Goal: Task Accomplishment & Management: Use online tool/utility

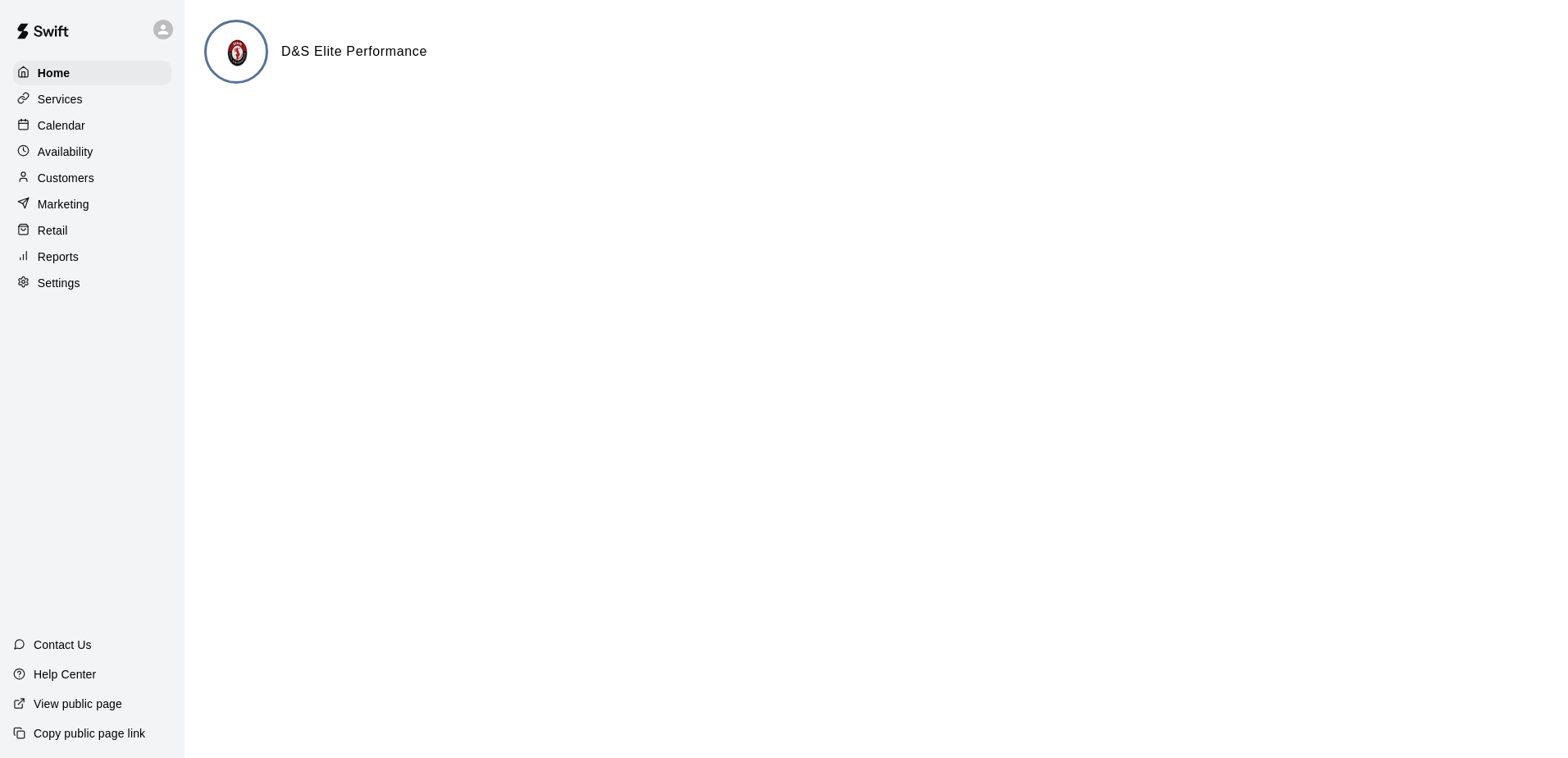
click at [59, 182] on p "Customers" at bounding box center [66, 177] width 56 height 16
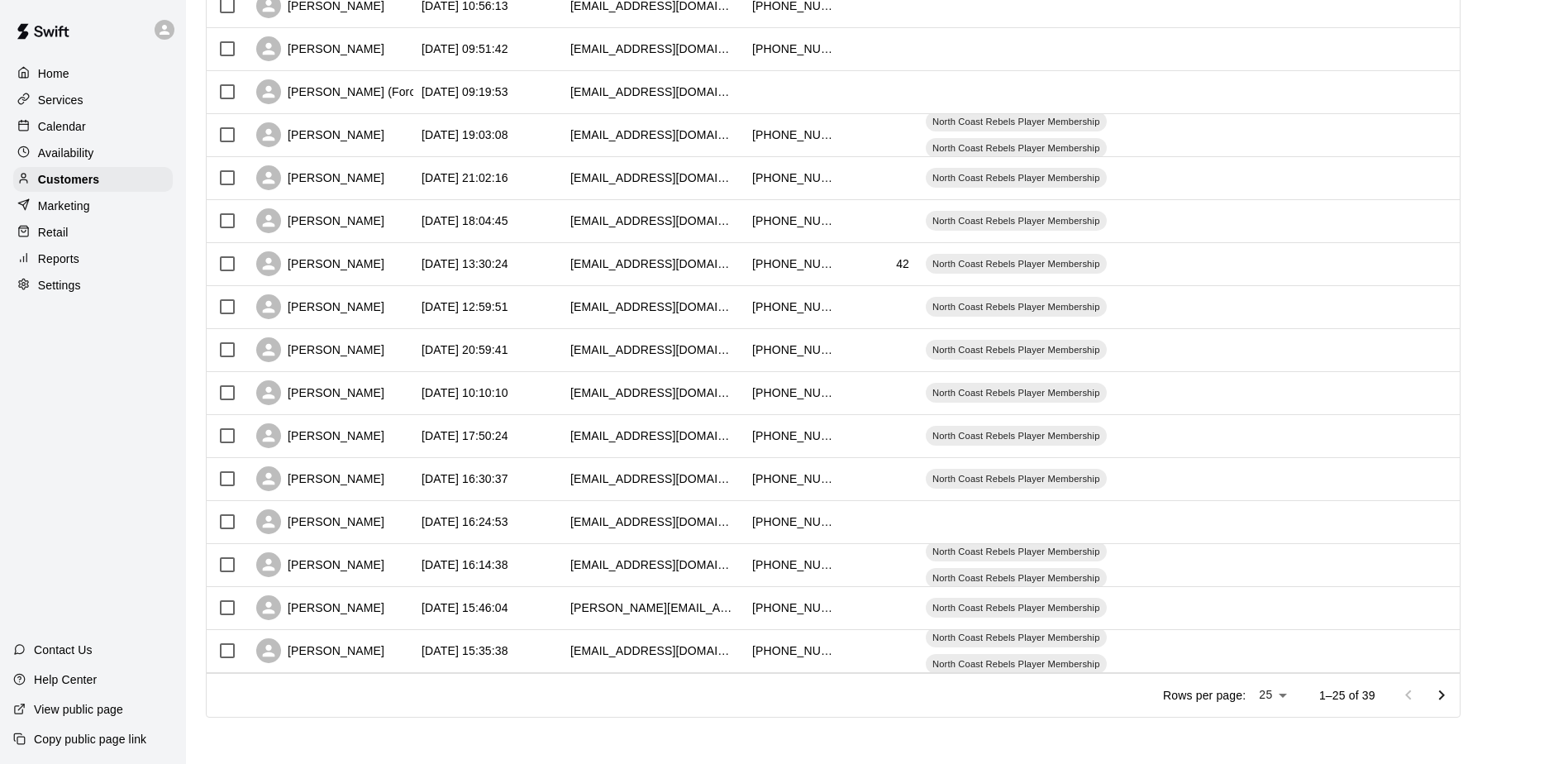
scroll to position [666, 0]
click at [761, 702] on icon "Go to next page" at bounding box center [1441, 695] width 20 height 20
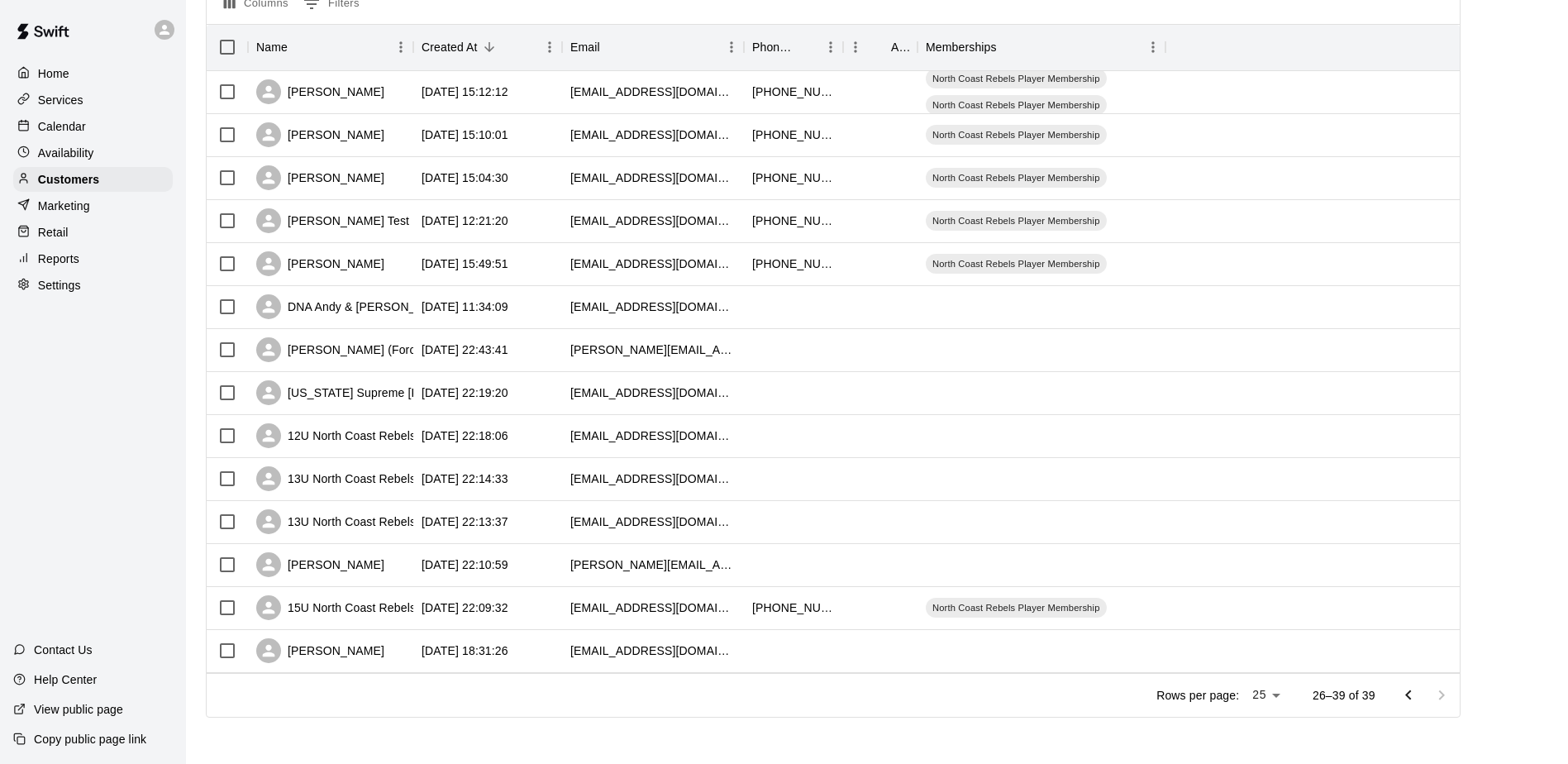
scroll to position [192, 0]
click at [368, 349] on div "[PERSON_NAME] (Force Baseball)" at bounding box center [365, 350] width 218 height 25
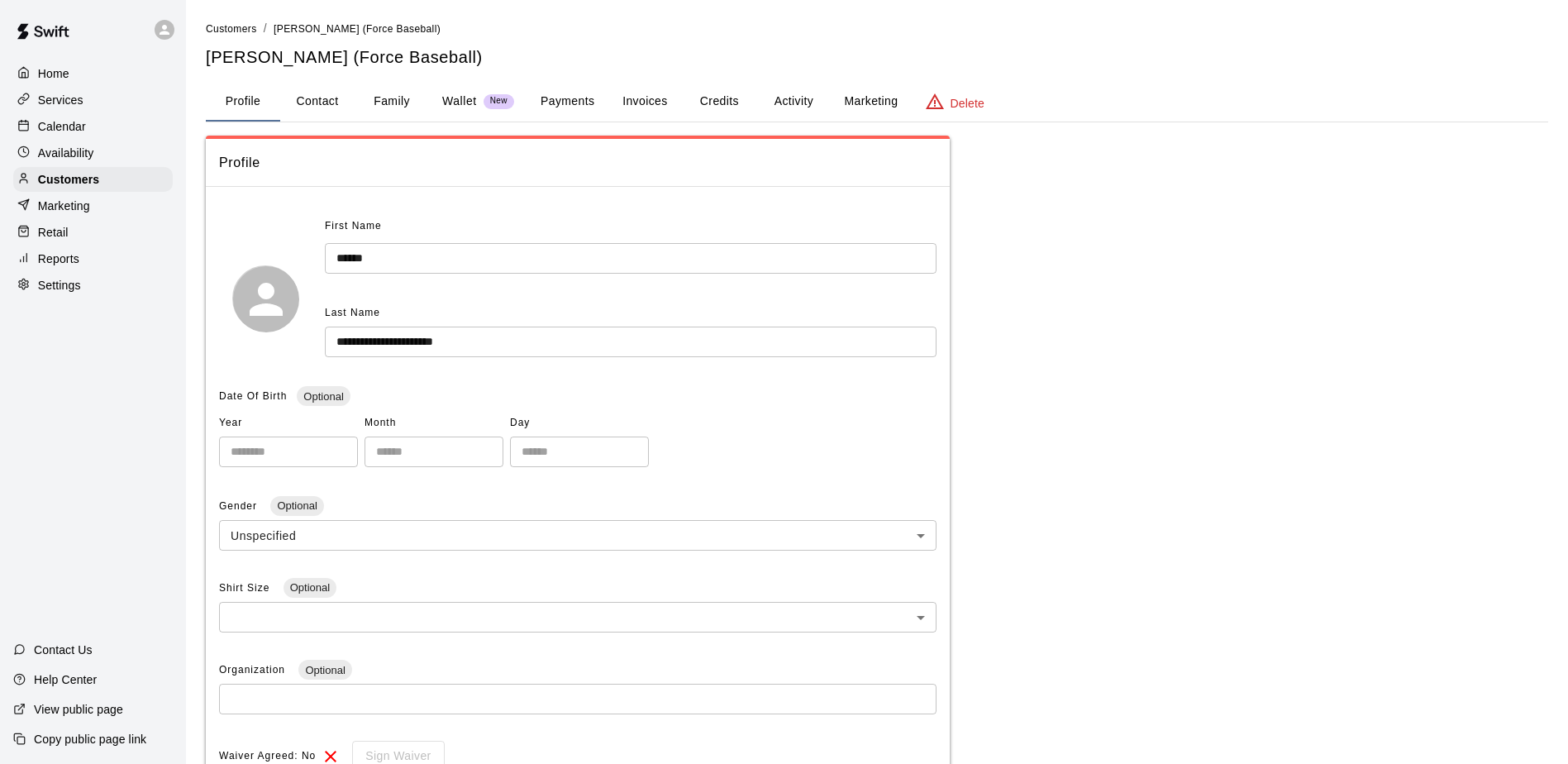
click at [761, 98] on button "Activity" at bounding box center [793, 101] width 74 height 39
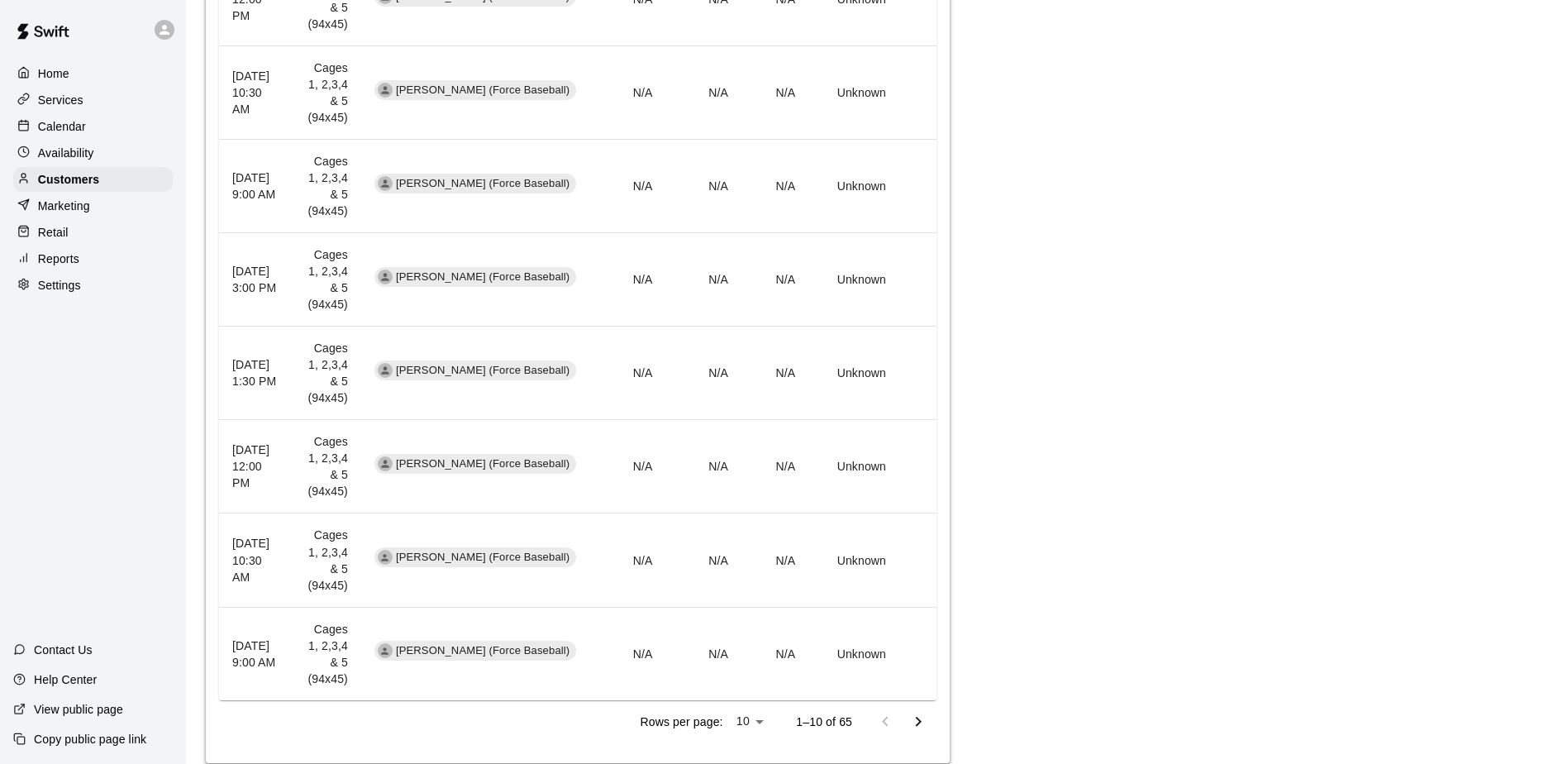
scroll to position [758, 0]
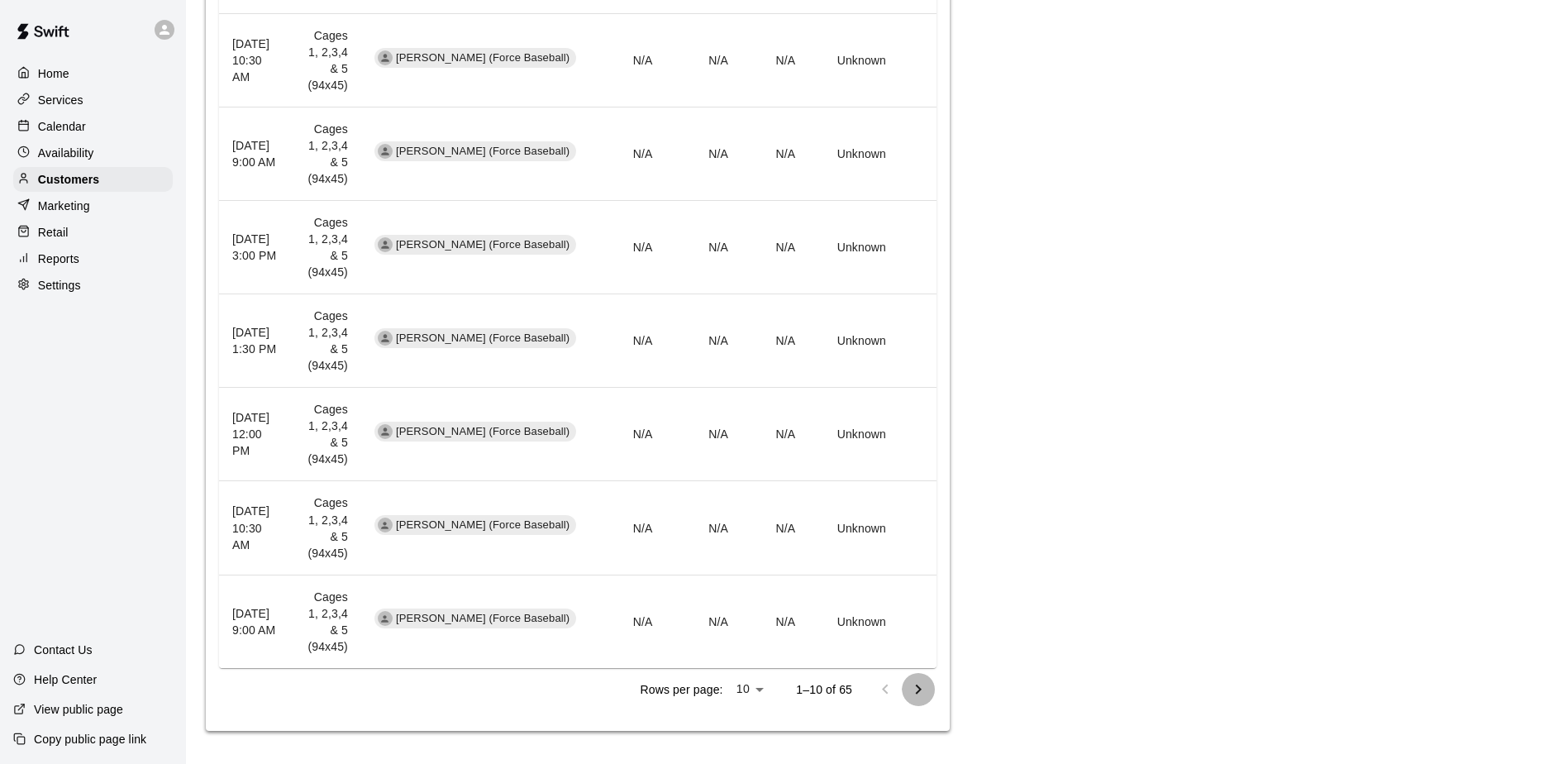
click at [761, 679] on icon "Go to next page" at bounding box center [919, 689] width 20 height 20
click at [761, 697] on icon "Go to next page" at bounding box center [919, 689] width 20 height 20
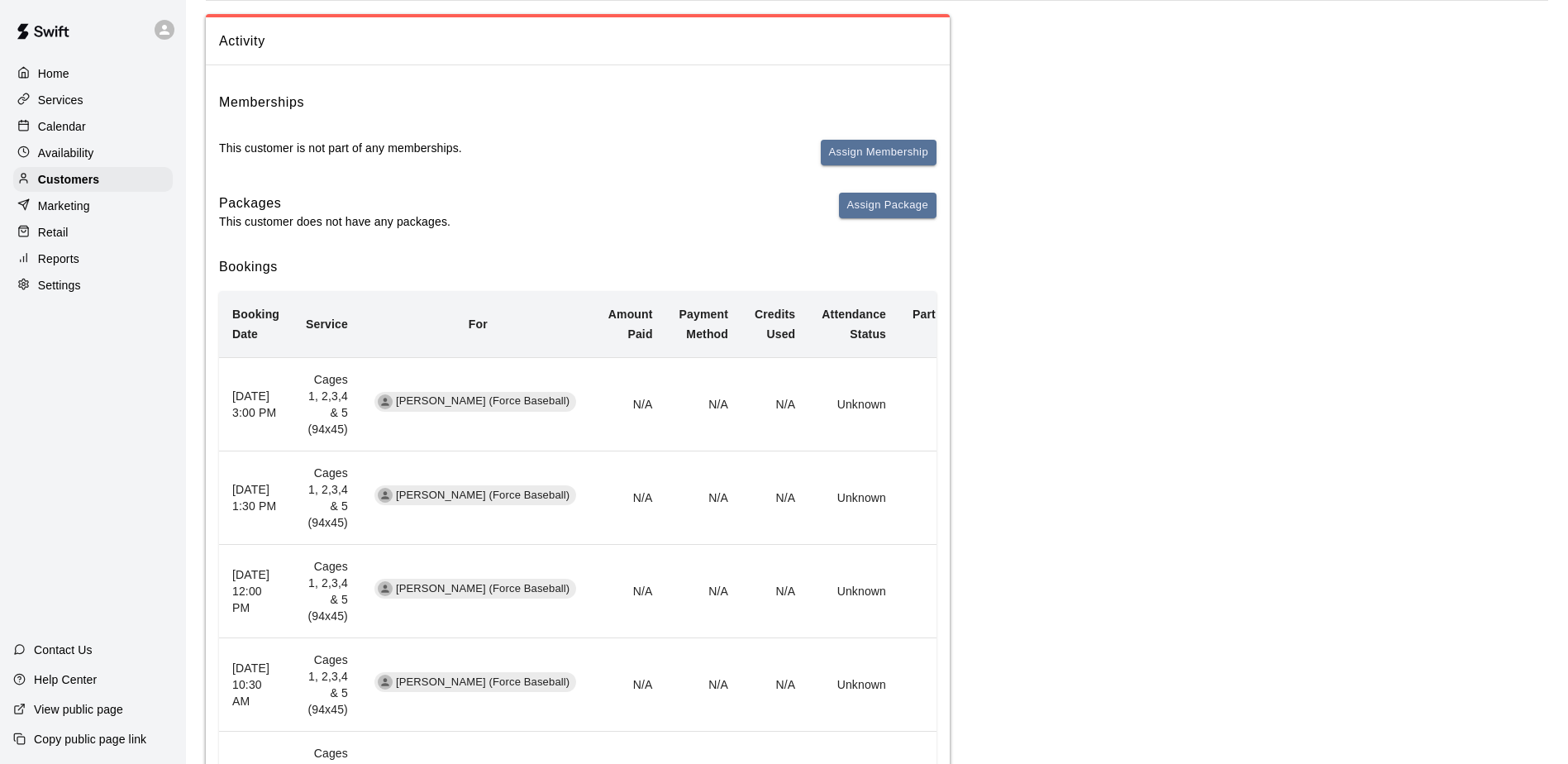
scroll to position [0, 0]
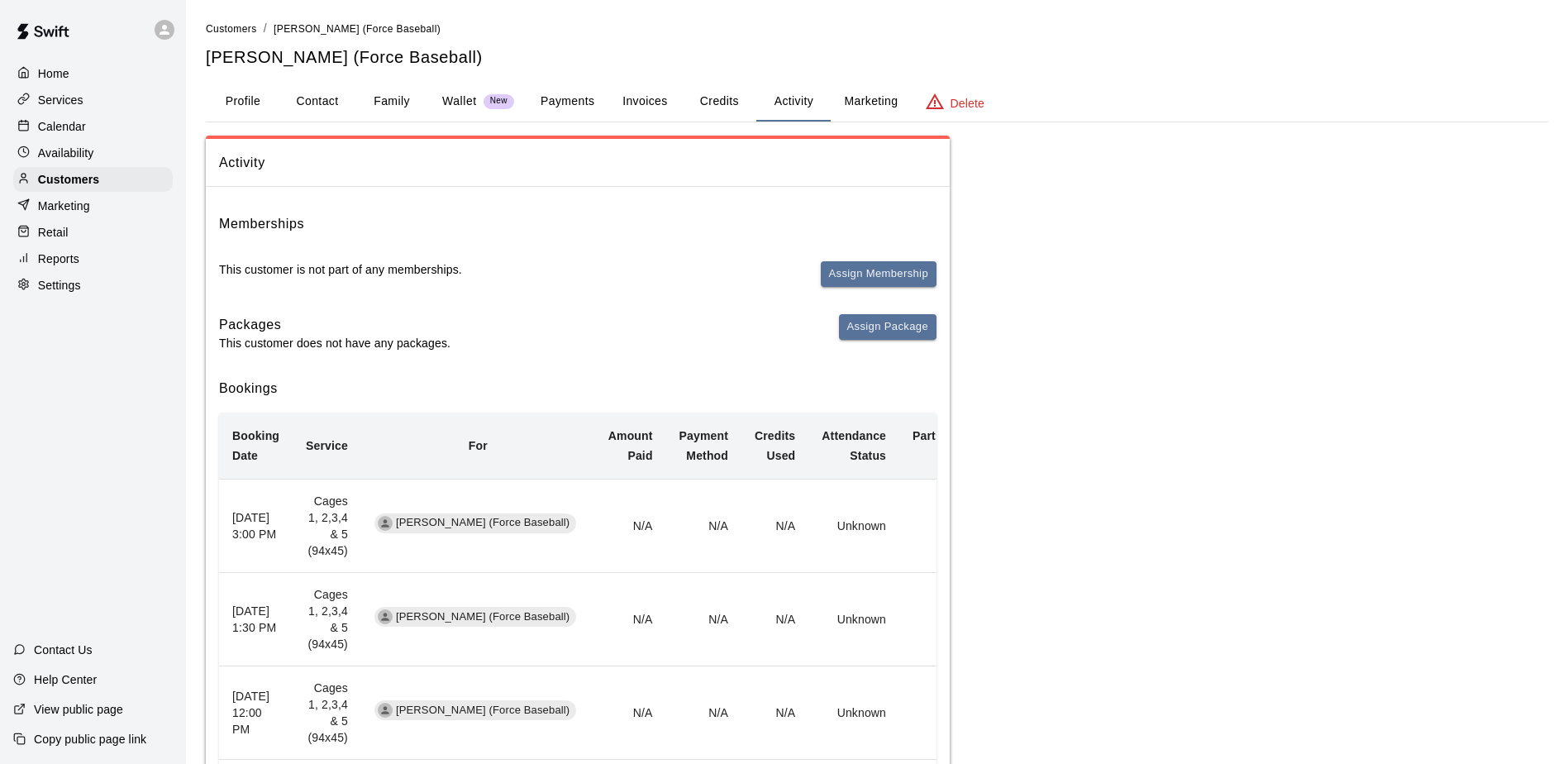
click at [77, 129] on p "Calendar" at bounding box center [62, 126] width 48 height 16
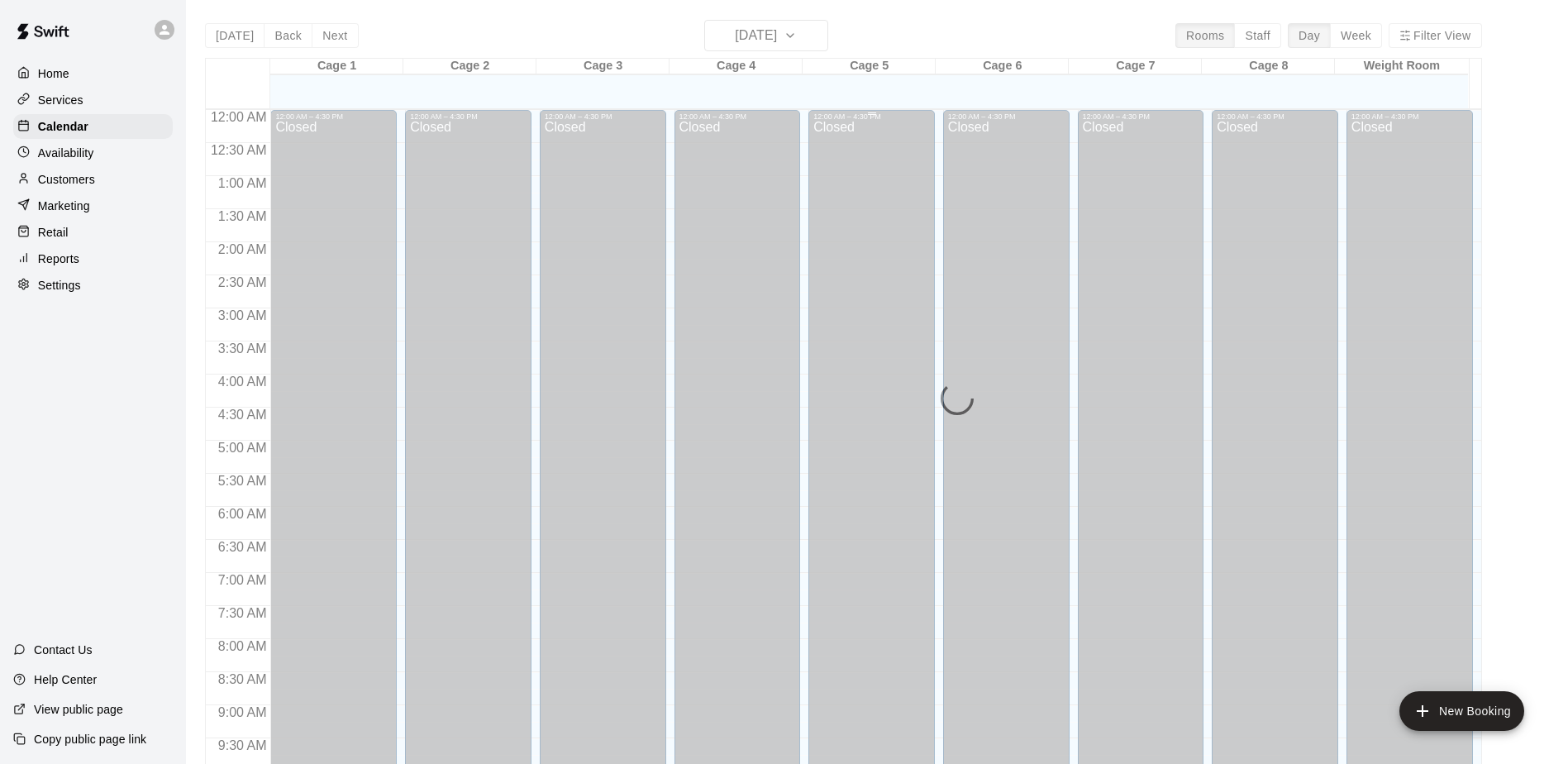
scroll to position [865, 0]
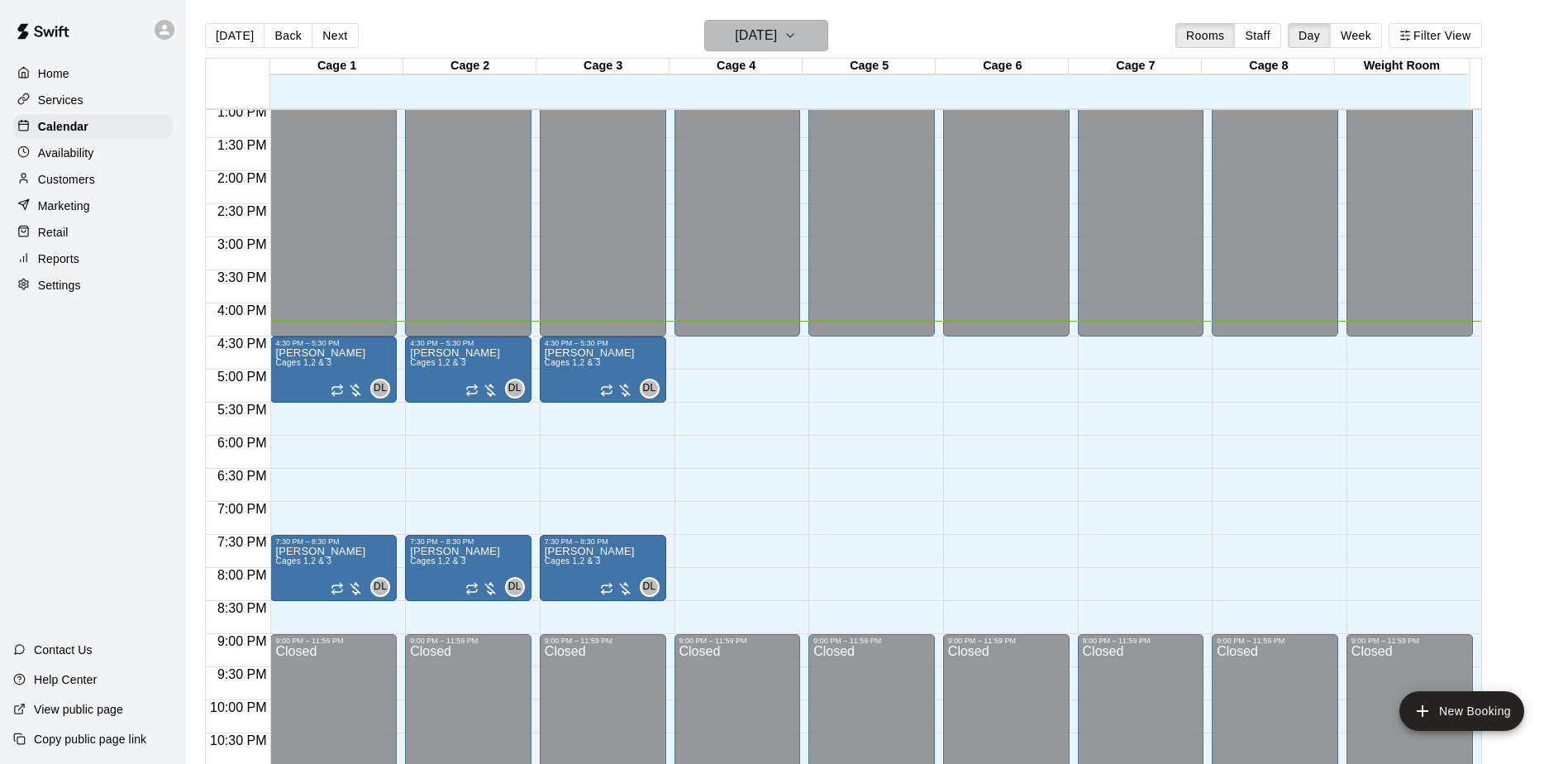
click at [761, 32] on button "[DATE]" at bounding box center [766, 36] width 124 height 32
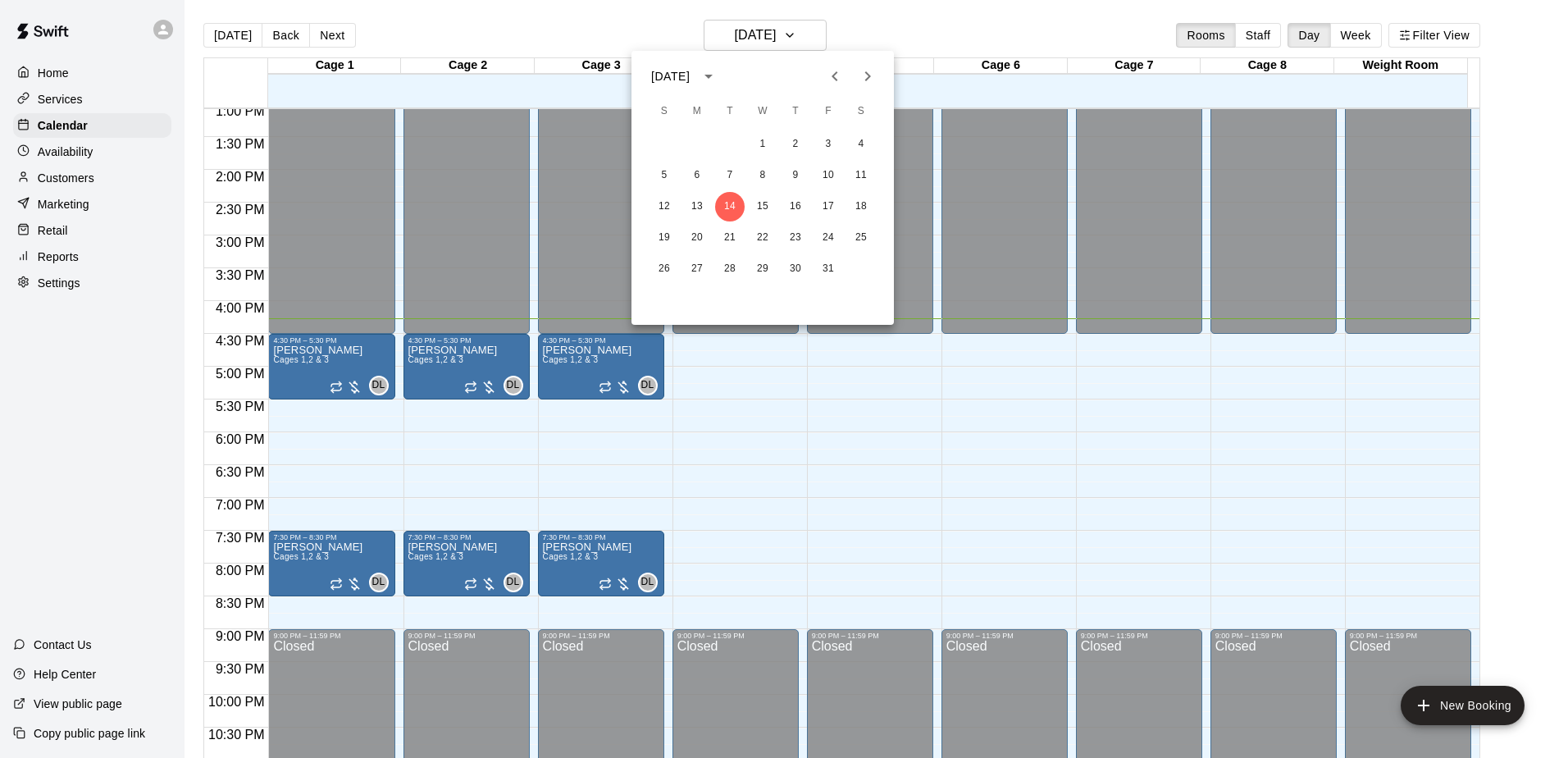
click at [755, 38] on div at bounding box center [784, 379] width 1568 height 758
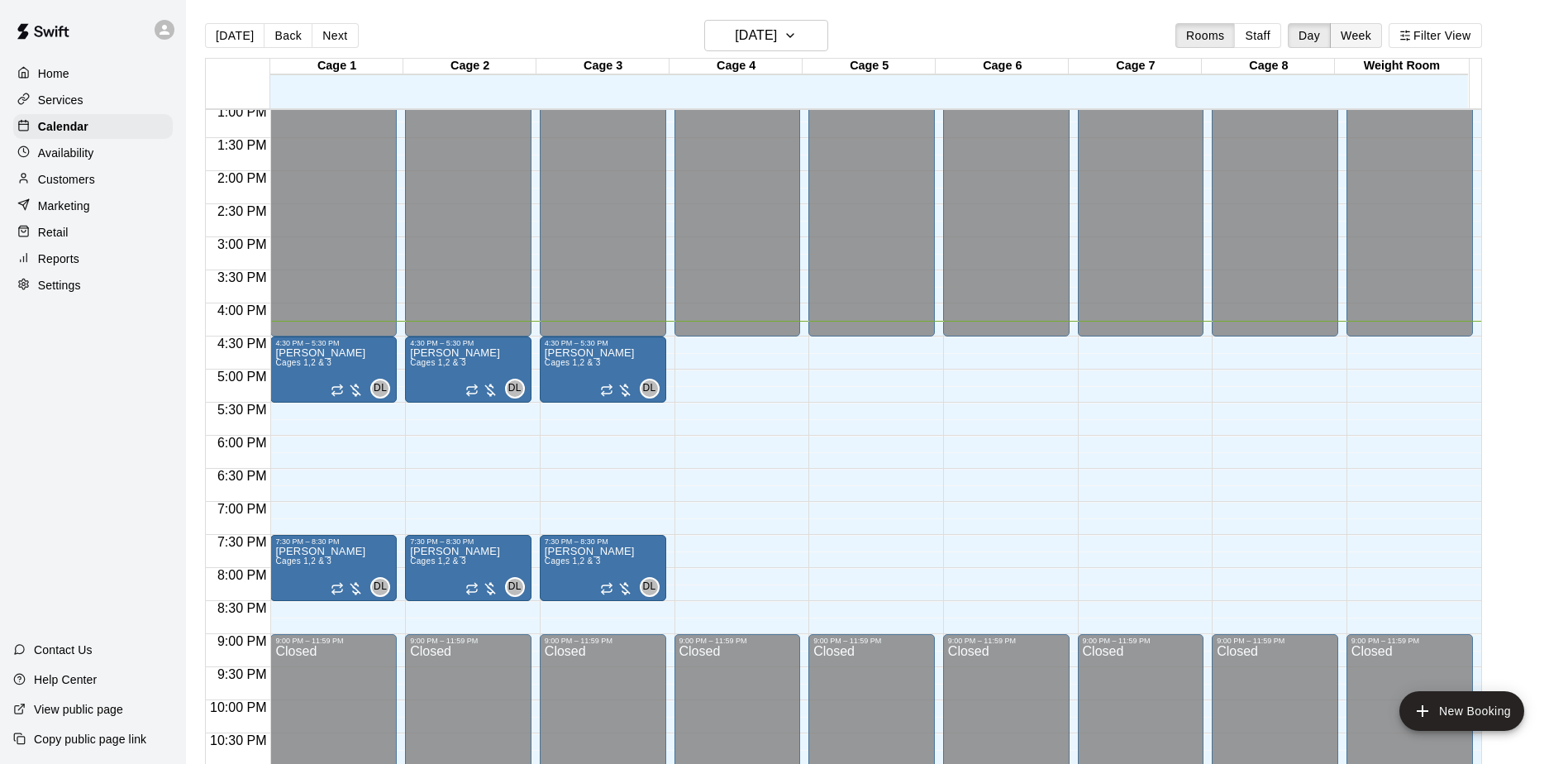
click at [761, 36] on button "Week" at bounding box center [1356, 36] width 52 height 25
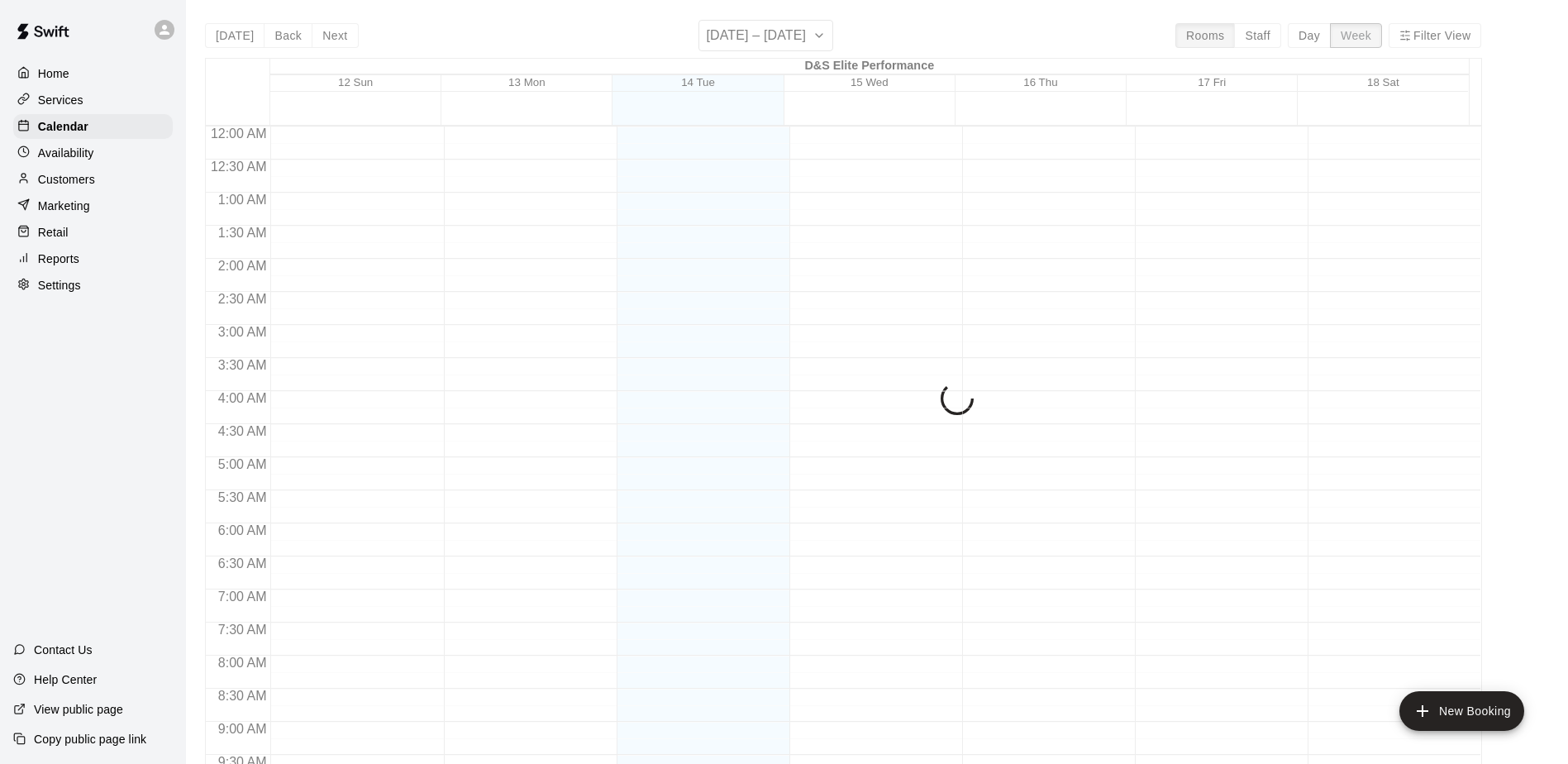
scroll to position [933, 0]
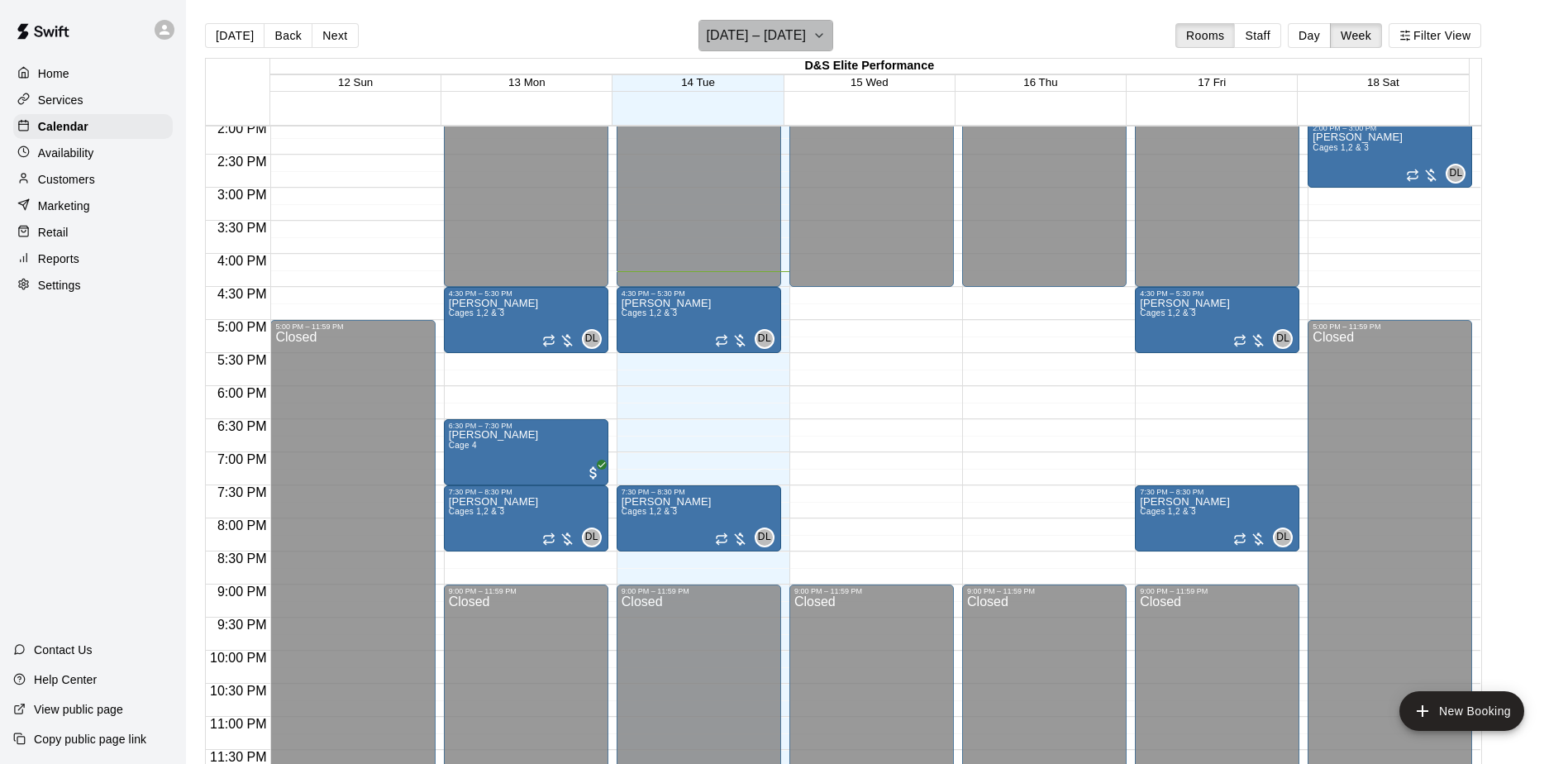
click at [761, 29] on icon "button" at bounding box center [820, 36] width 13 height 20
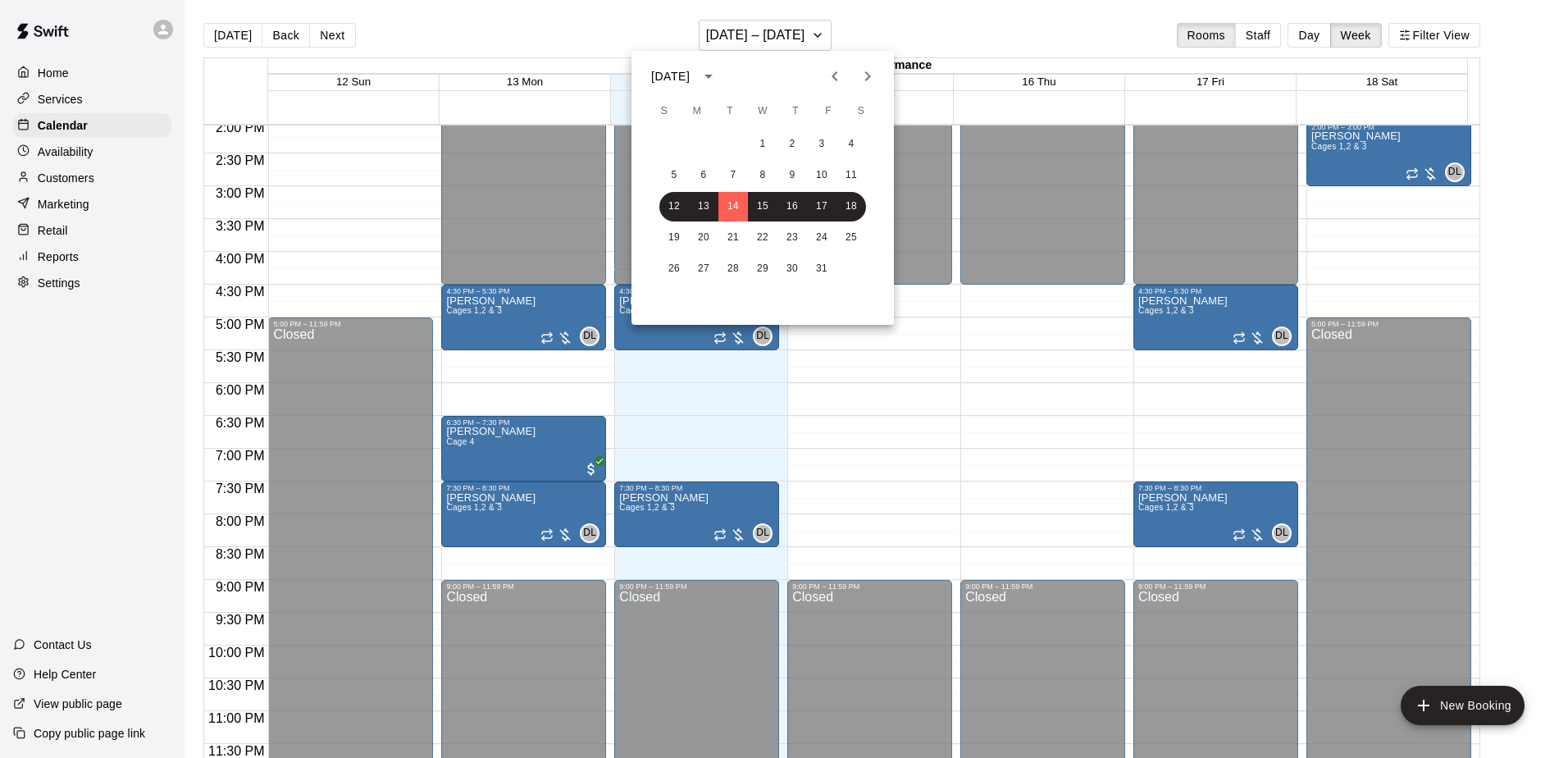
click at [755, 76] on icon "Next month" at bounding box center [868, 76] width 6 height 10
click at [672, 204] on button "9" at bounding box center [674, 206] width 30 height 30
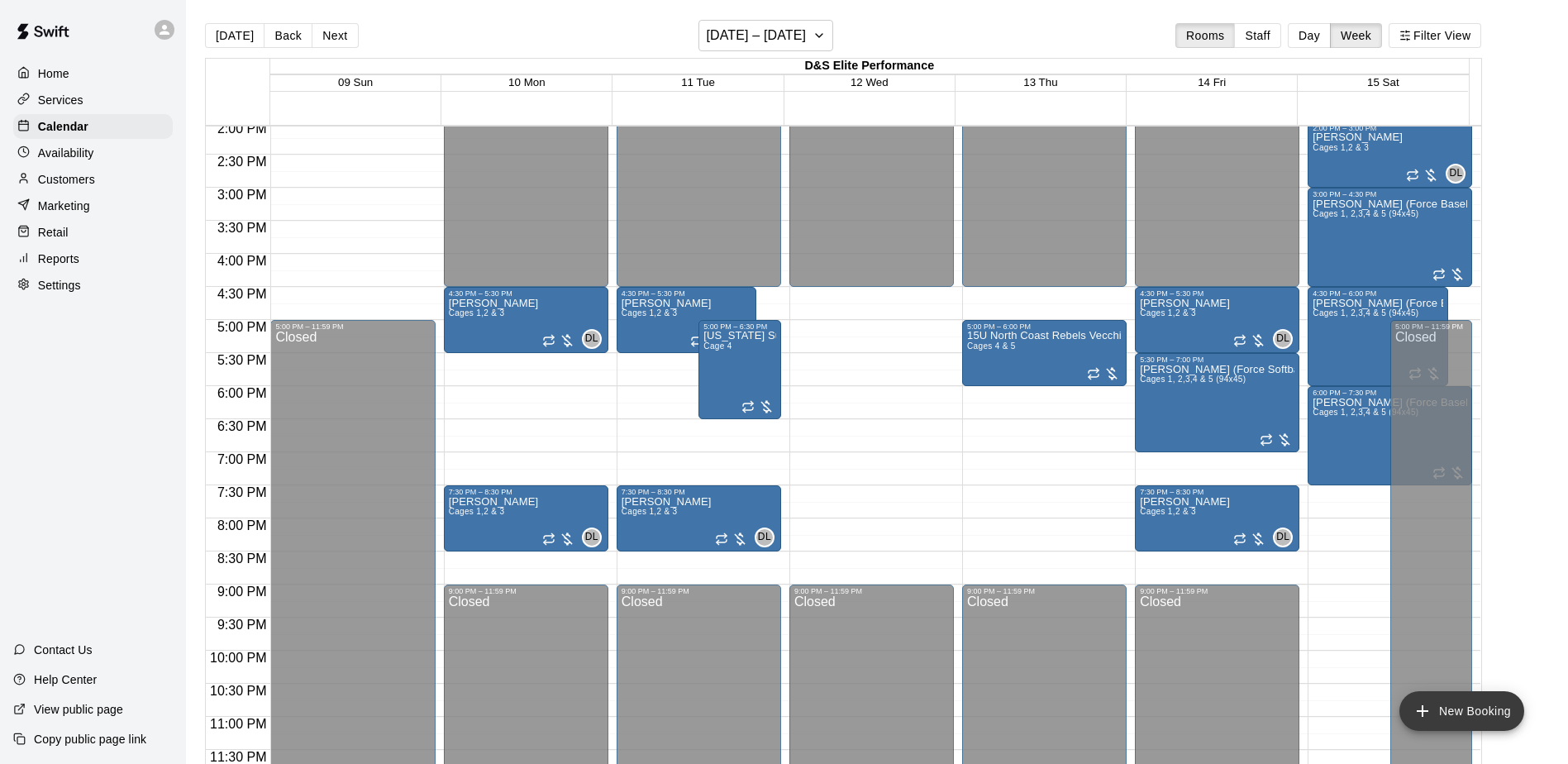
click at [761, 715] on button "New Booking" at bounding box center [1462, 710] width 125 height 39
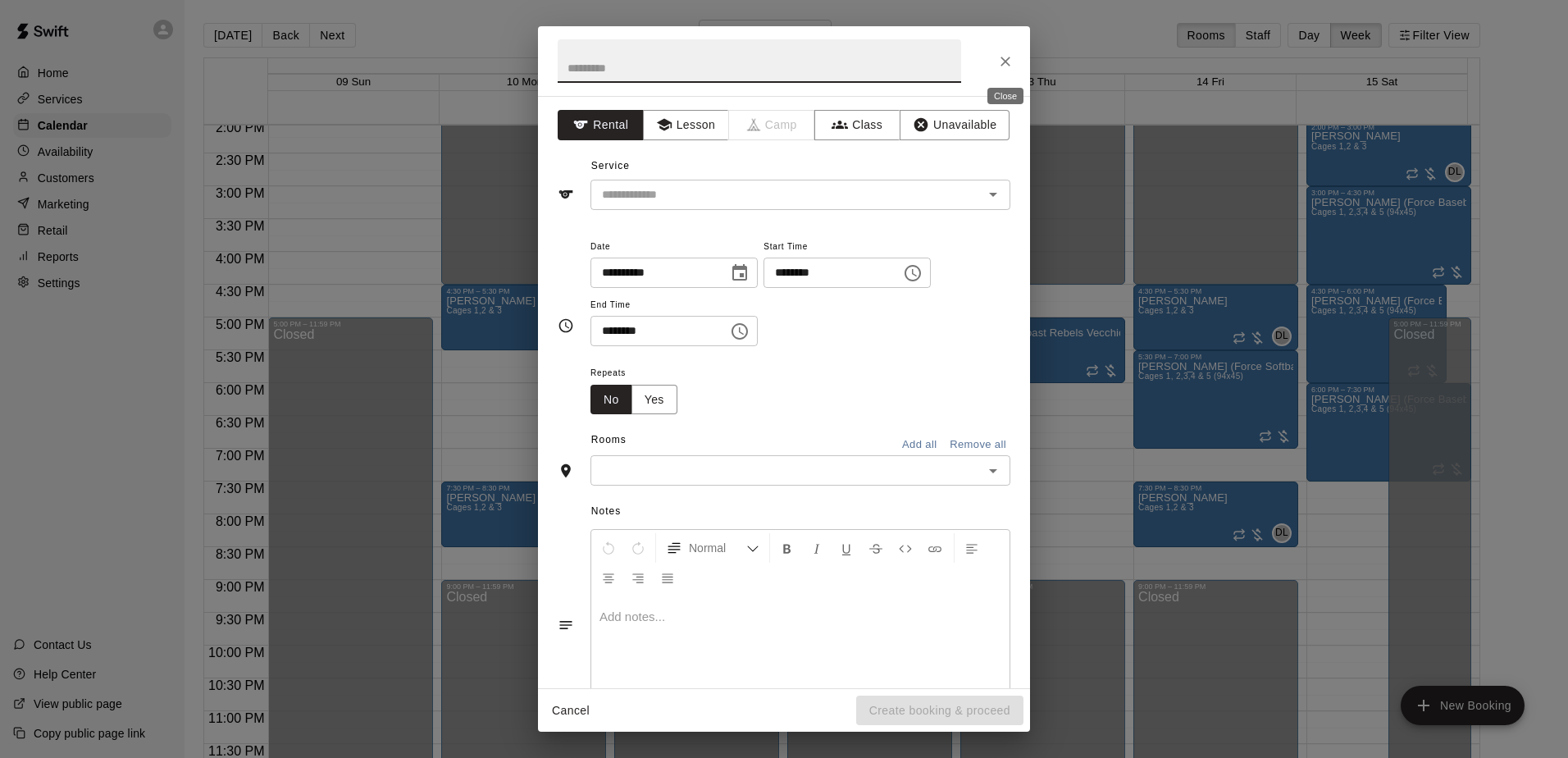
click at [755, 59] on button "Close" at bounding box center [1005, 61] width 30 height 30
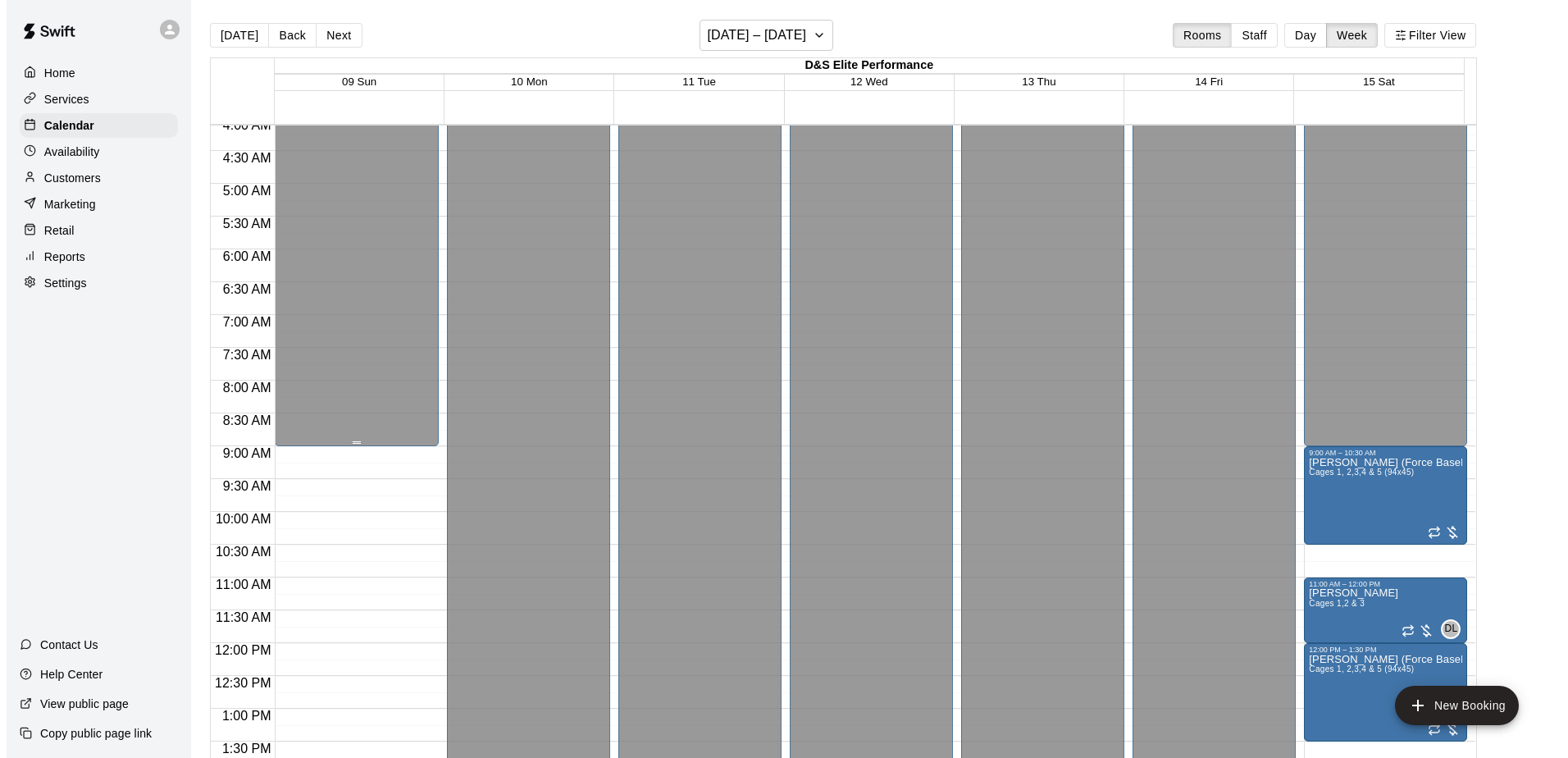
scroll to position [516, 0]
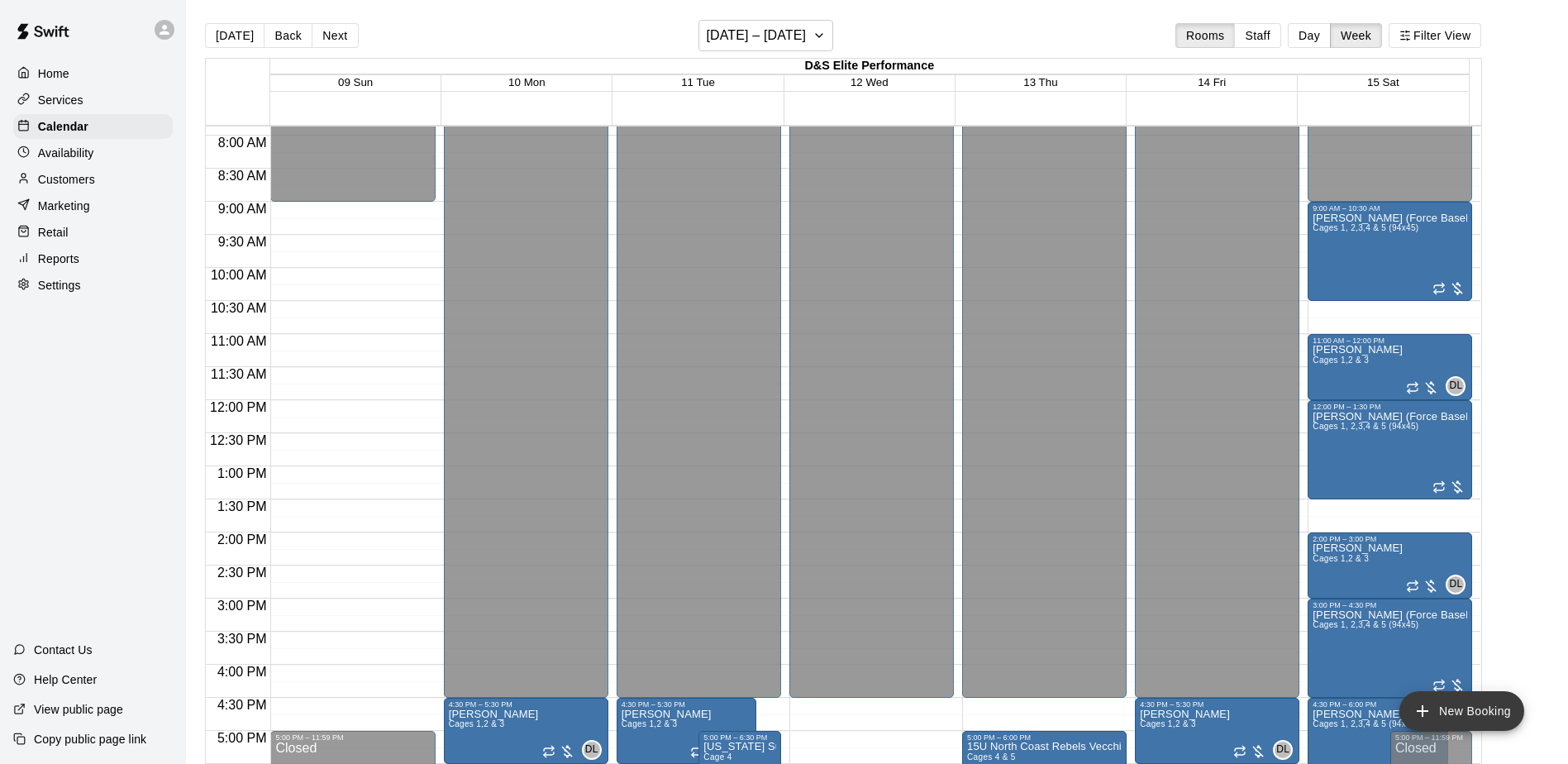
click at [761, 702] on button "New Booking" at bounding box center [1462, 710] width 125 height 39
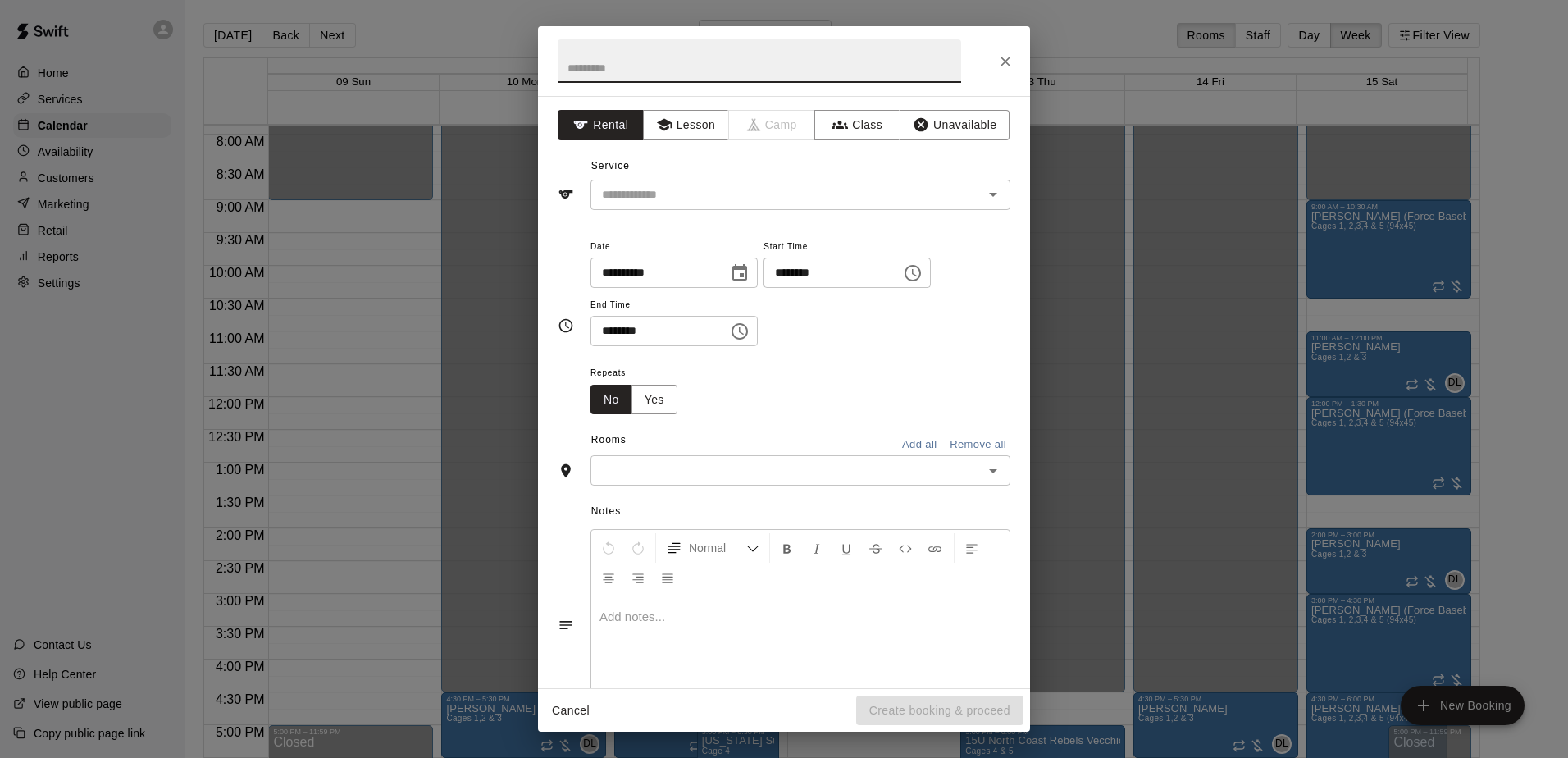
click at [755, 269] on icon "Choose time, selected time is 4:00 PM" at bounding box center [912, 273] width 20 height 20
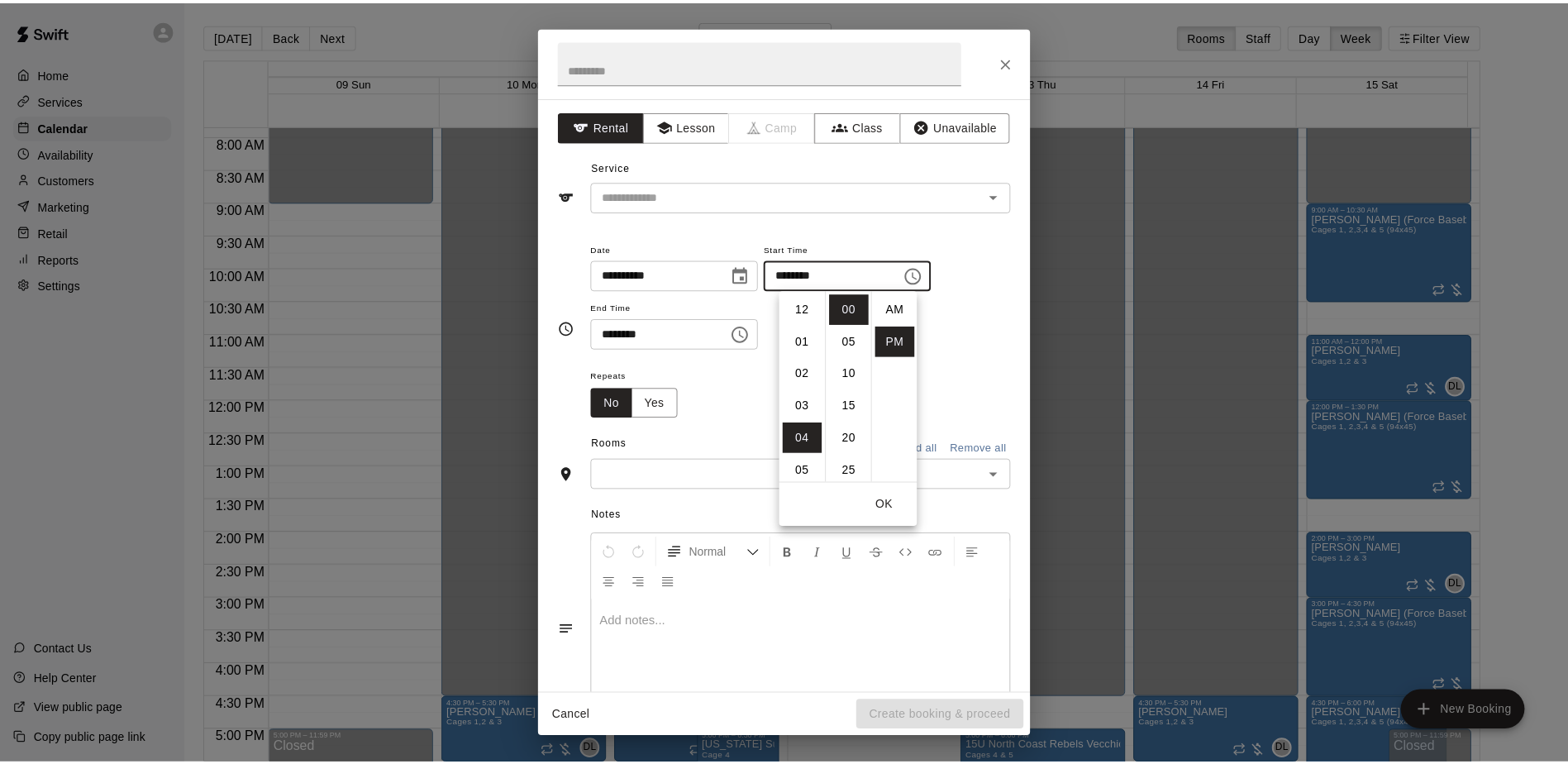
scroll to position [30, 0]
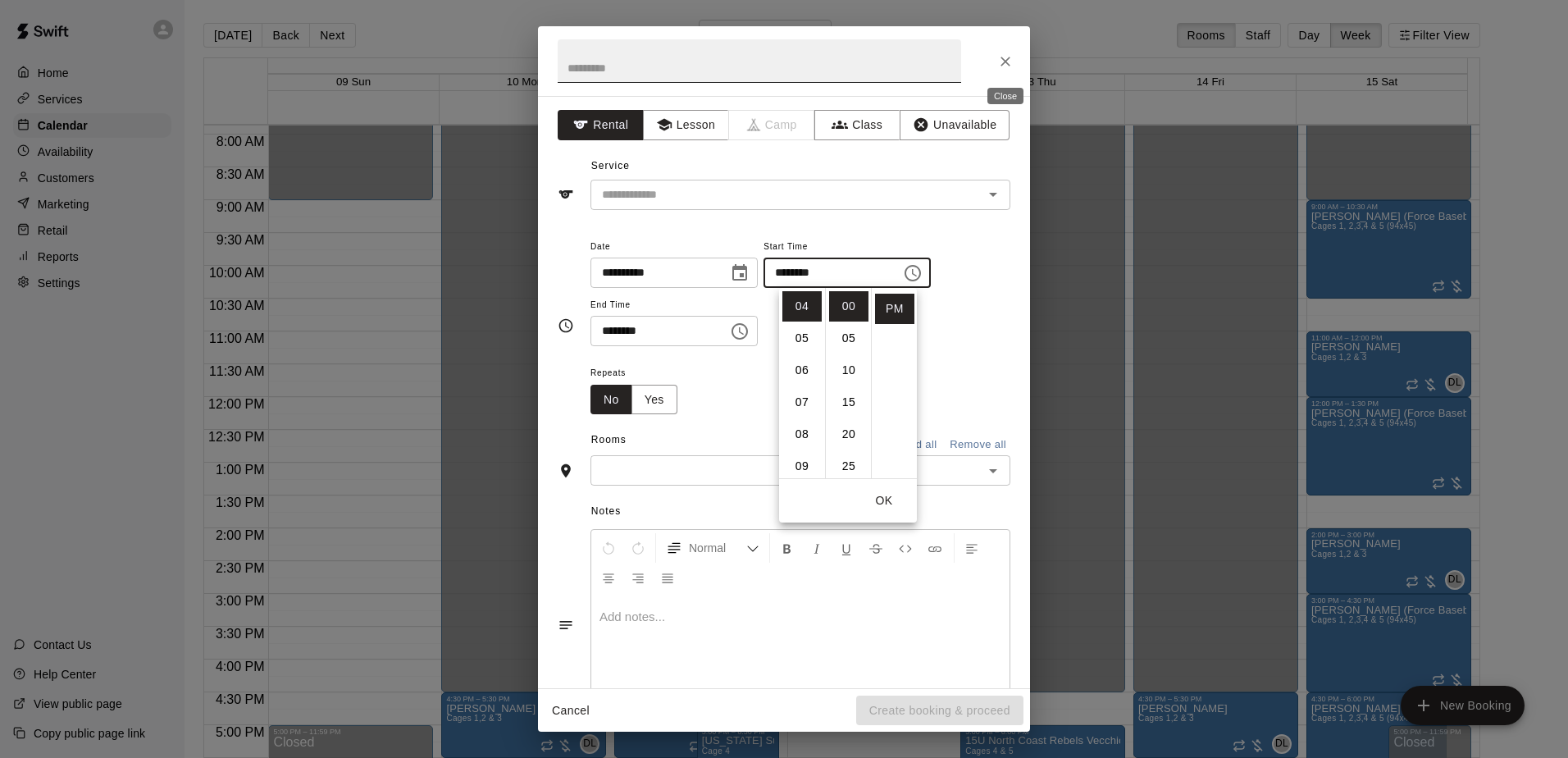
drag, startPoint x: 1006, startPoint y: 54, endPoint x: 955, endPoint y: 67, distance: 52.6
click at [755, 56] on icon "Close" at bounding box center [1005, 61] width 16 height 16
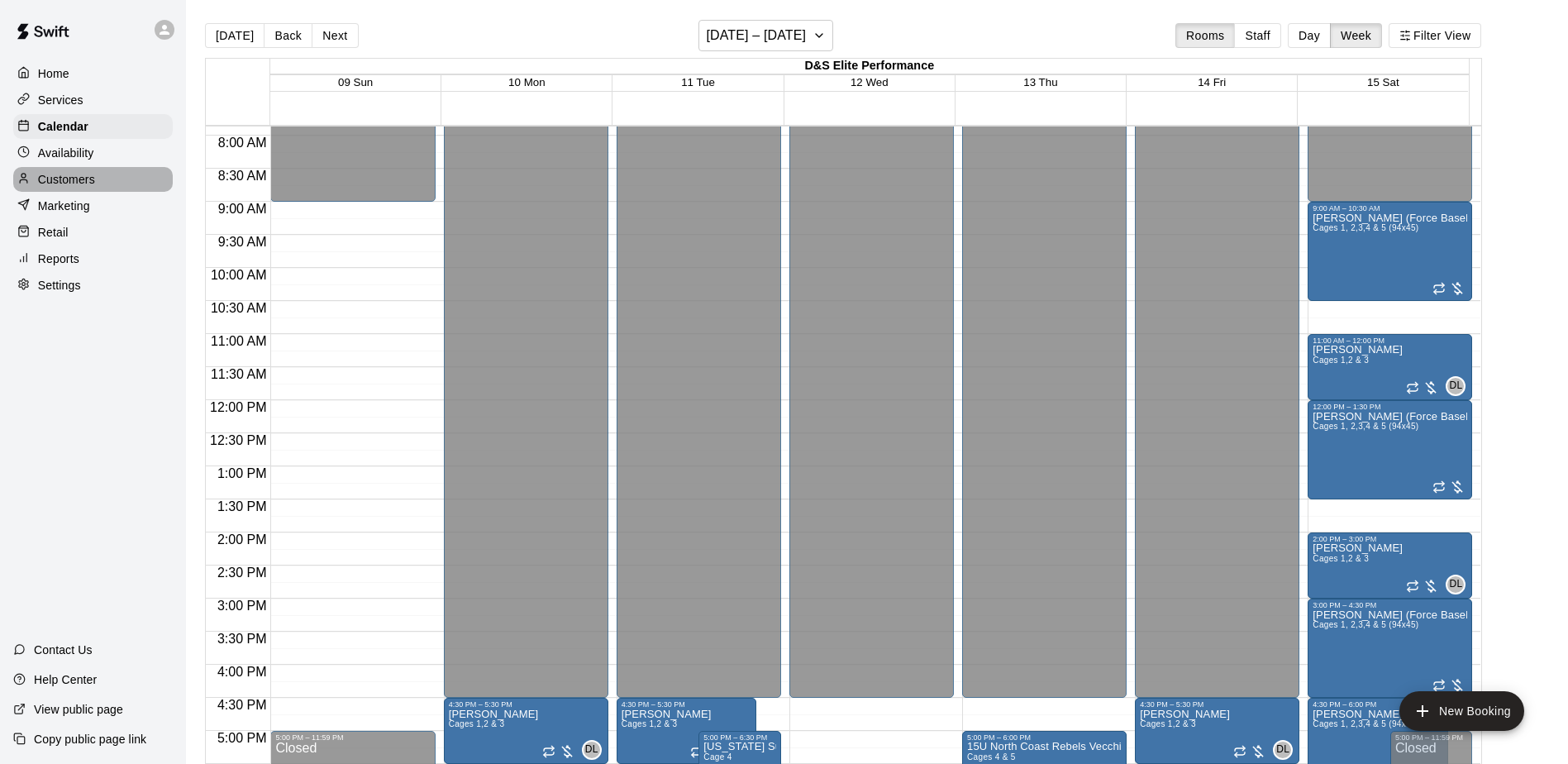
click at [110, 192] on div "Customers" at bounding box center [93, 180] width 159 height 25
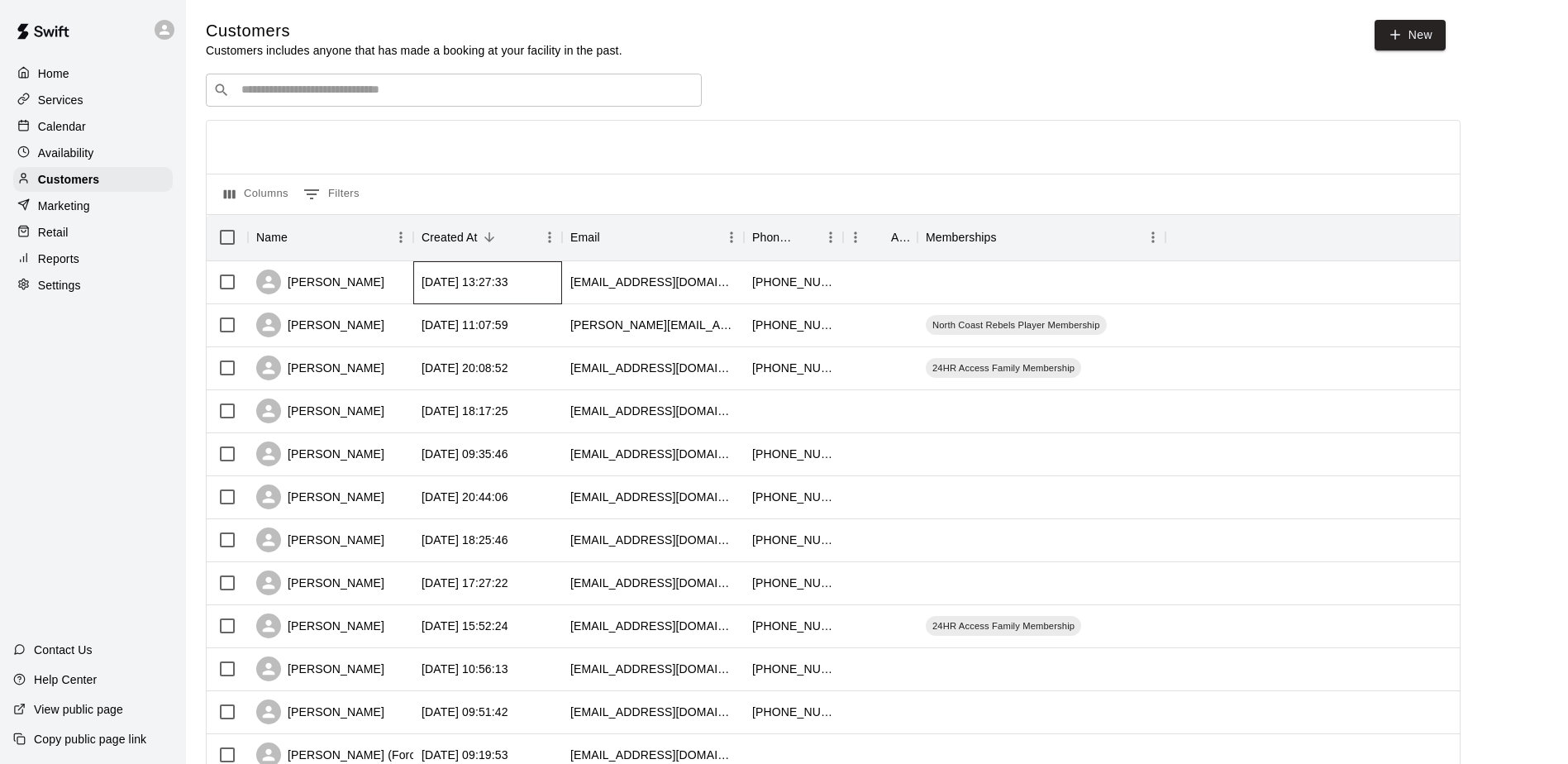
click at [448, 288] on div "[DATE] 13:27:33" at bounding box center [465, 282] width 86 height 16
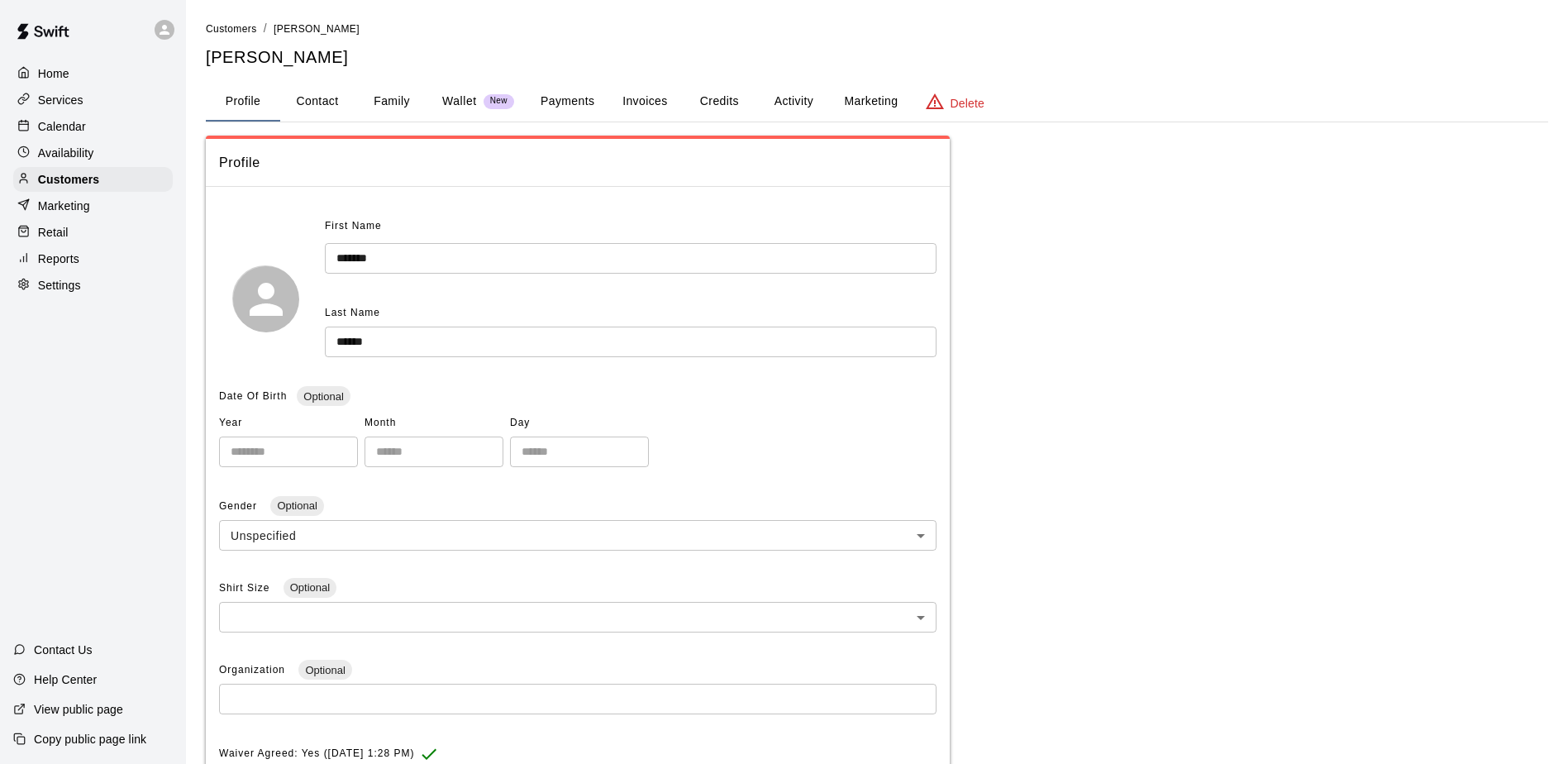
click at [761, 105] on button "Activity" at bounding box center [793, 101] width 74 height 39
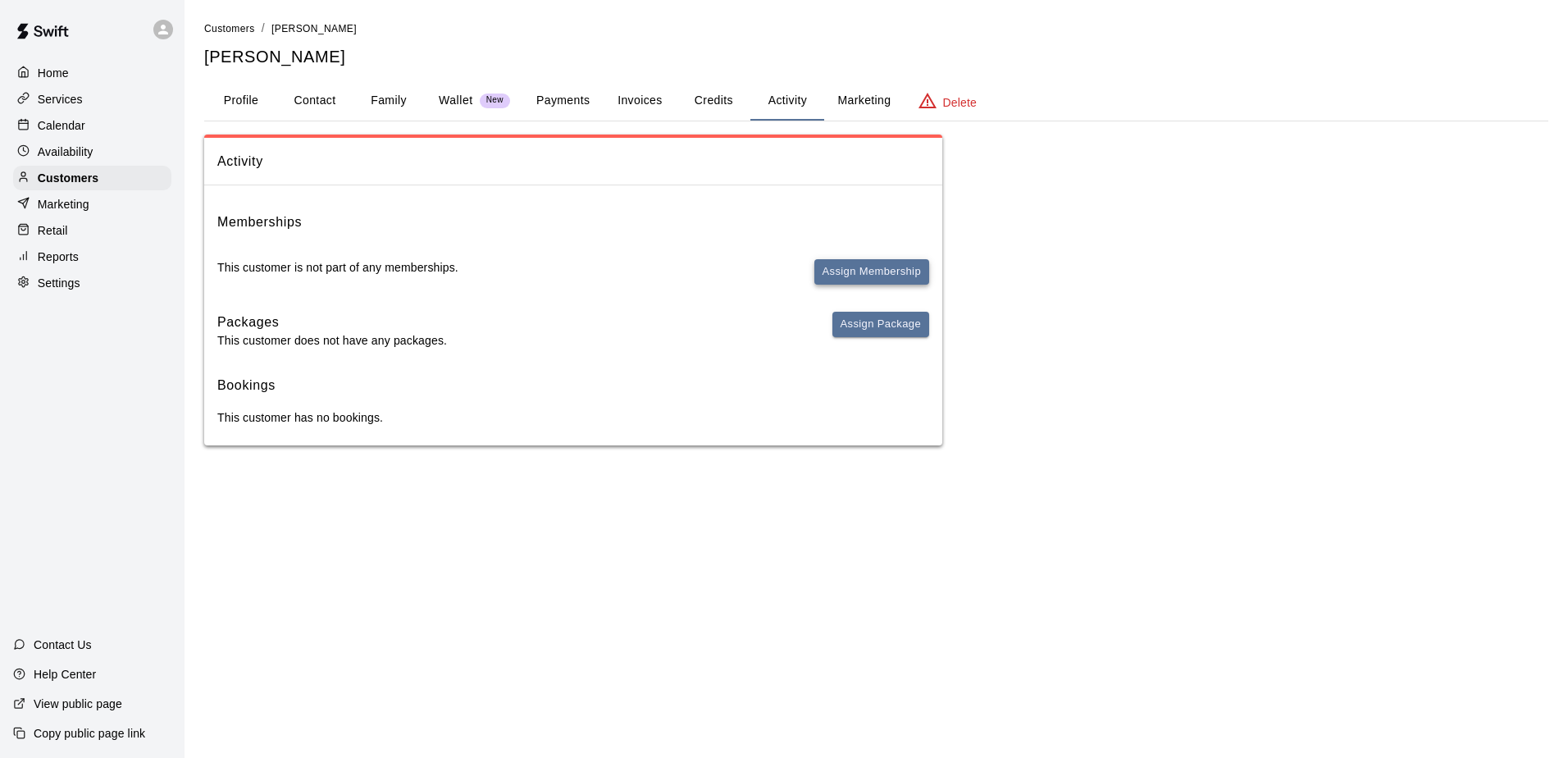
click at [755, 275] on button "Assign Membership" at bounding box center [871, 272] width 114 height 26
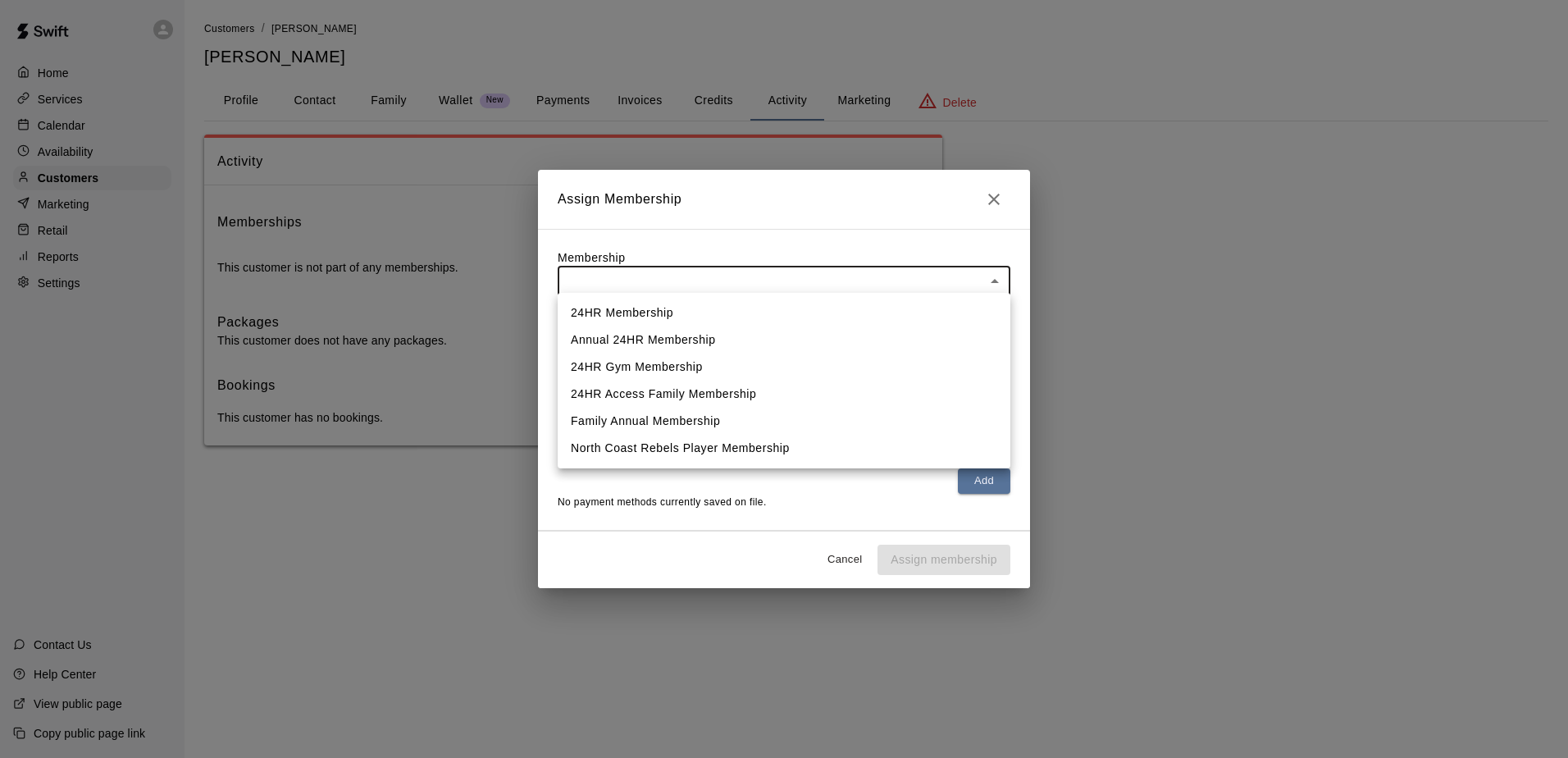
click at [755, 278] on body "Home Services Calendar Availability Customers Marketing Retail Reports Settings…" at bounding box center [784, 239] width 1568 height 479
click at [755, 236] on div at bounding box center [784, 379] width 1568 height 758
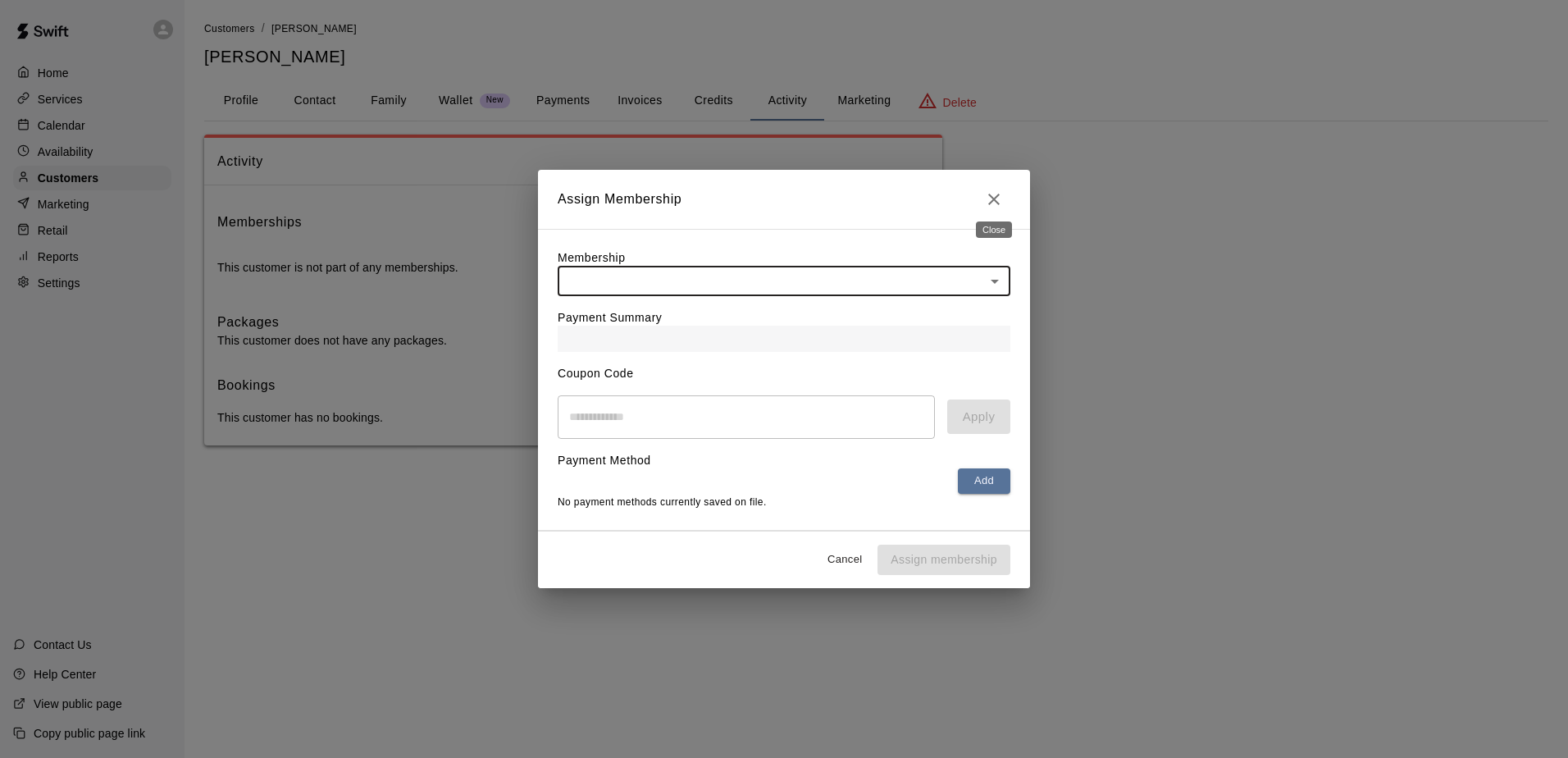
click at [755, 196] on icon "Close" at bounding box center [993, 199] width 20 height 20
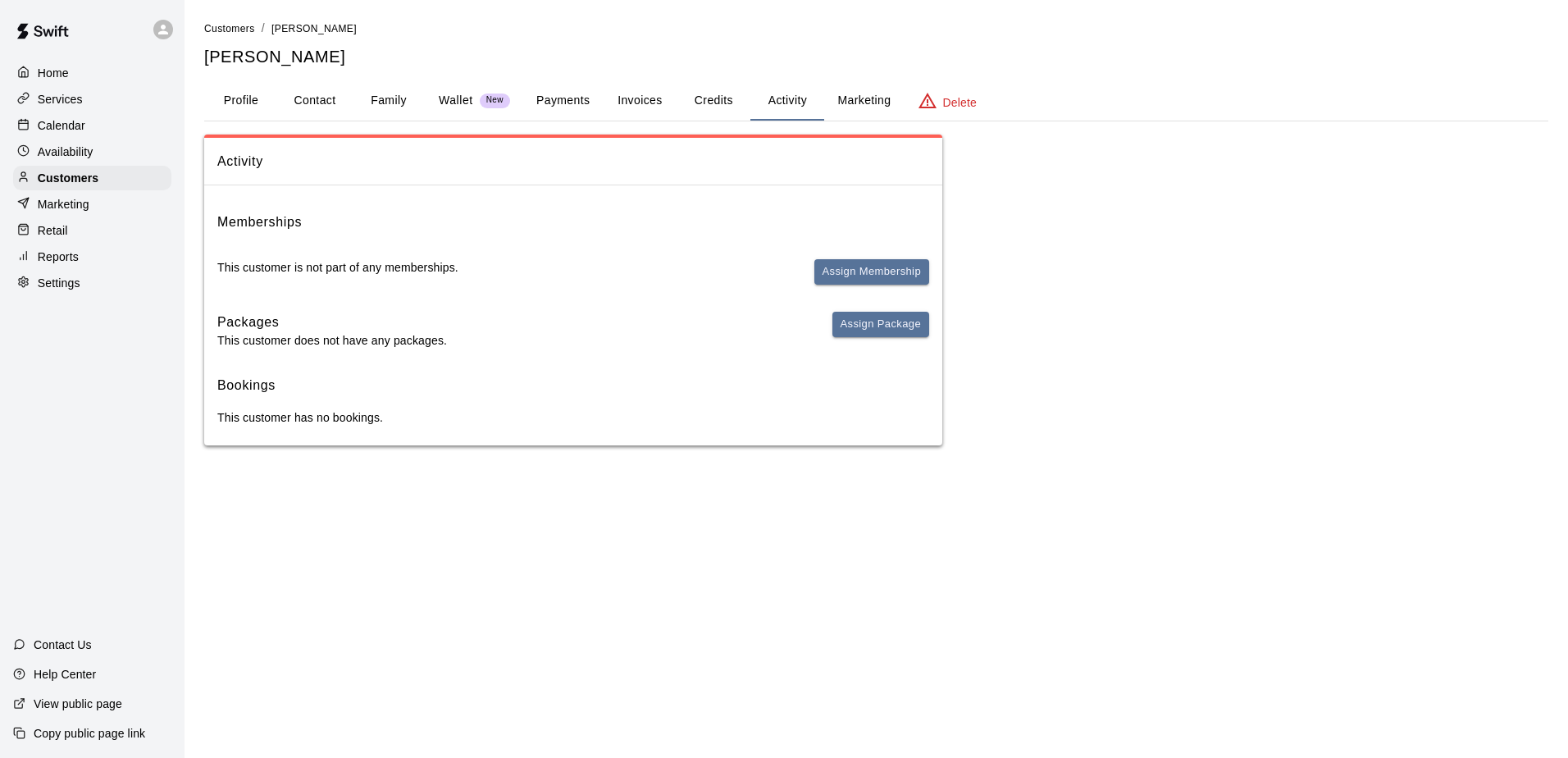
click at [71, 100] on p "Services" at bounding box center [60, 99] width 45 height 16
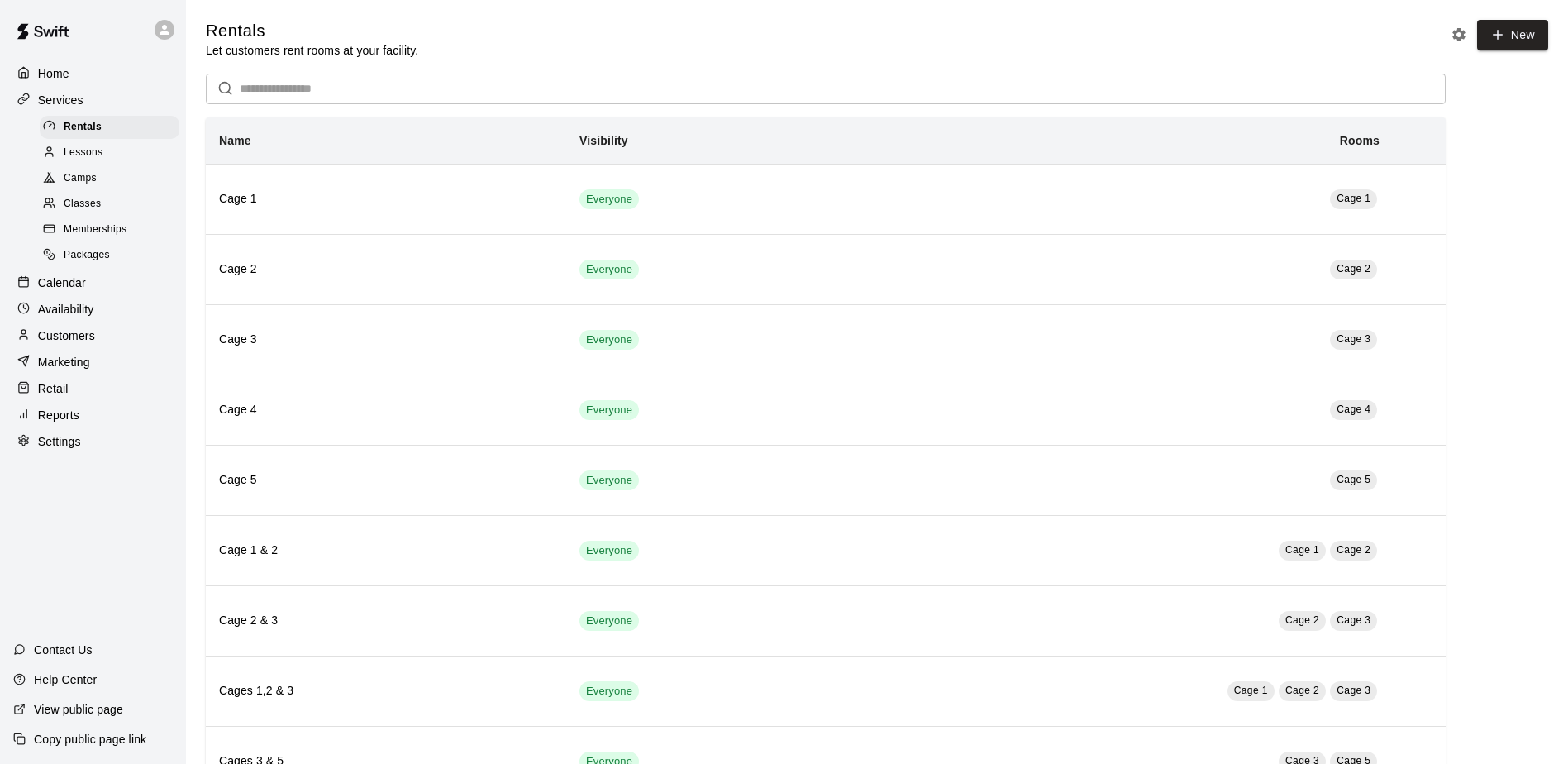
click at [93, 234] on span "Memberships" at bounding box center [94, 230] width 62 height 16
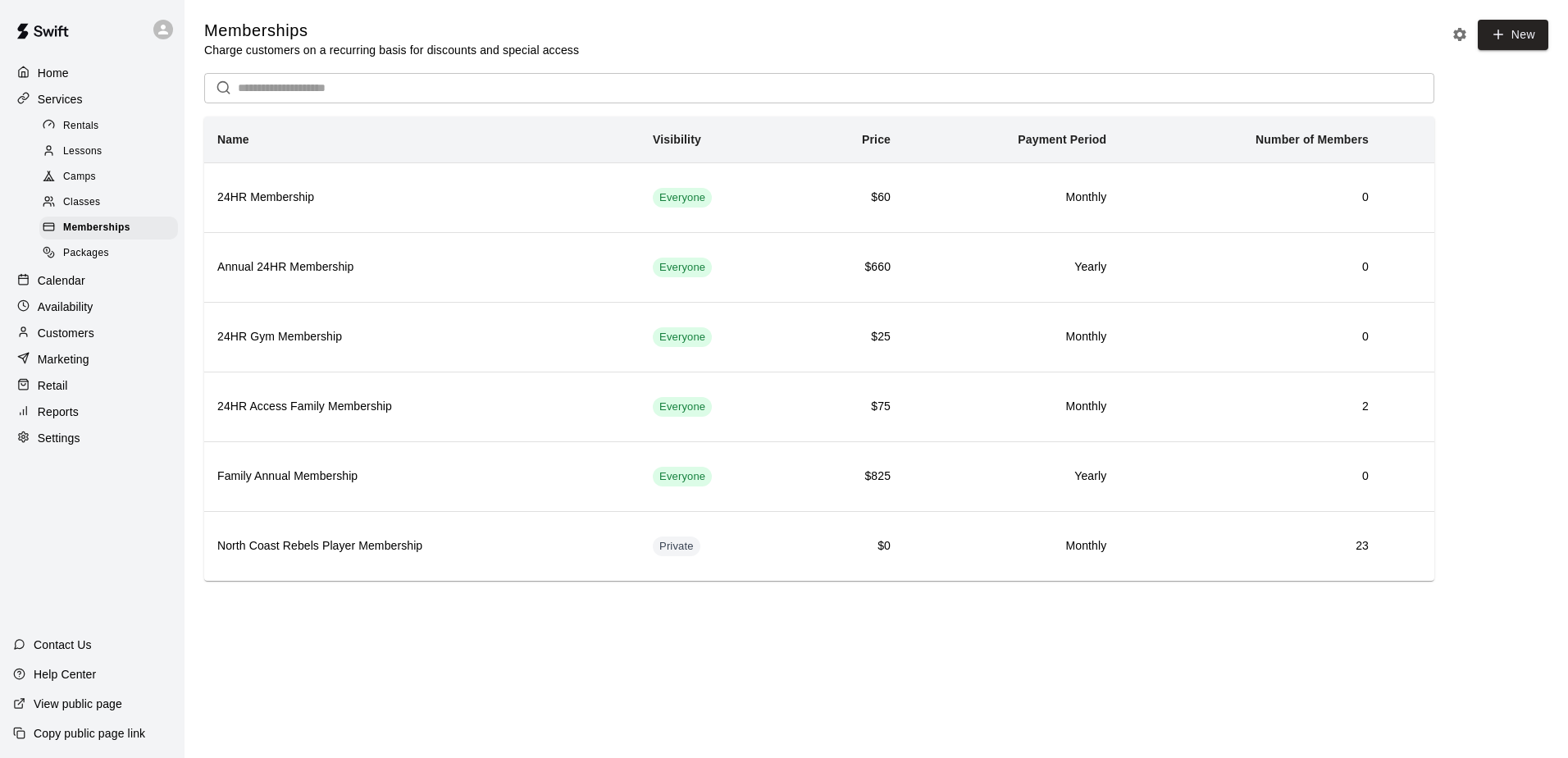
click at [66, 390] on p "Retail" at bounding box center [53, 385] width 31 height 16
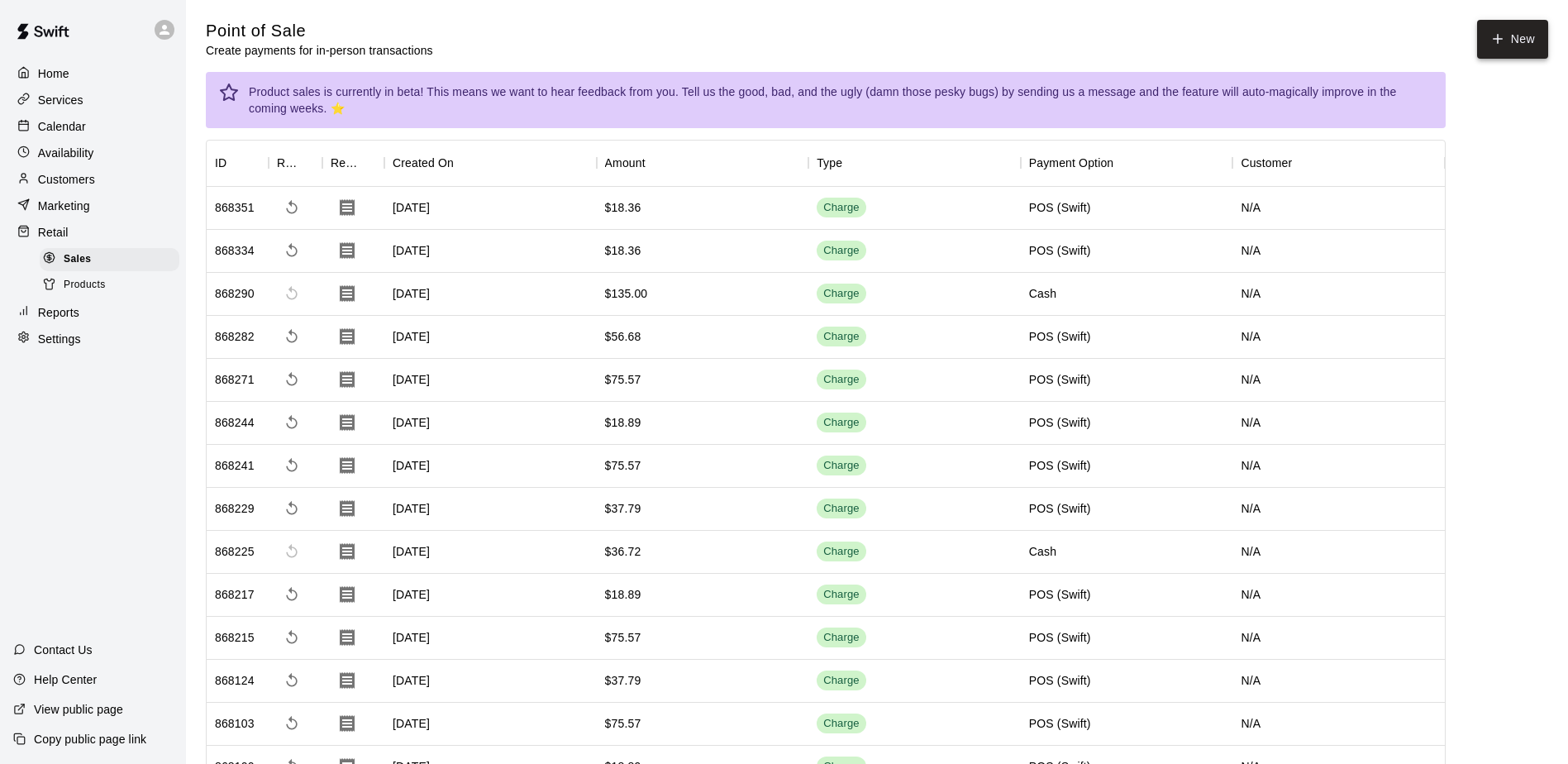
click at [761, 43] on icon "button" at bounding box center [1497, 38] width 14 height 14
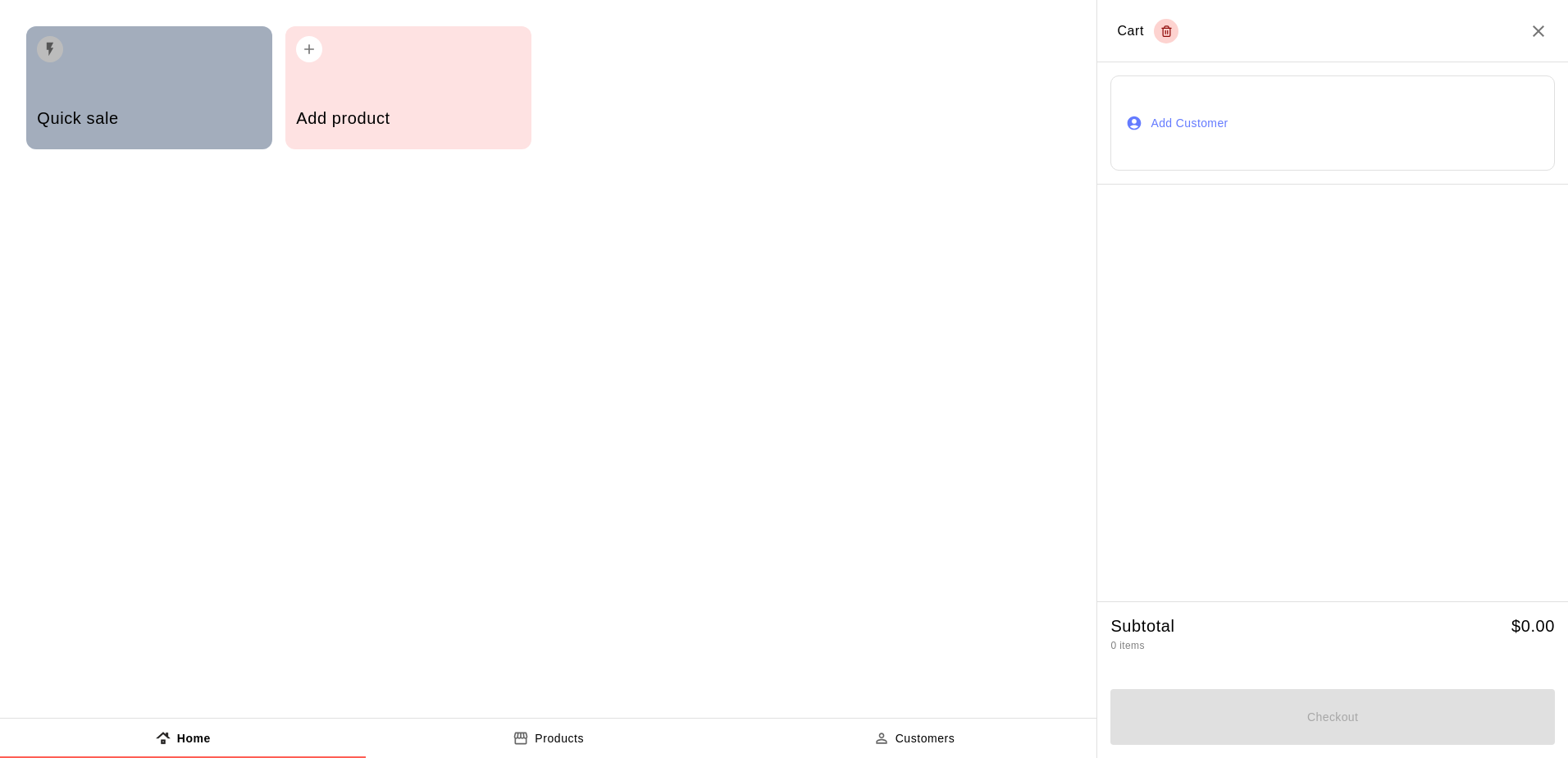
click at [128, 82] on div "Quick sale" at bounding box center [150, 88] width 246 height 123
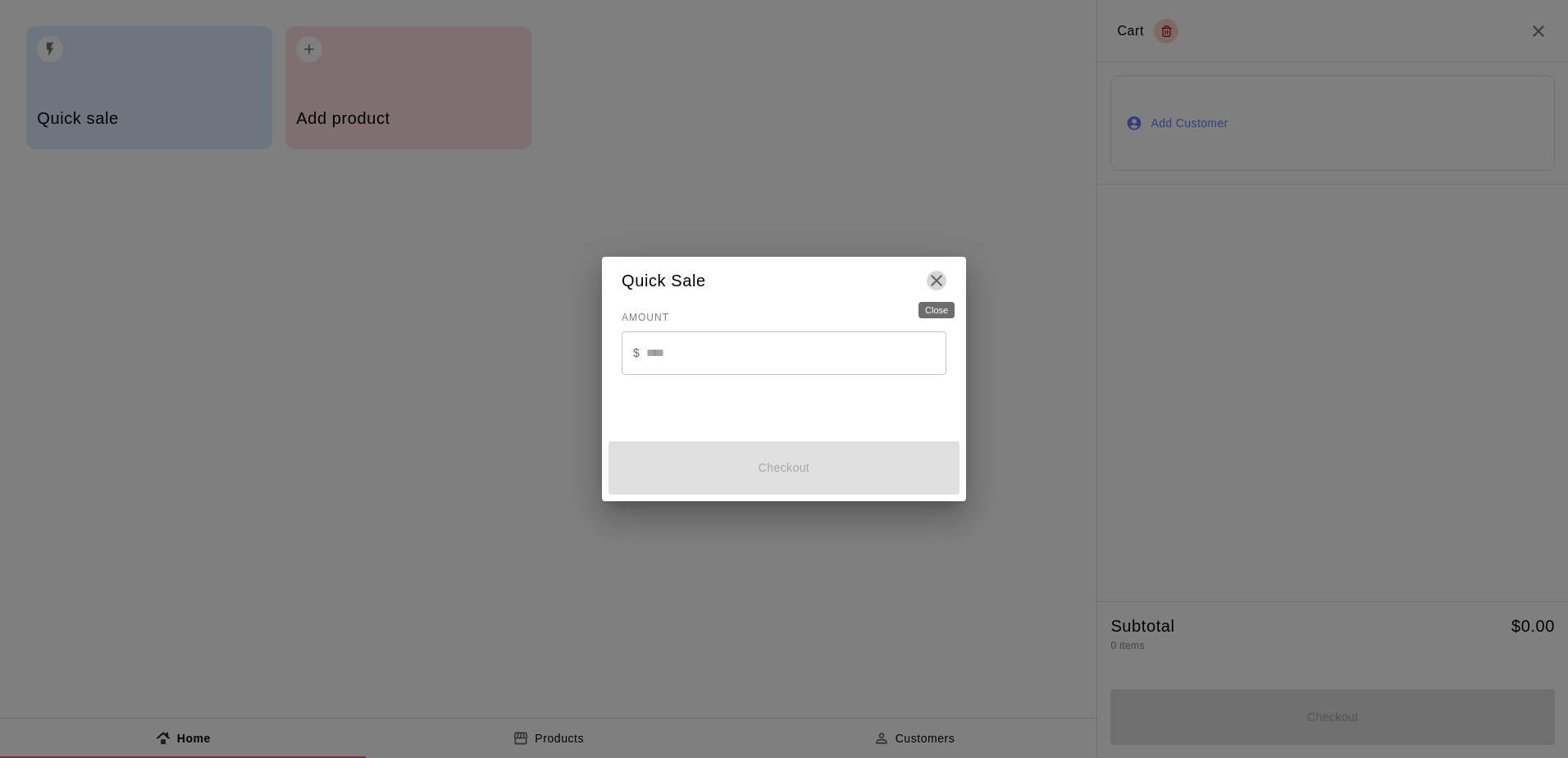
click at [755, 282] on icon "Close" at bounding box center [937, 280] width 11 height 11
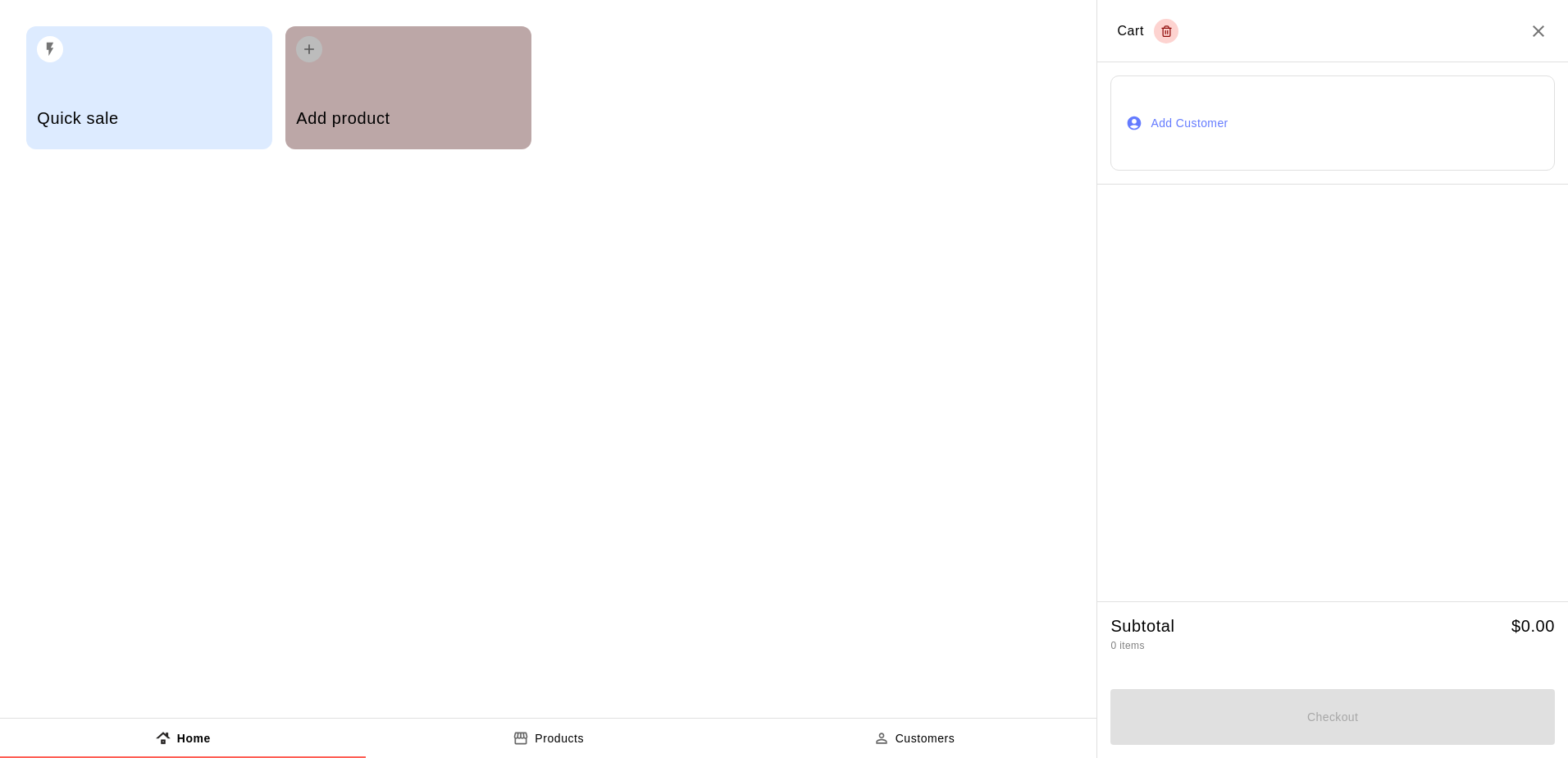
click at [391, 73] on div "Add product" at bounding box center [408, 88] width 246 height 123
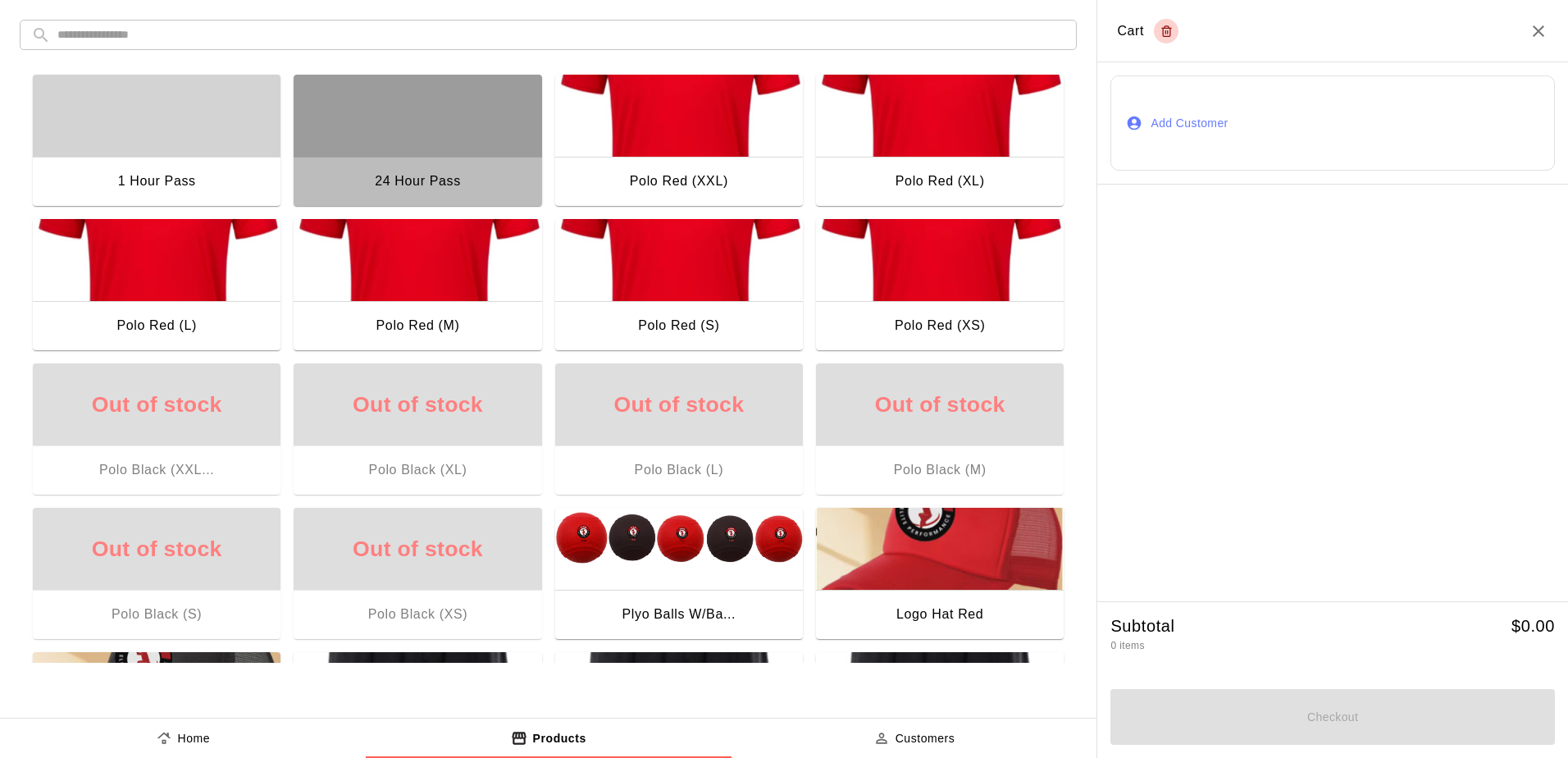
click at [453, 104] on div "button" at bounding box center [417, 115] width 248 height 82
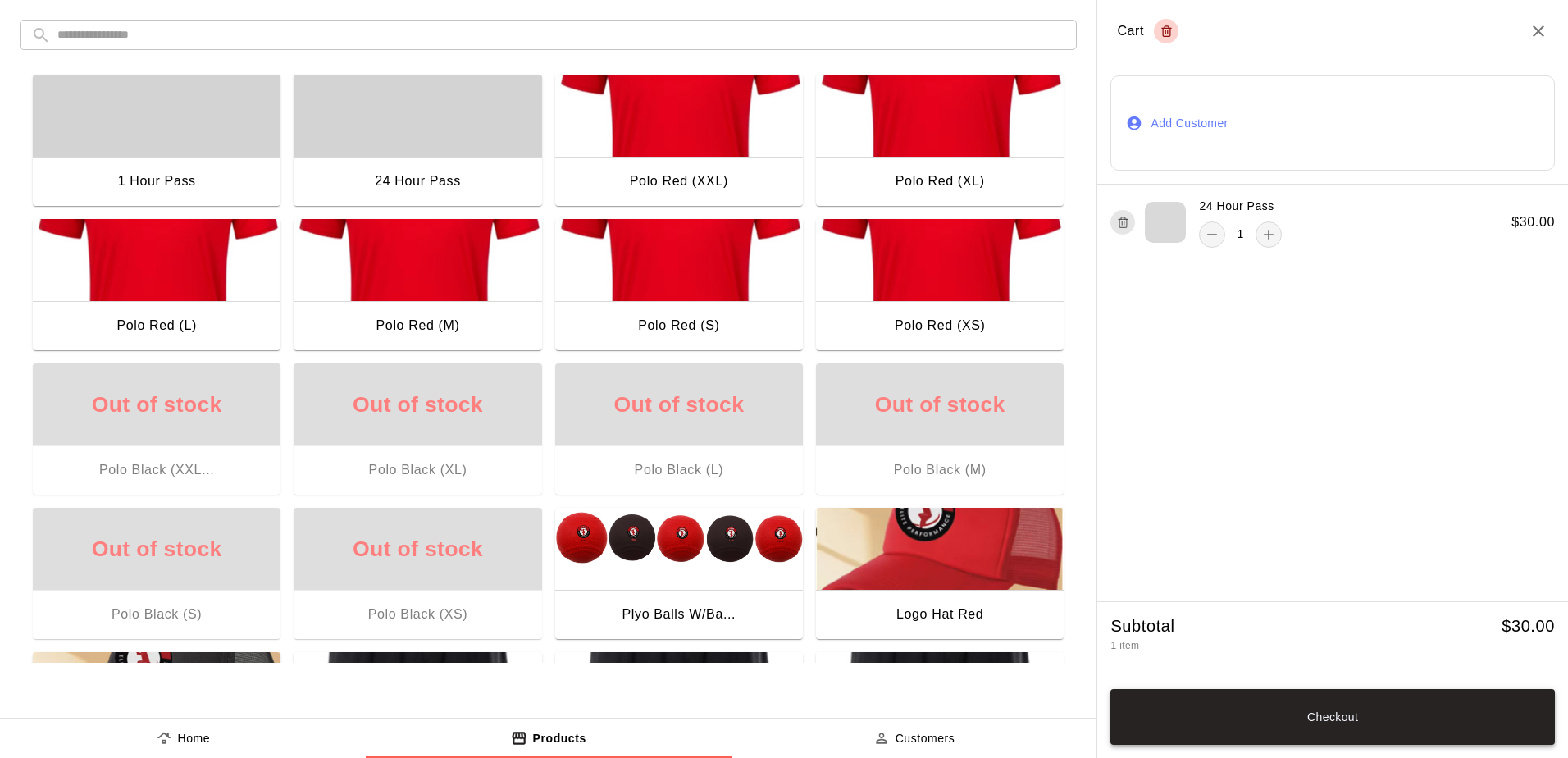
click at [755, 726] on button "Checkout" at bounding box center [1333, 717] width 444 height 56
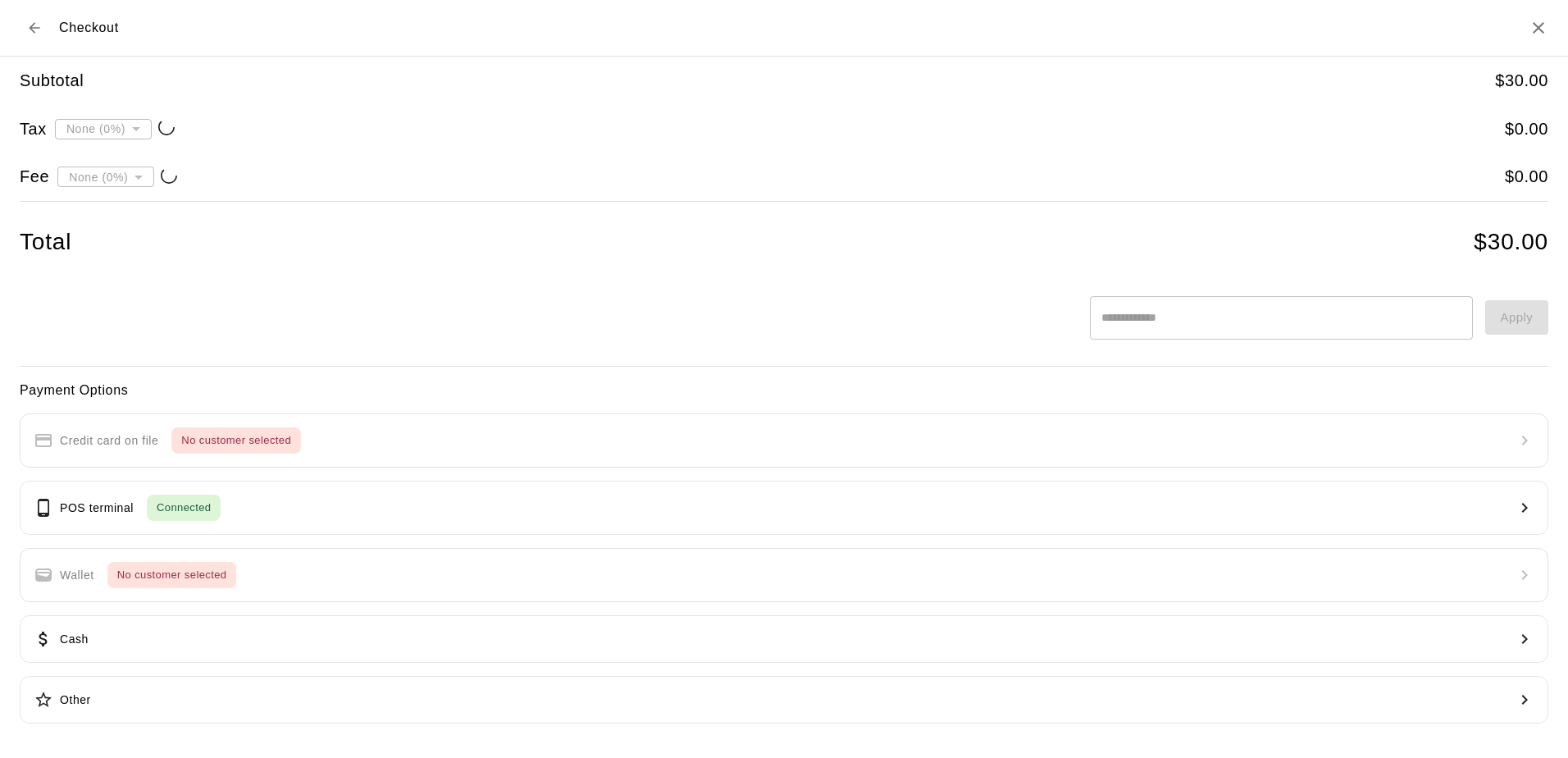
type input "**********"
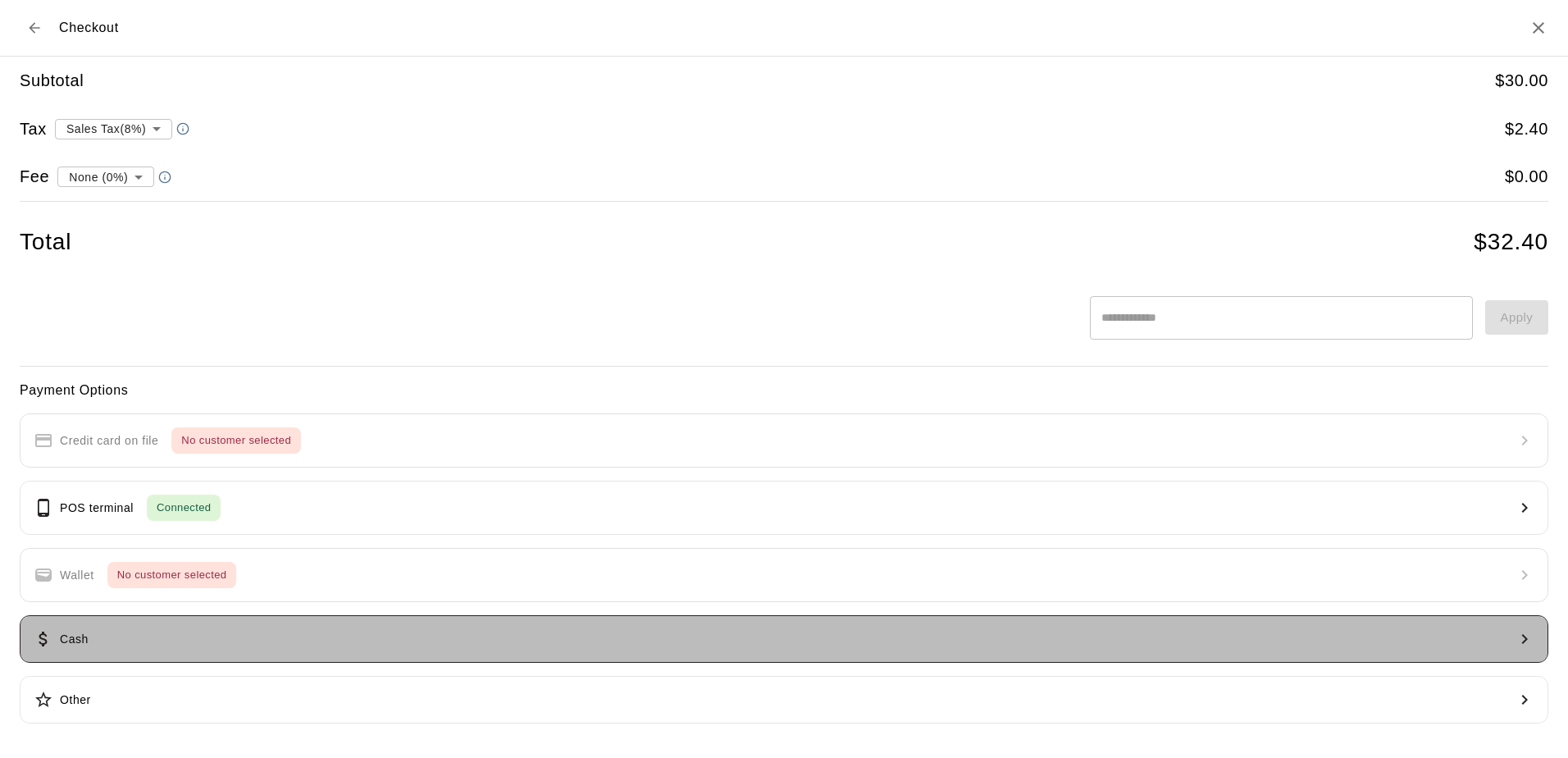
click at [177, 652] on button "Cash" at bounding box center [784, 639] width 1529 height 48
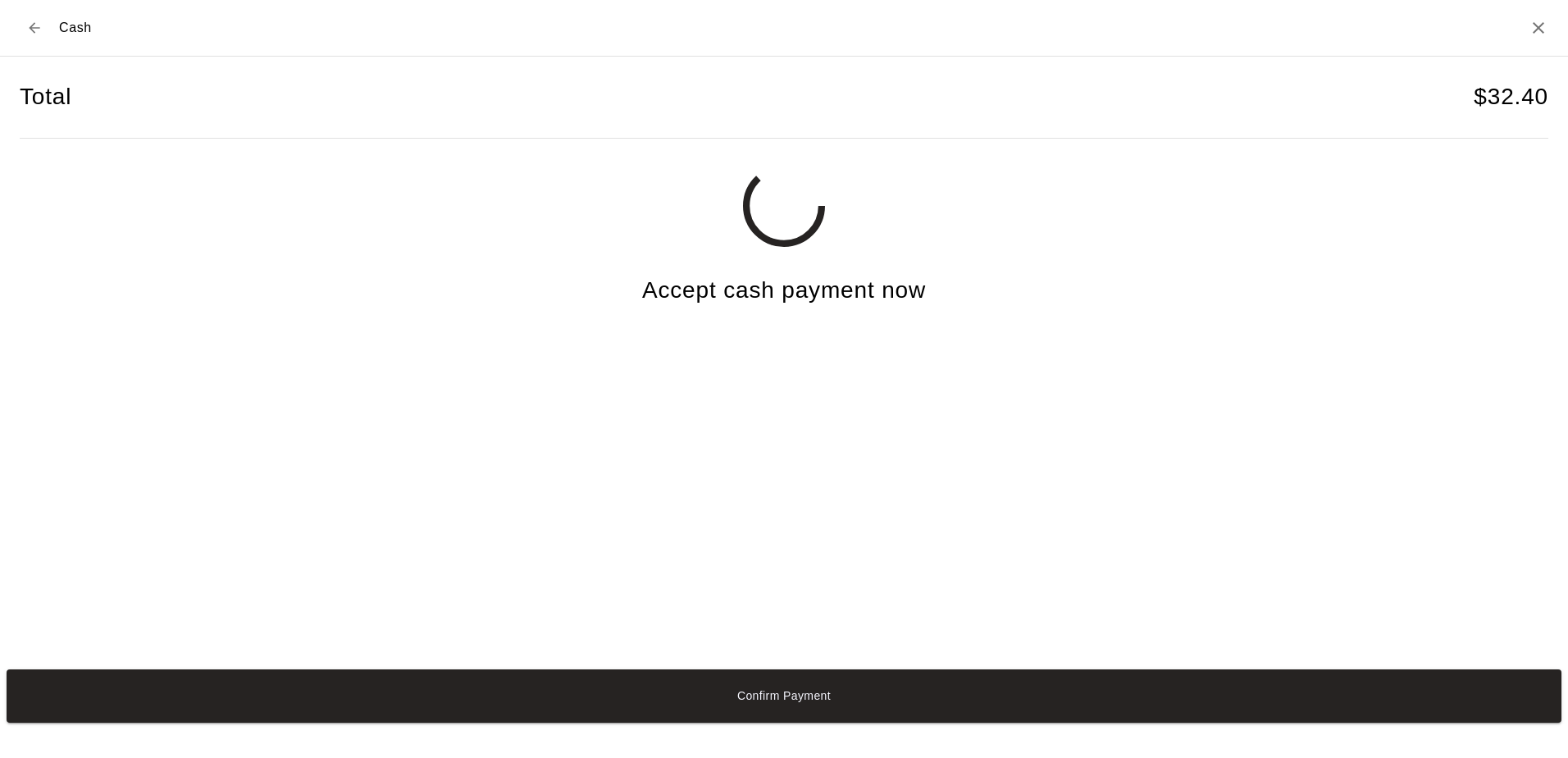
click at [755, 27] on icon "Close" at bounding box center [1538, 28] width 11 height 11
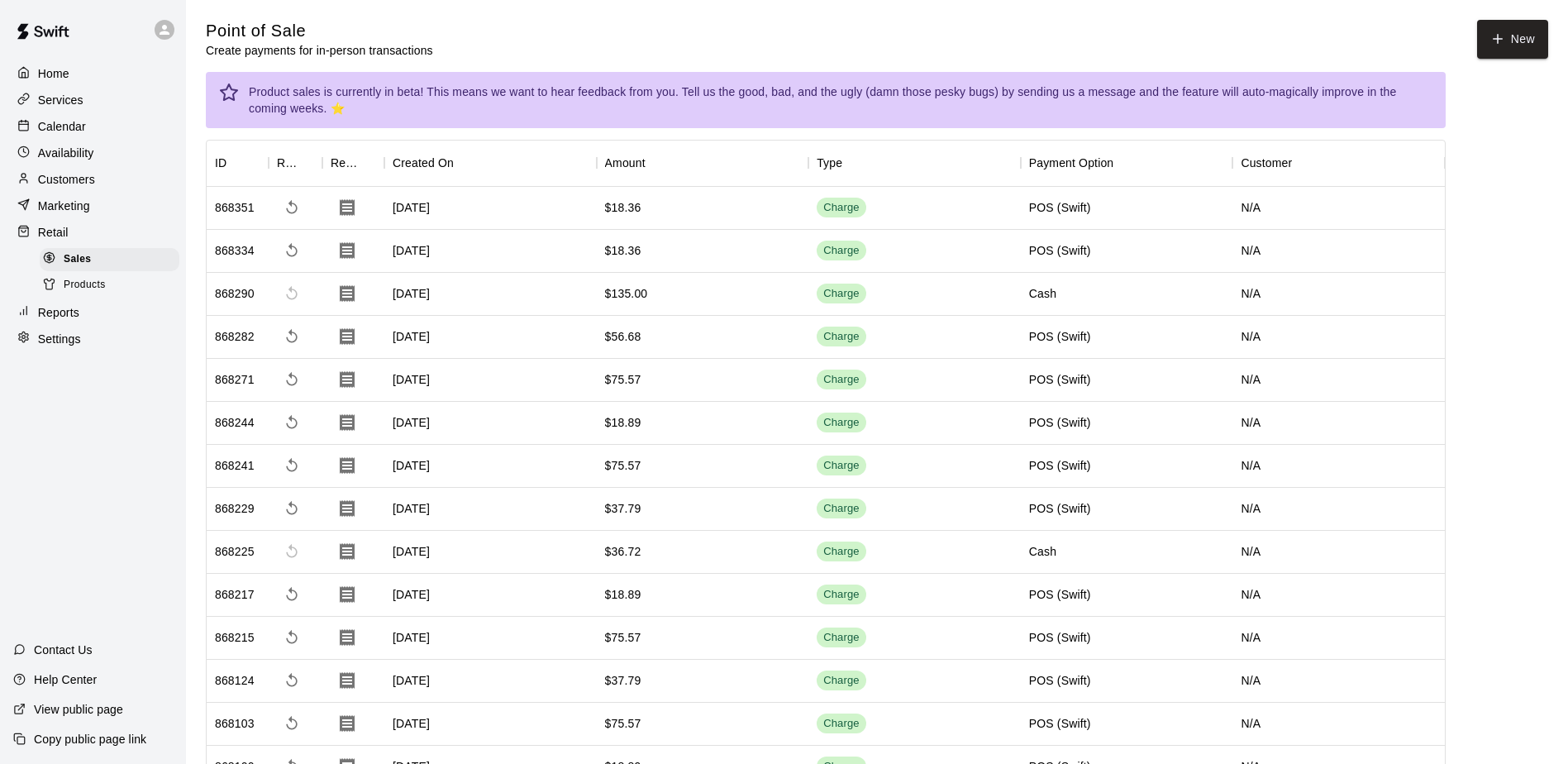
click at [96, 284] on span "Products" at bounding box center [85, 284] width 42 height 16
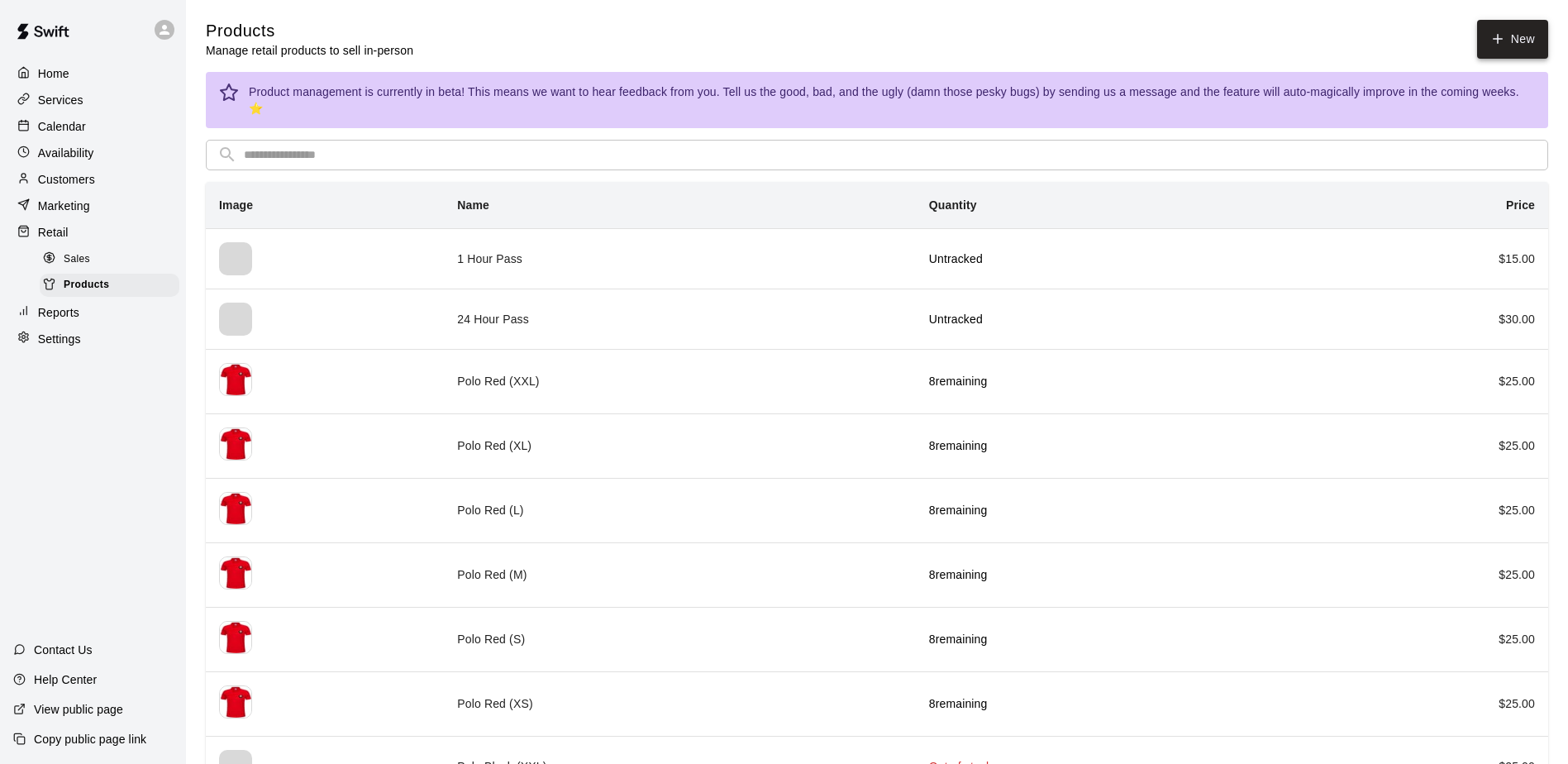
click at [761, 34] on link "New" at bounding box center [1513, 39] width 71 height 38
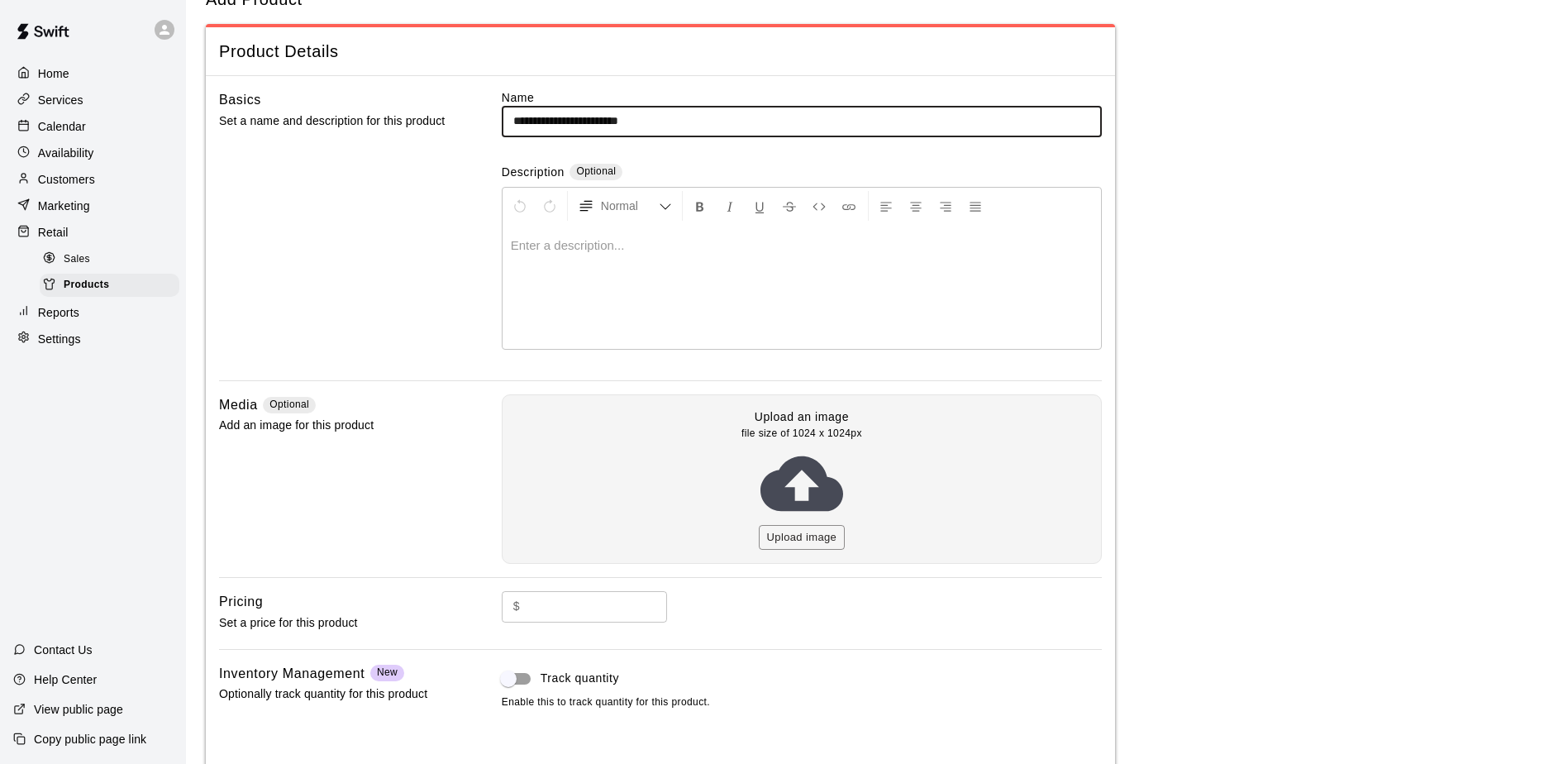
scroll to position [83, 0]
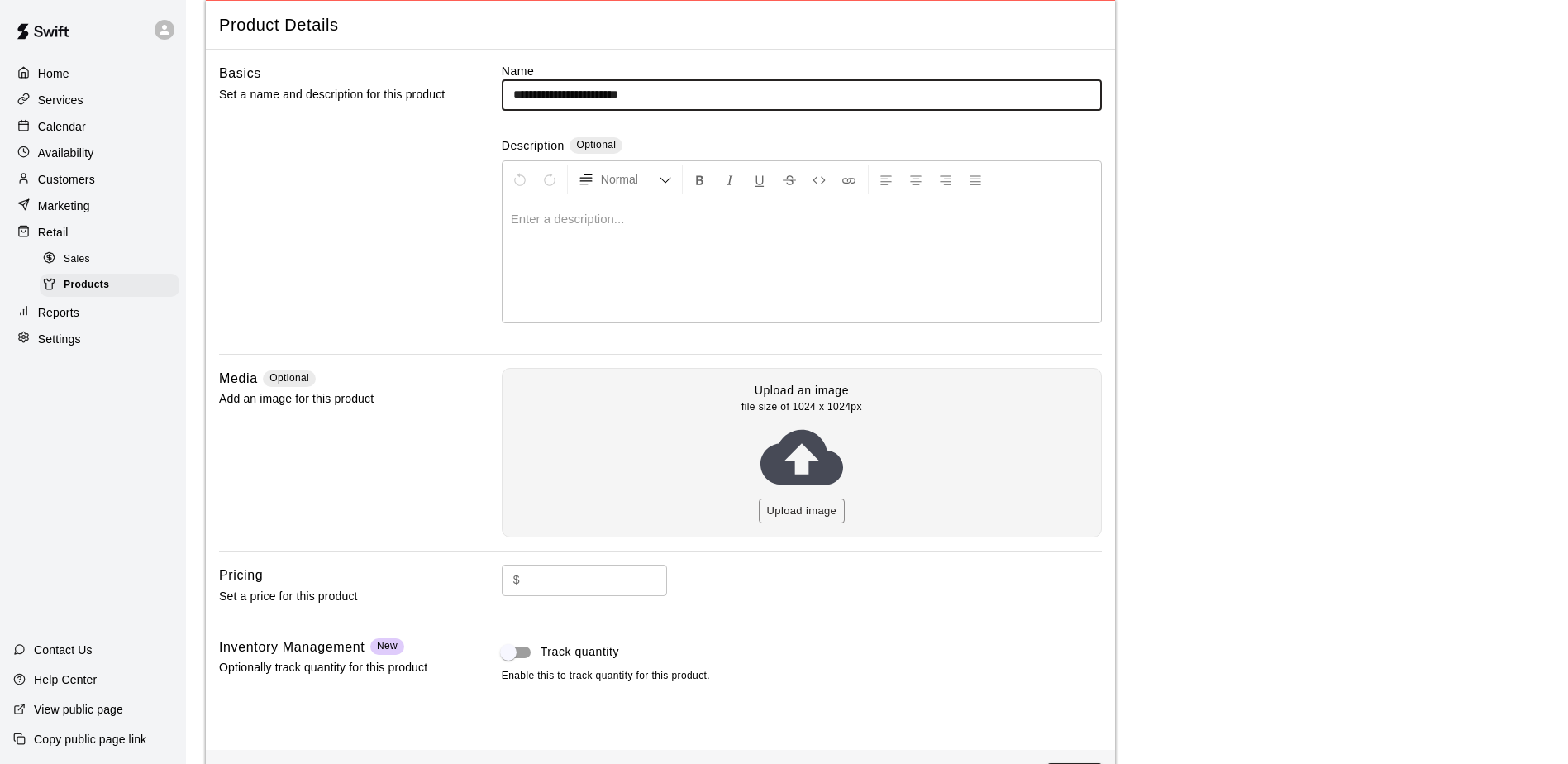
type input "**********"
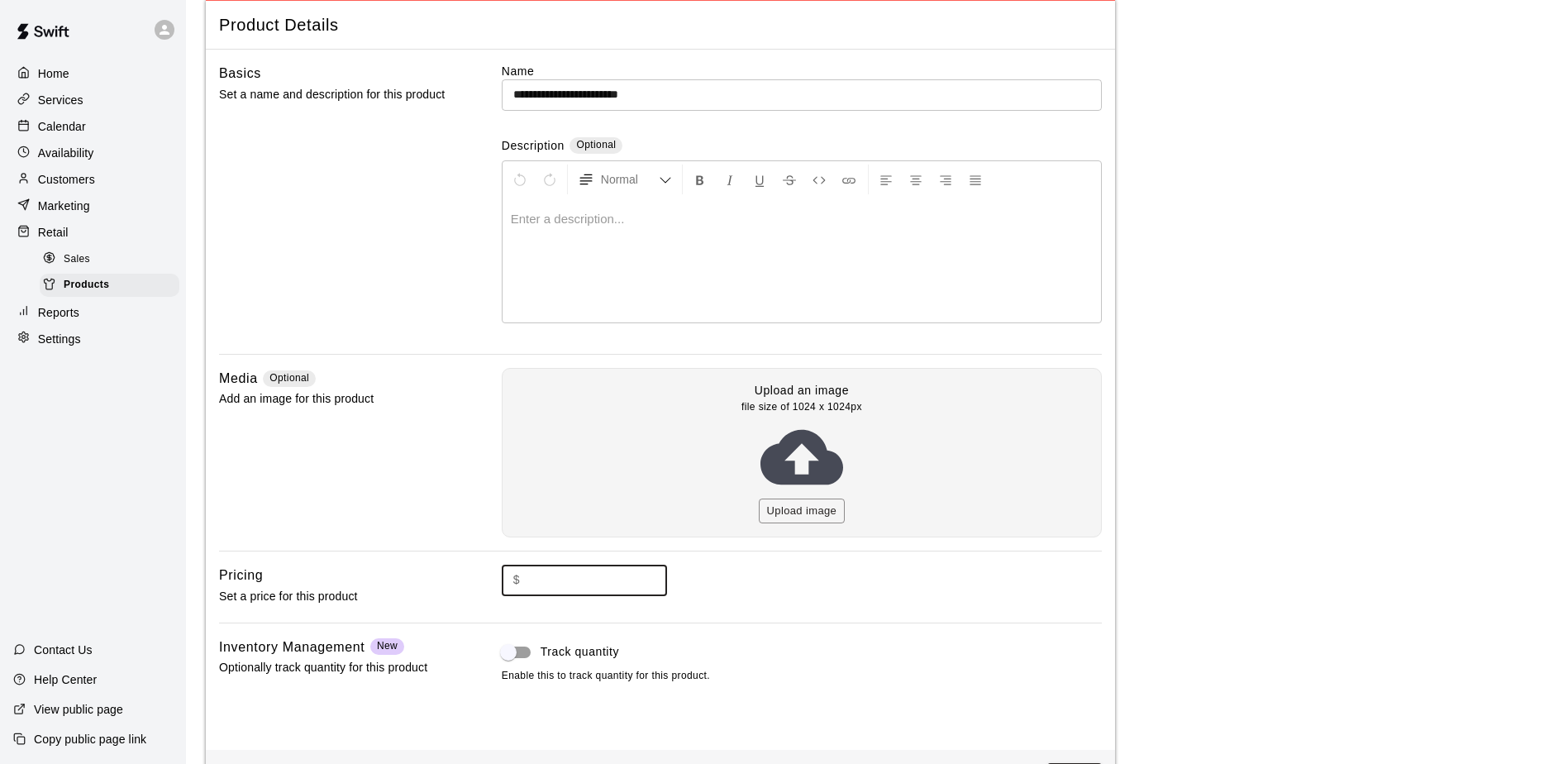
click at [579, 584] on input "text" at bounding box center [597, 580] width 140 height 31
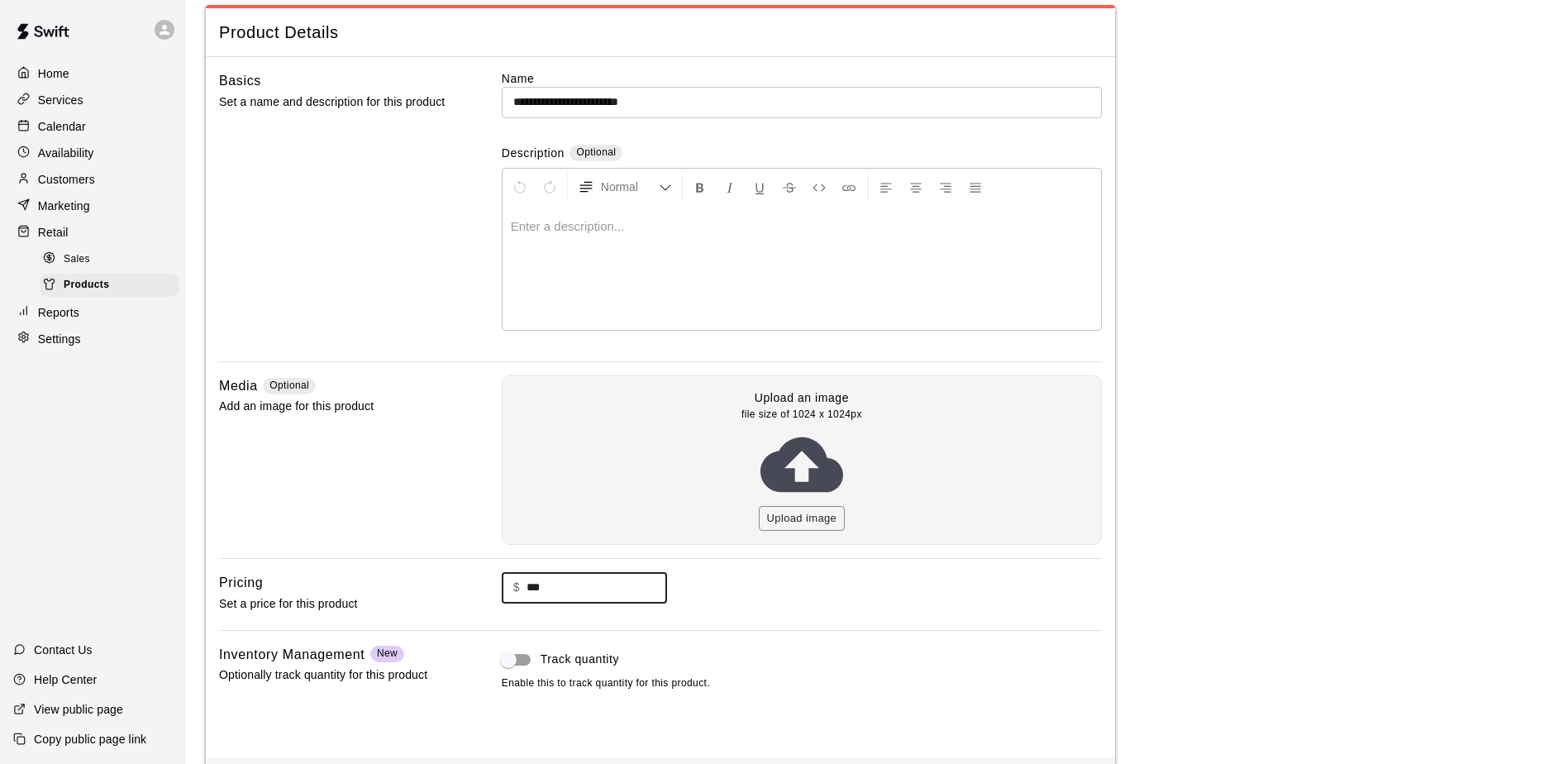
scroll to position [145, 0]
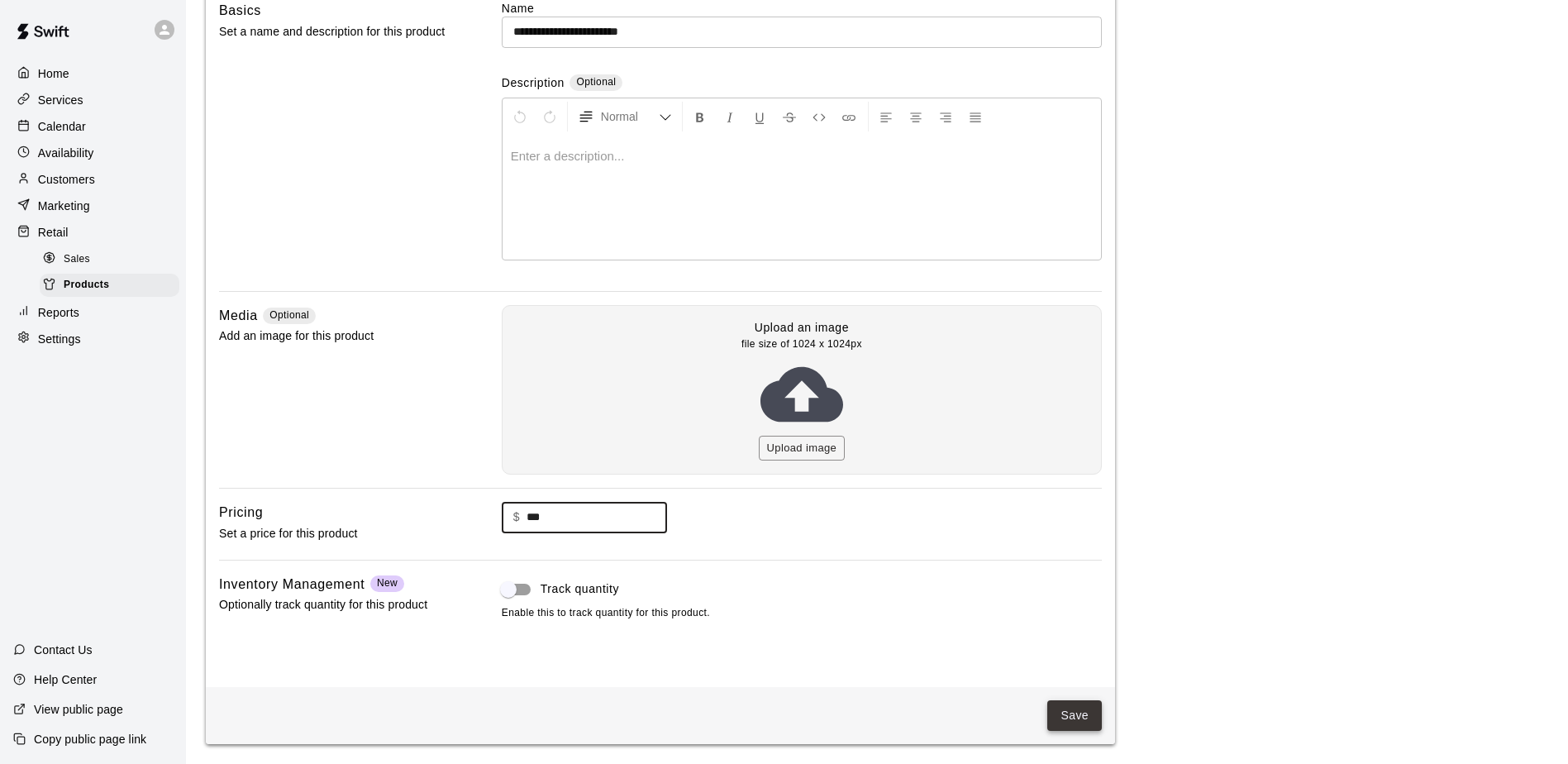
type input "***"
click at [761, 712] on button "Save" at bounding box center [1074, 716] width 55 height 31
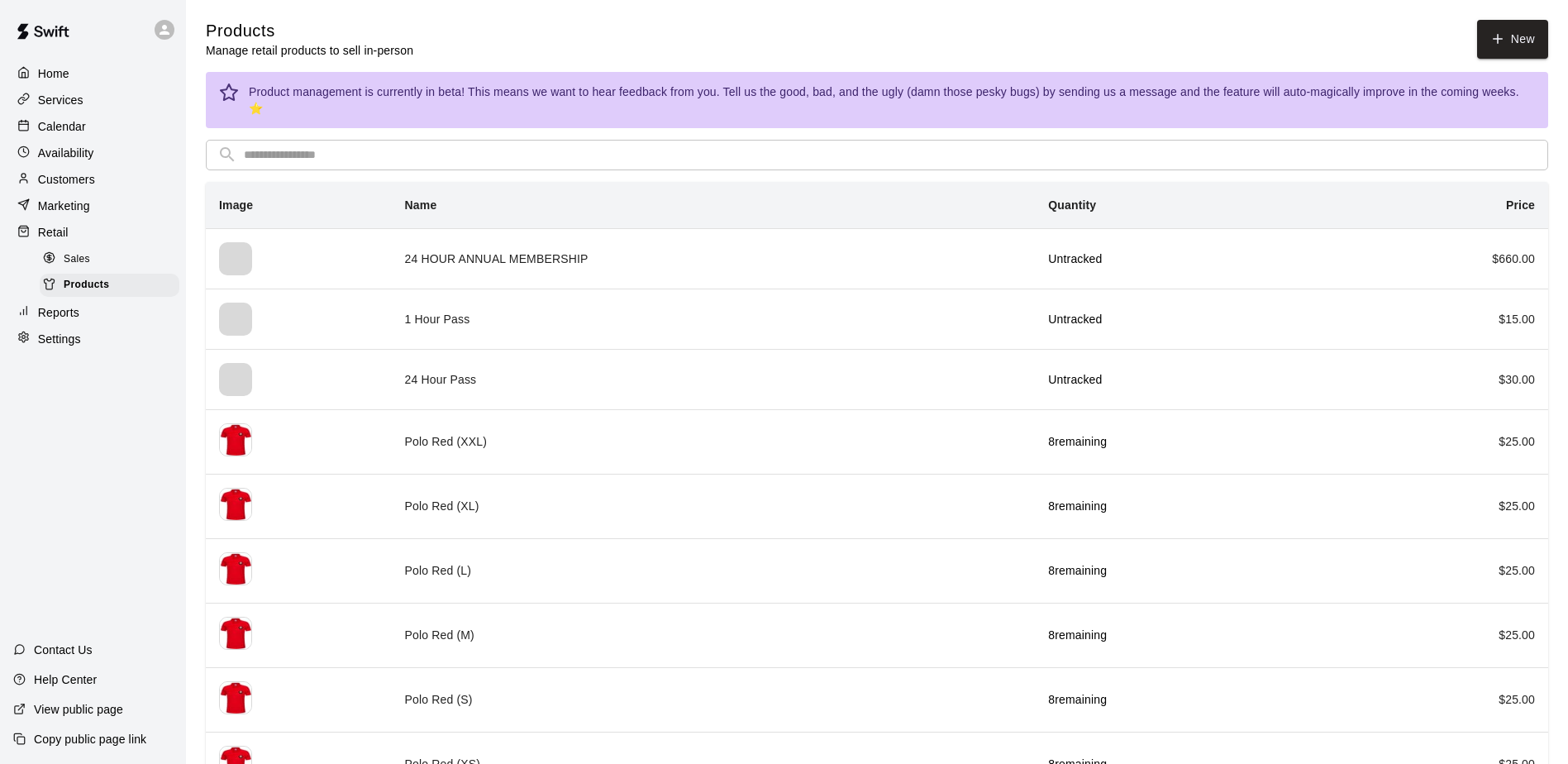
click at [91, 99] on div "Services" at bounding box center [93, 100] width 159 height 25
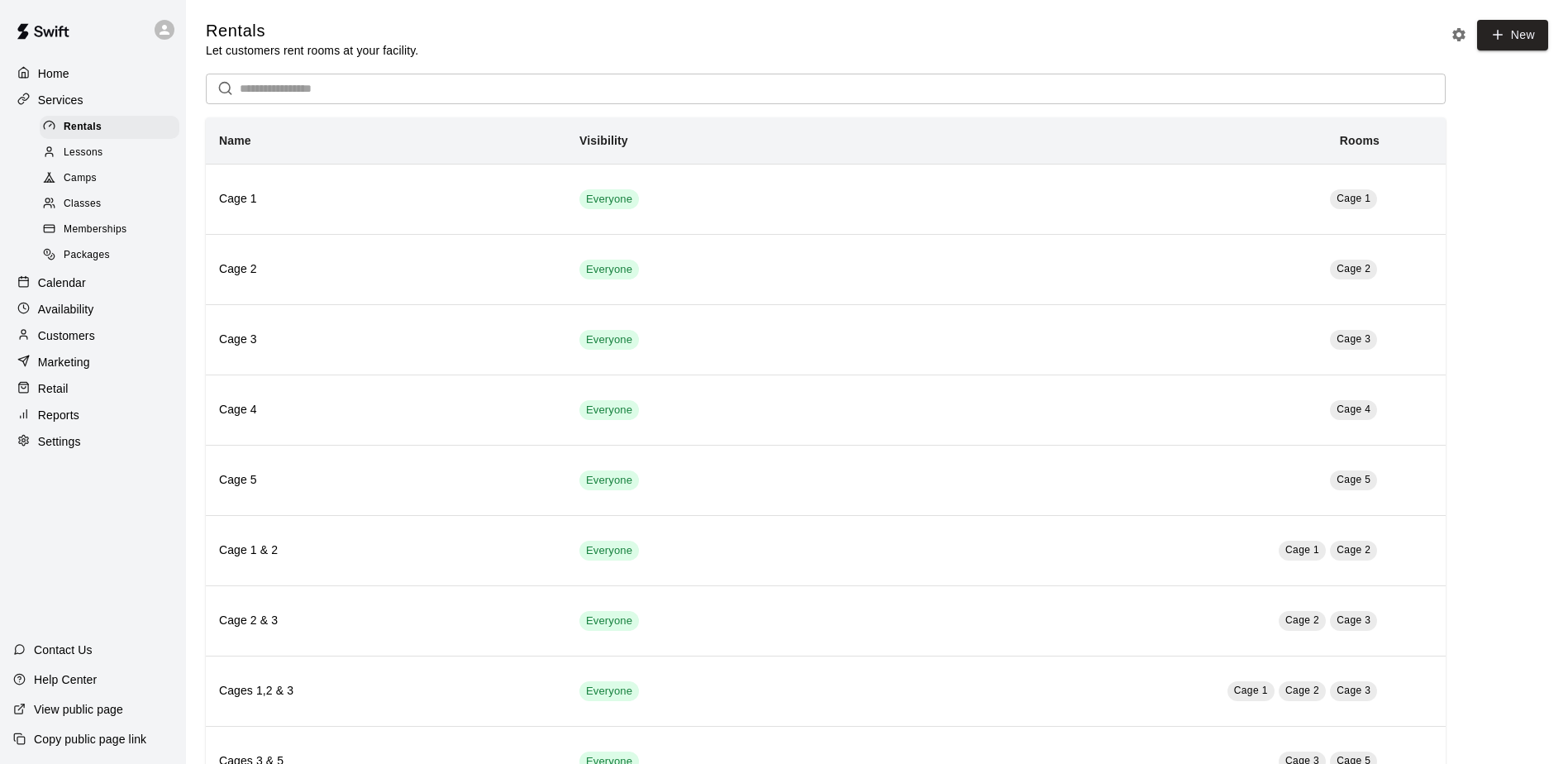
click at [72, 387] on div "Retail" at bounding box center [93, 388] width 159 height 25
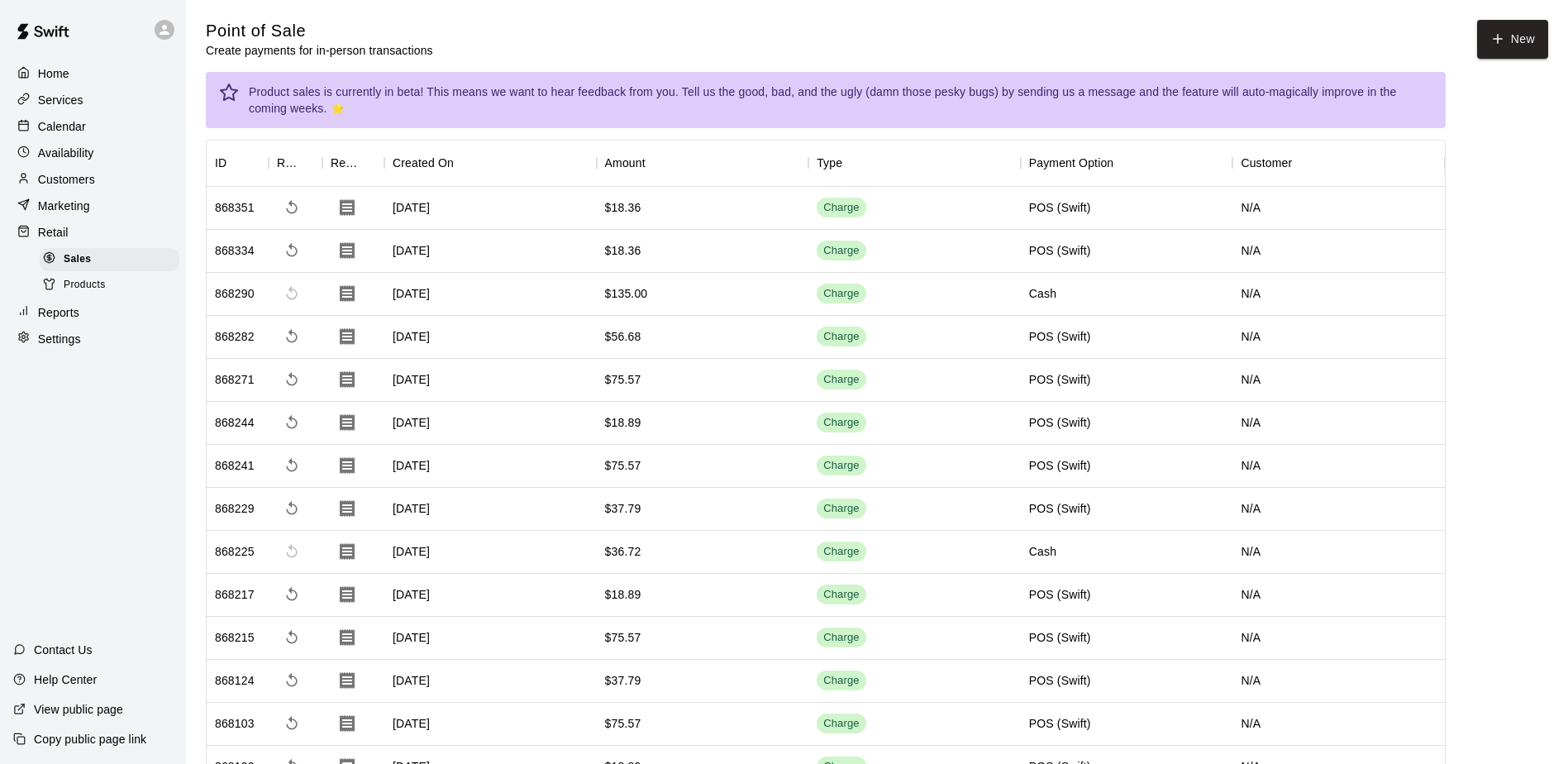
click at [87, 293] on span "Products" at bounding box center [85, 284] width 42 height 16
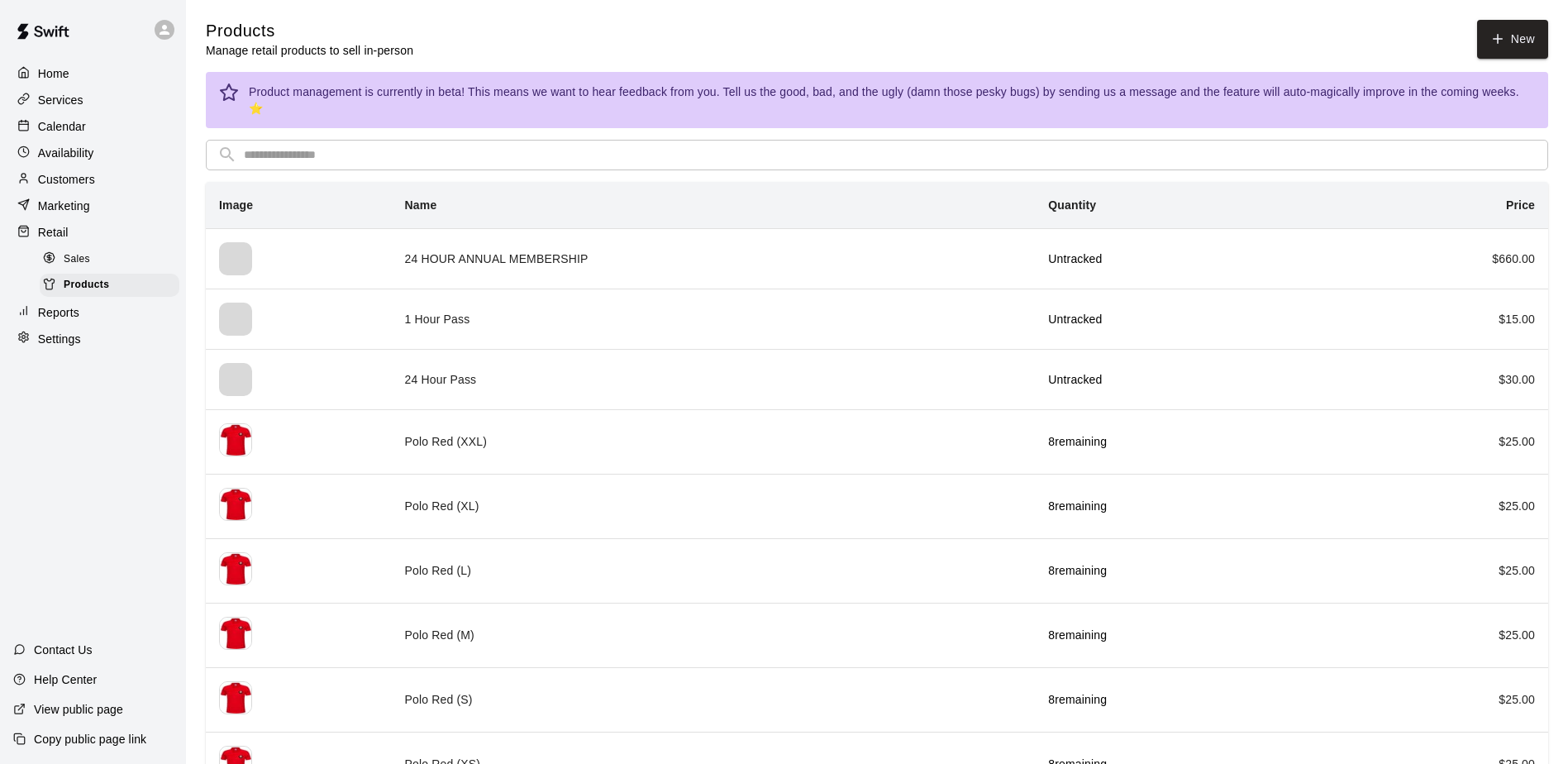
click at [94, 265] on div "Sales" at bounding box center [109, 259] width 139 height 23
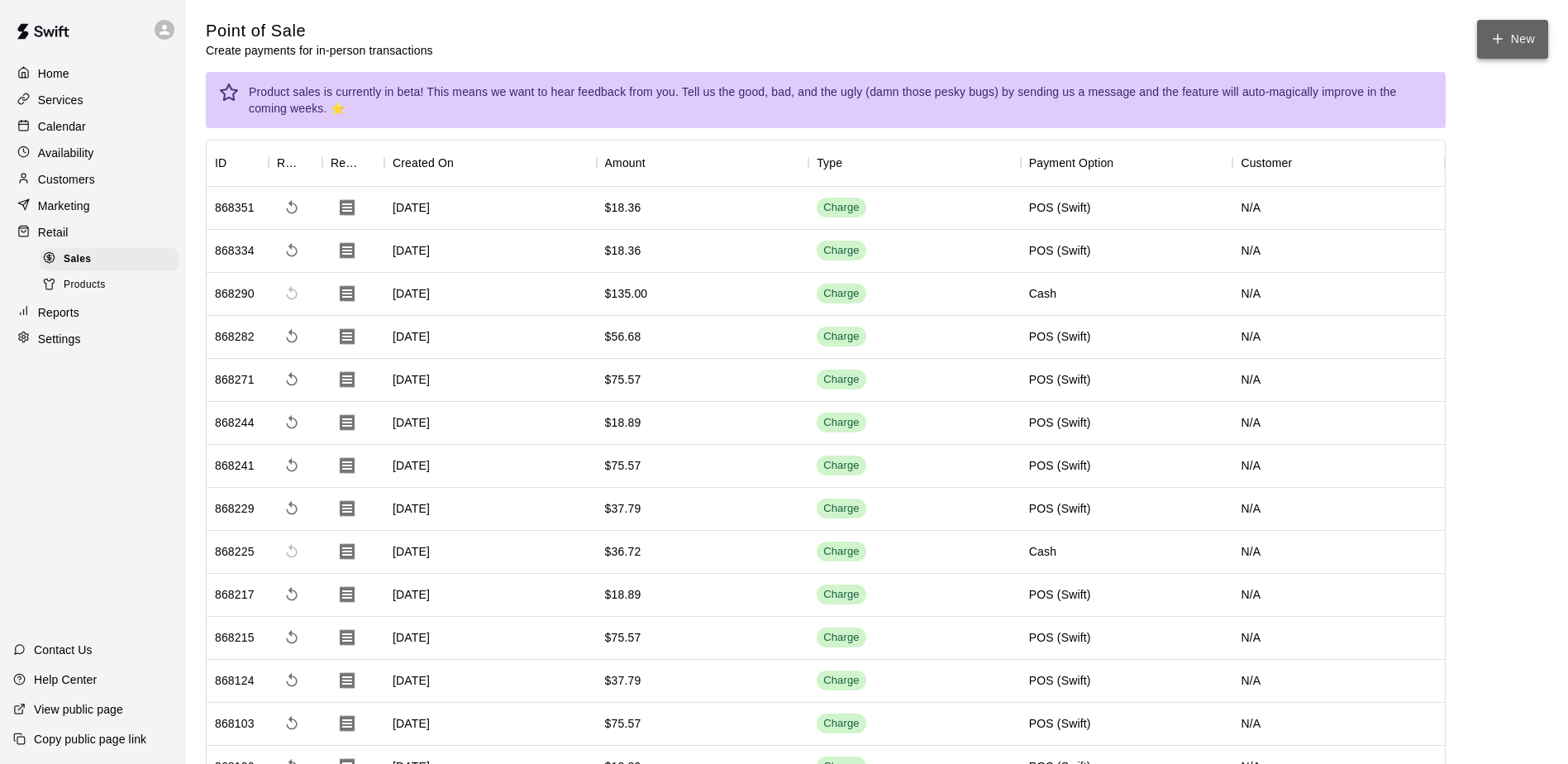
click at [761, 57] on button "New" at bounding box center [1513, 39] width 71 height 38
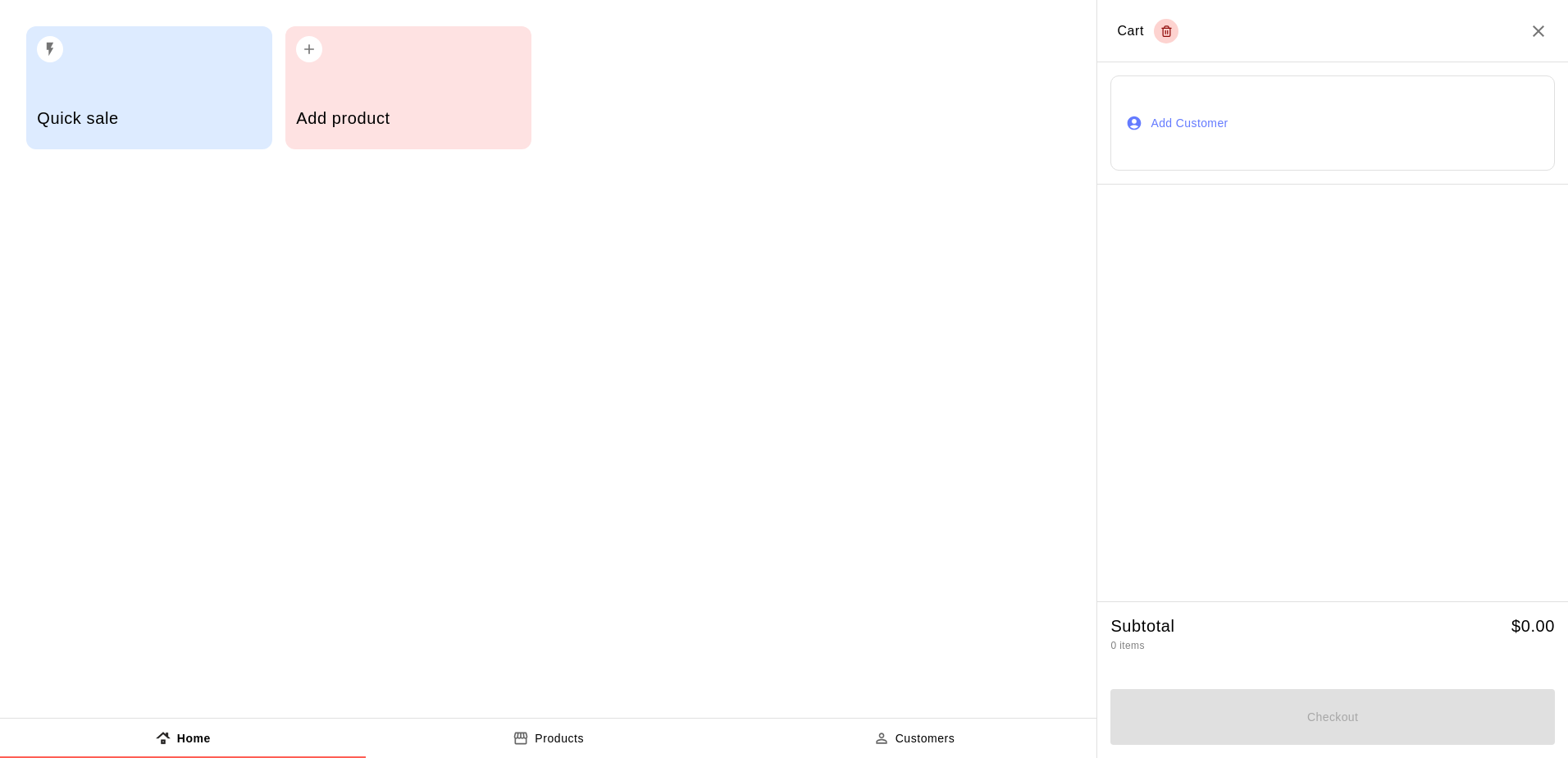
click at [358, 97] on div "Add product" at bounding box center [408, 120] width 224 height 58
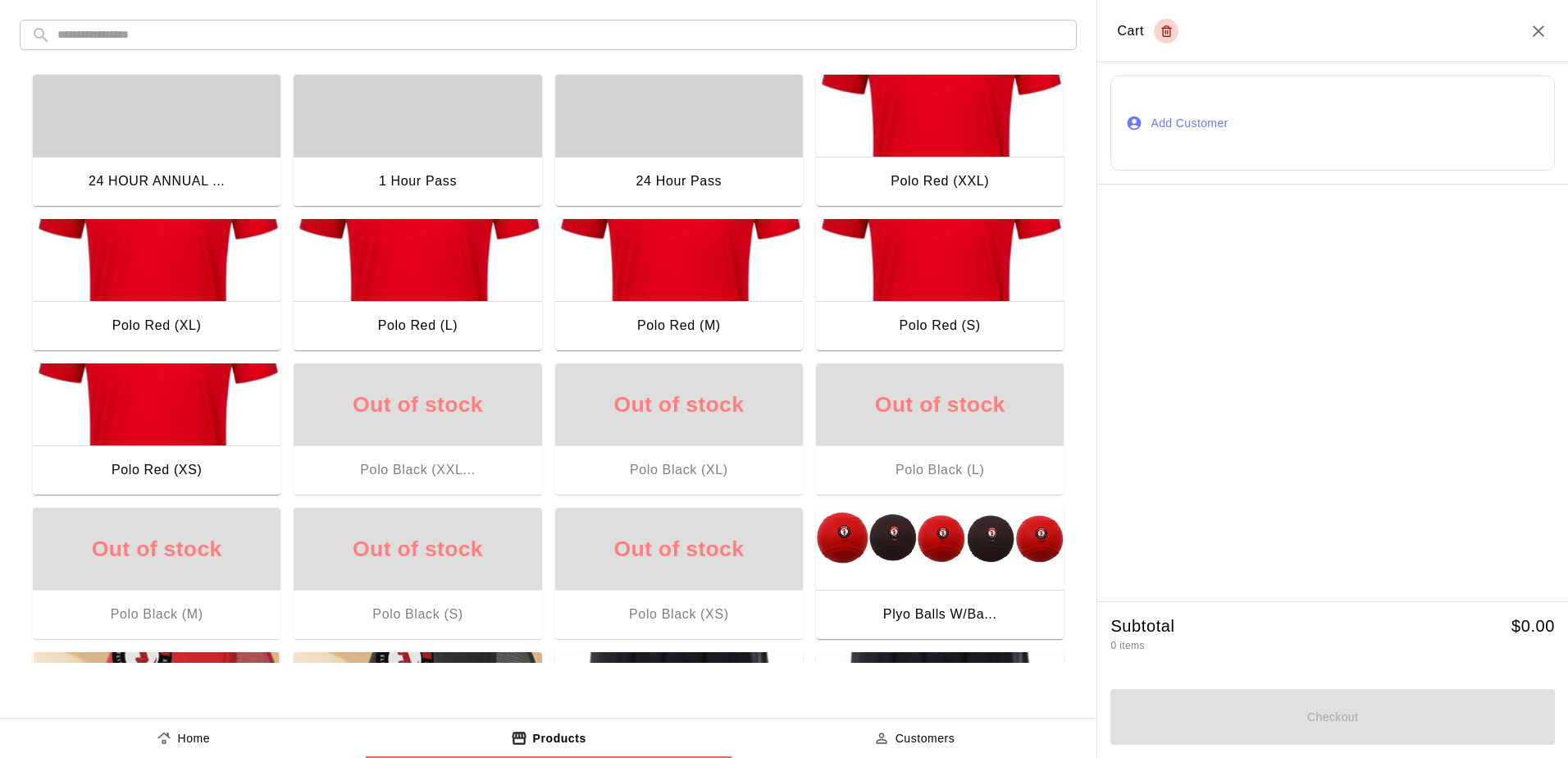
click at [157, 120] on div "button" at bounding box center [156, 115] width 248 height 82
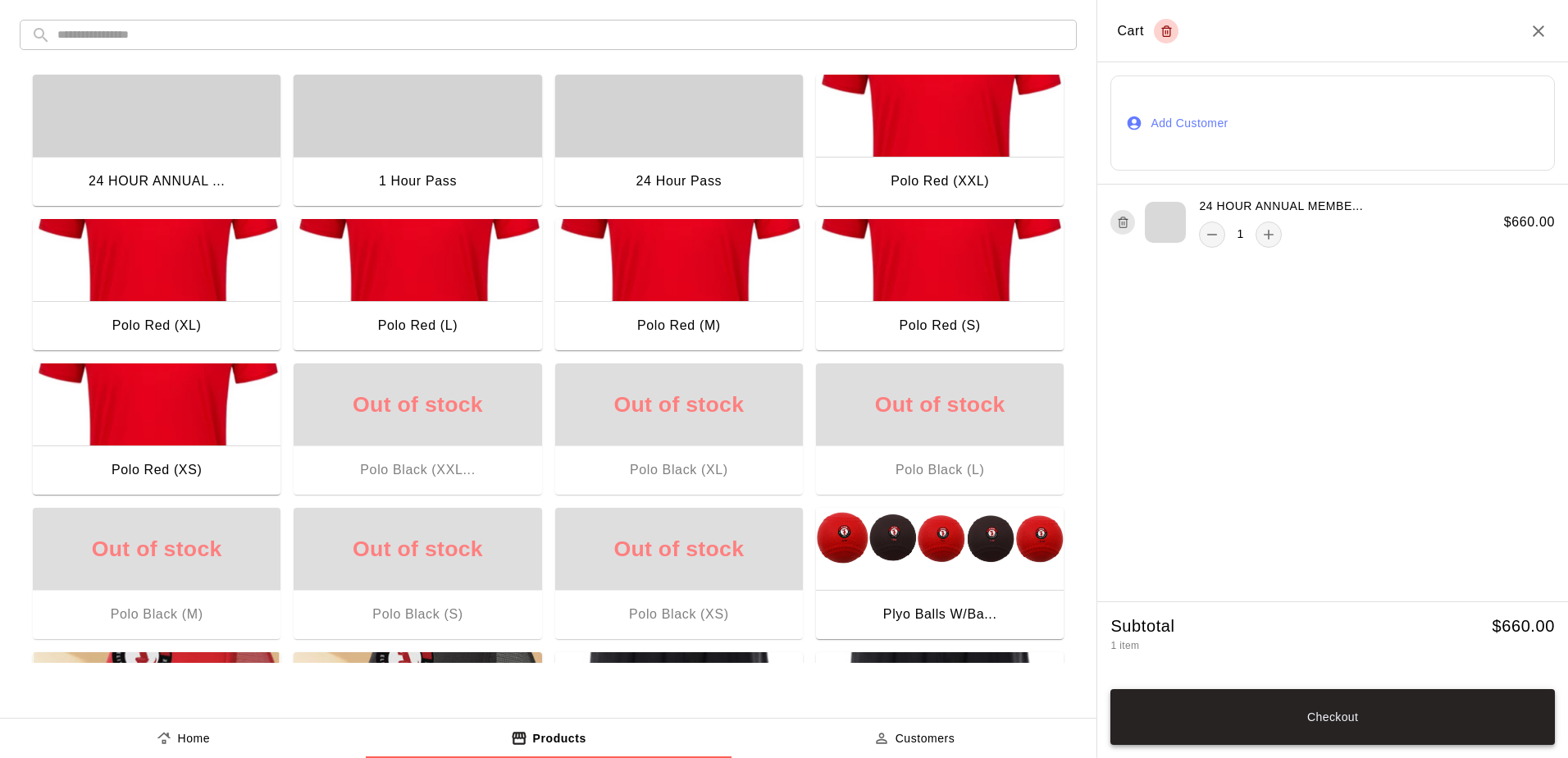
click at [755, 723] on button "Checkout" at bounding box center [1333, 717] width 444 height 56
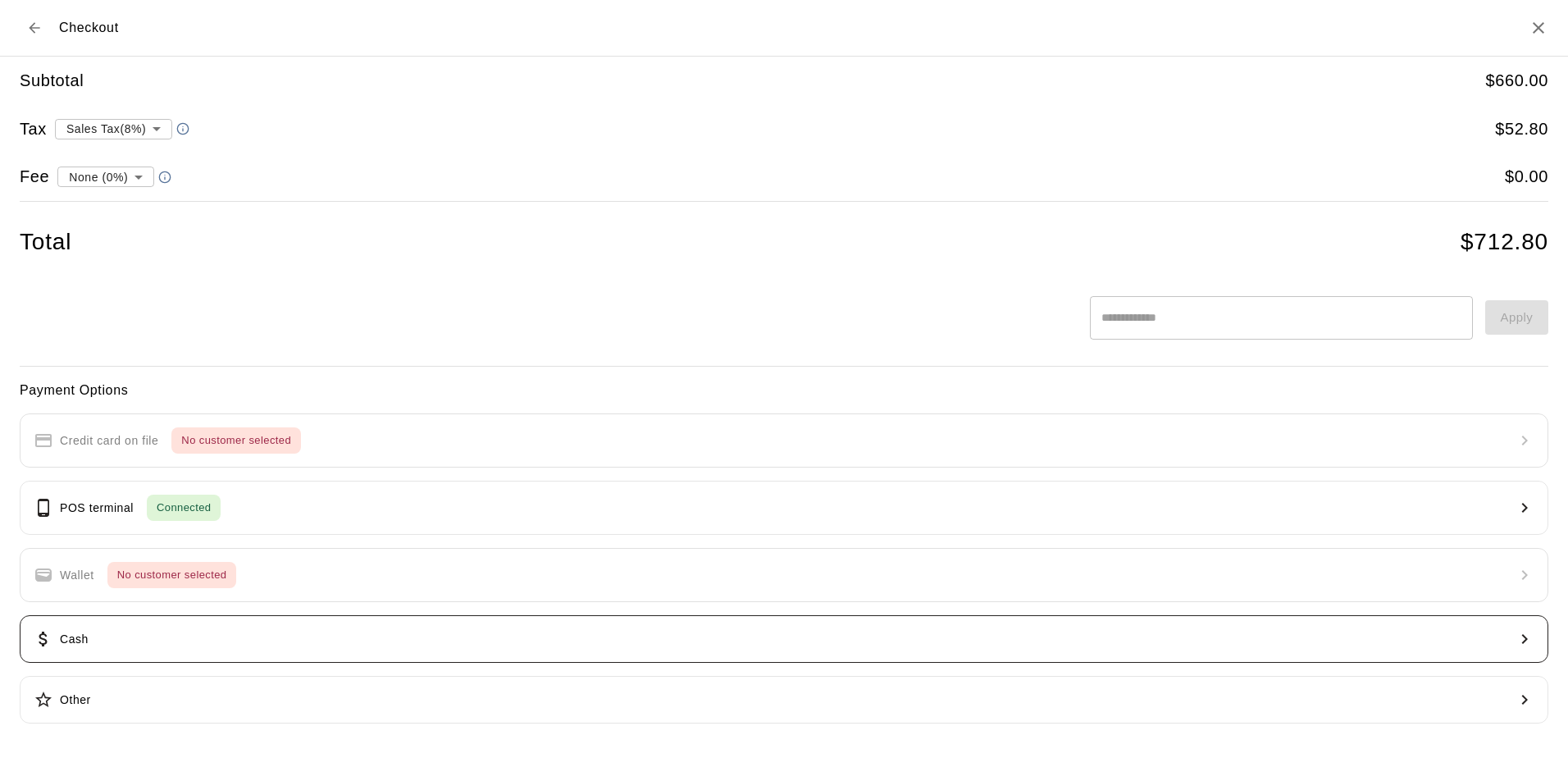
click at [98, 640] on button "Cash" at bounding box center [784, 639] width 1529 height 48
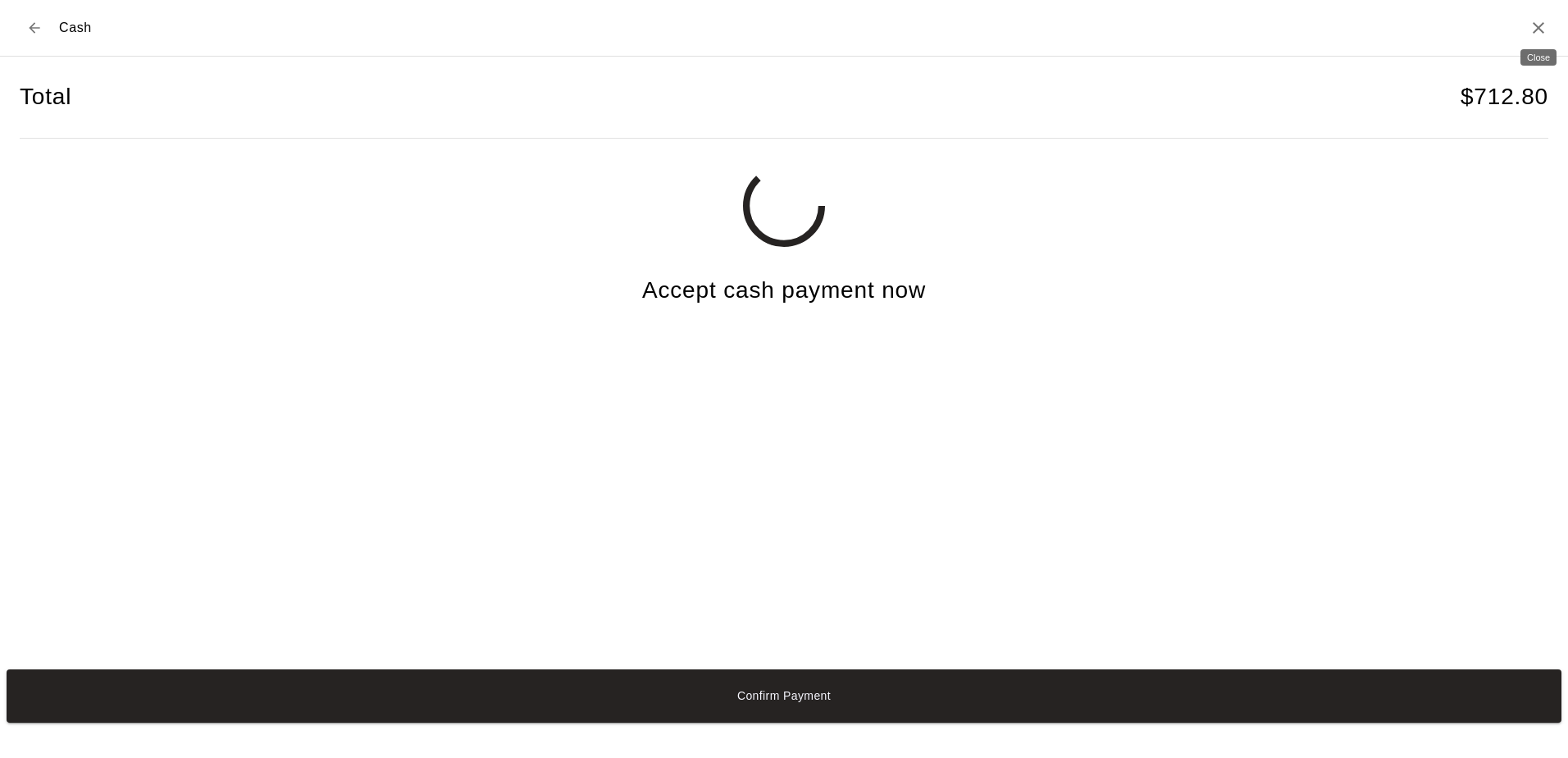
click at [755, 32] on icon "Close" at bounding box center [1538, 28] width 20 height 20
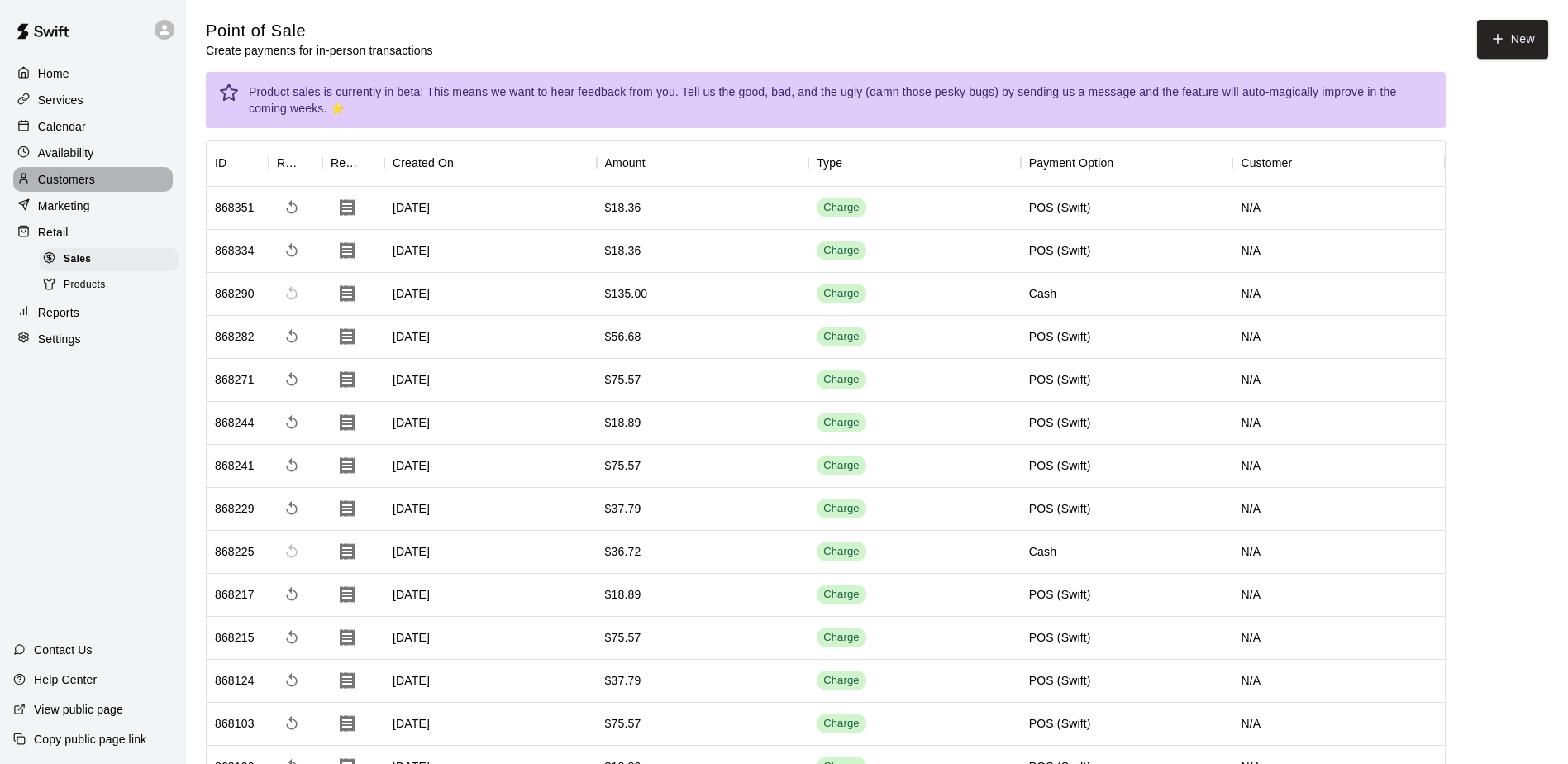
click at [65, 185] on p "Customers" at bounding box center [66, 179] width 57 height 16
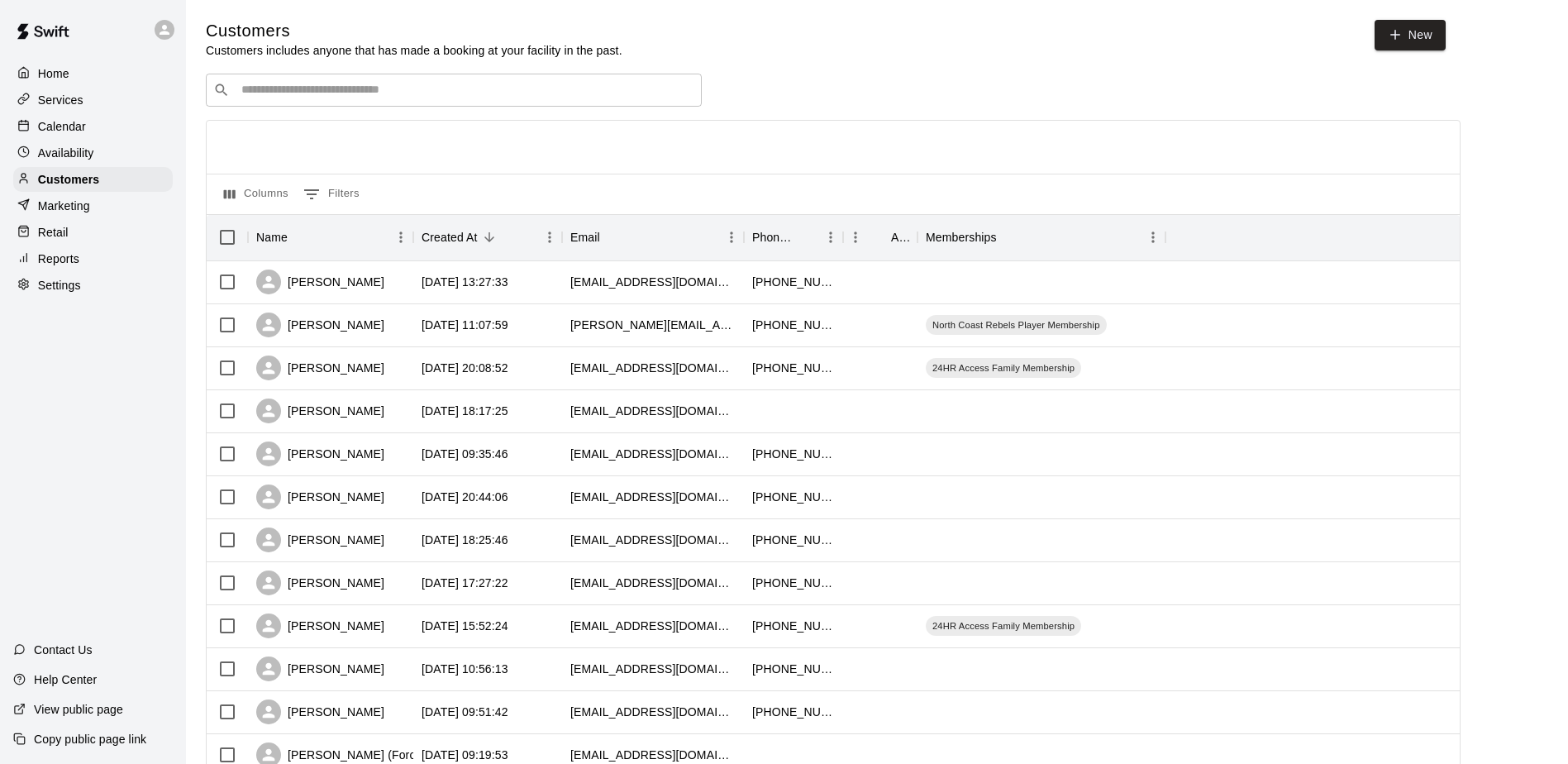
click at [91, 106] on div "Services" at bounding box center [93, 100] width 159 height 25
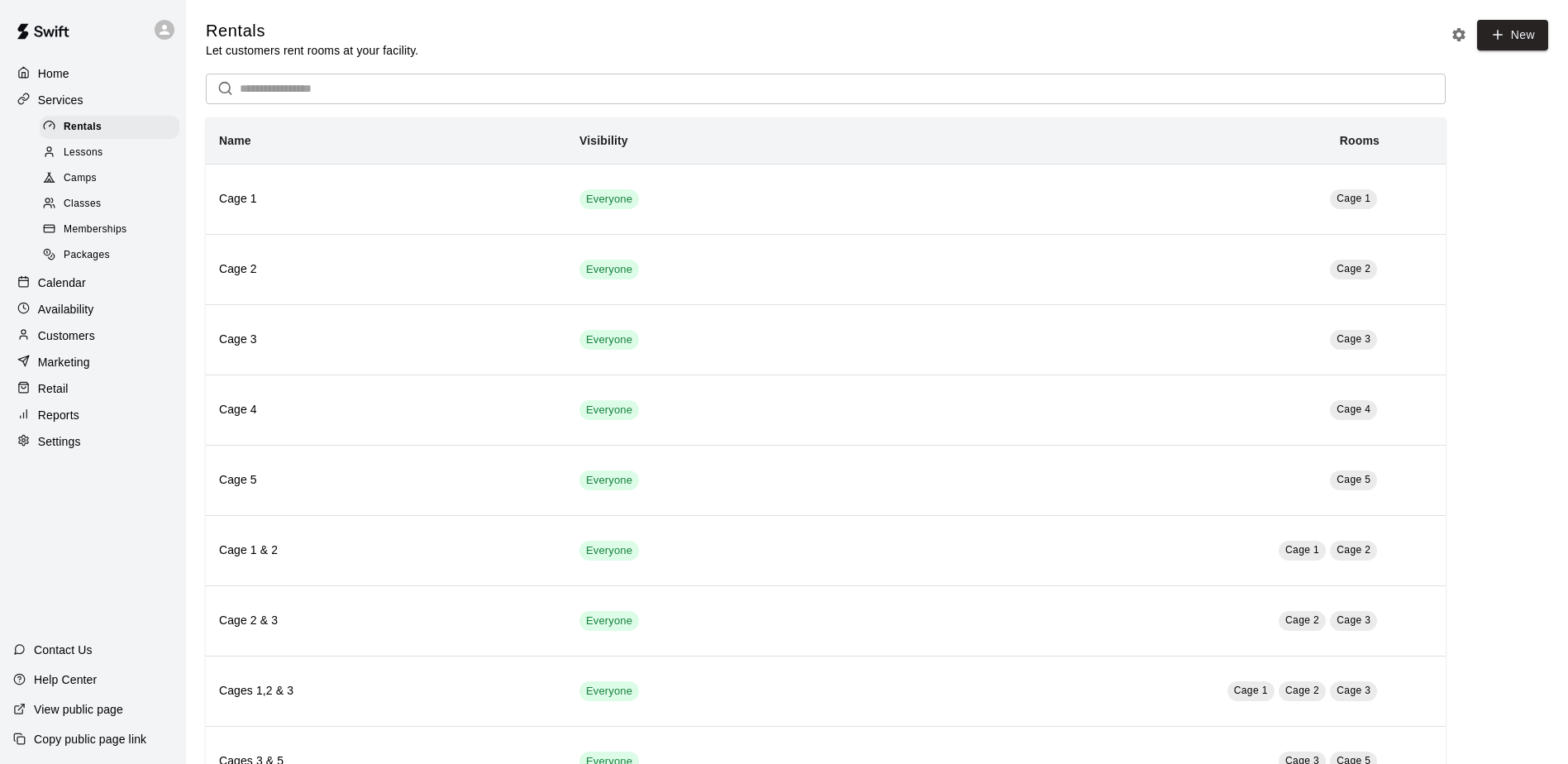
click at [76, 344] on p "Customers" at bounding box center [66, 335] width 57 height 16
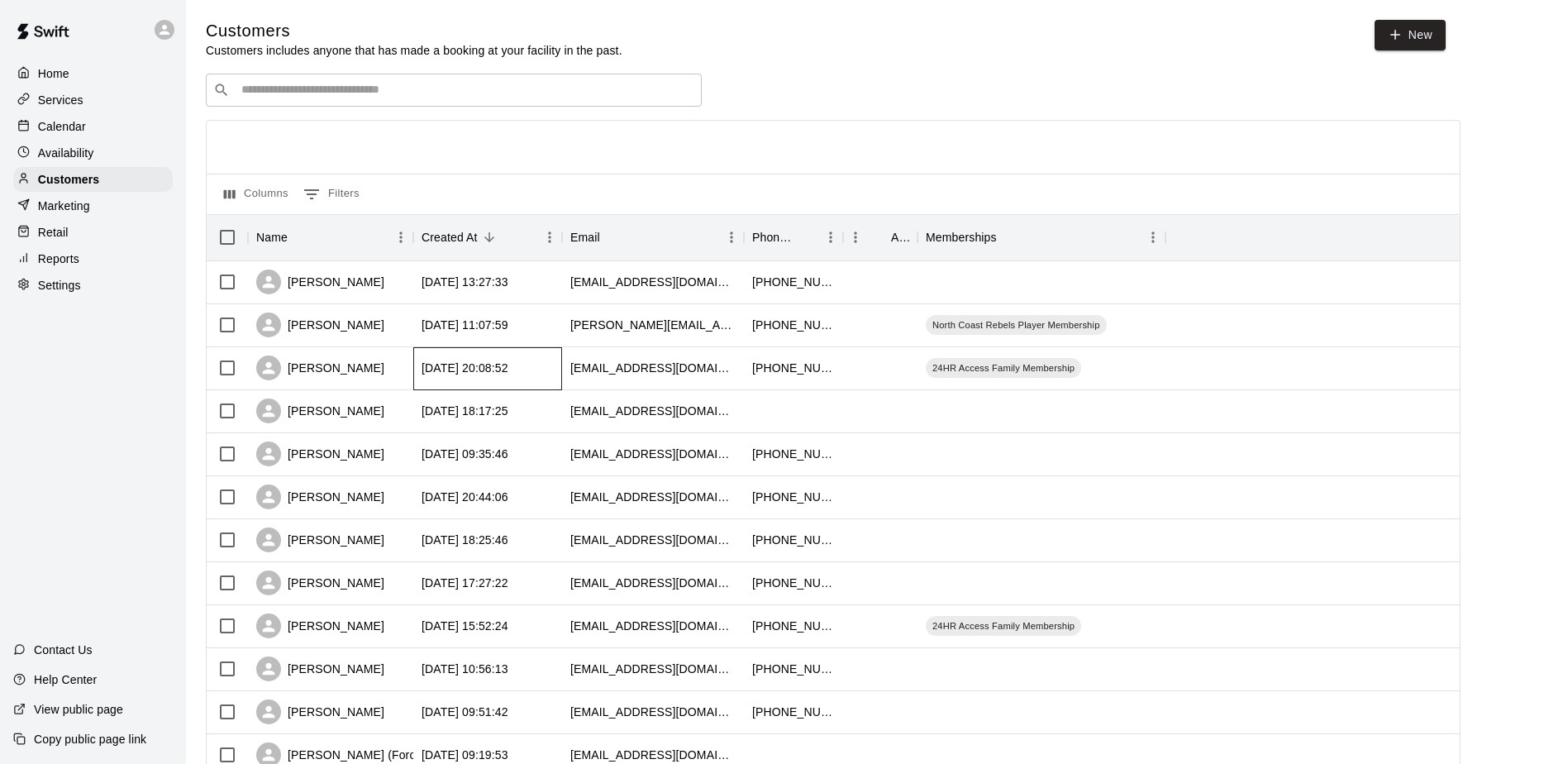
click at [453, 376] on div "[DATE] 20:08:52" at bounding box center [465, 367] width 86 height 16
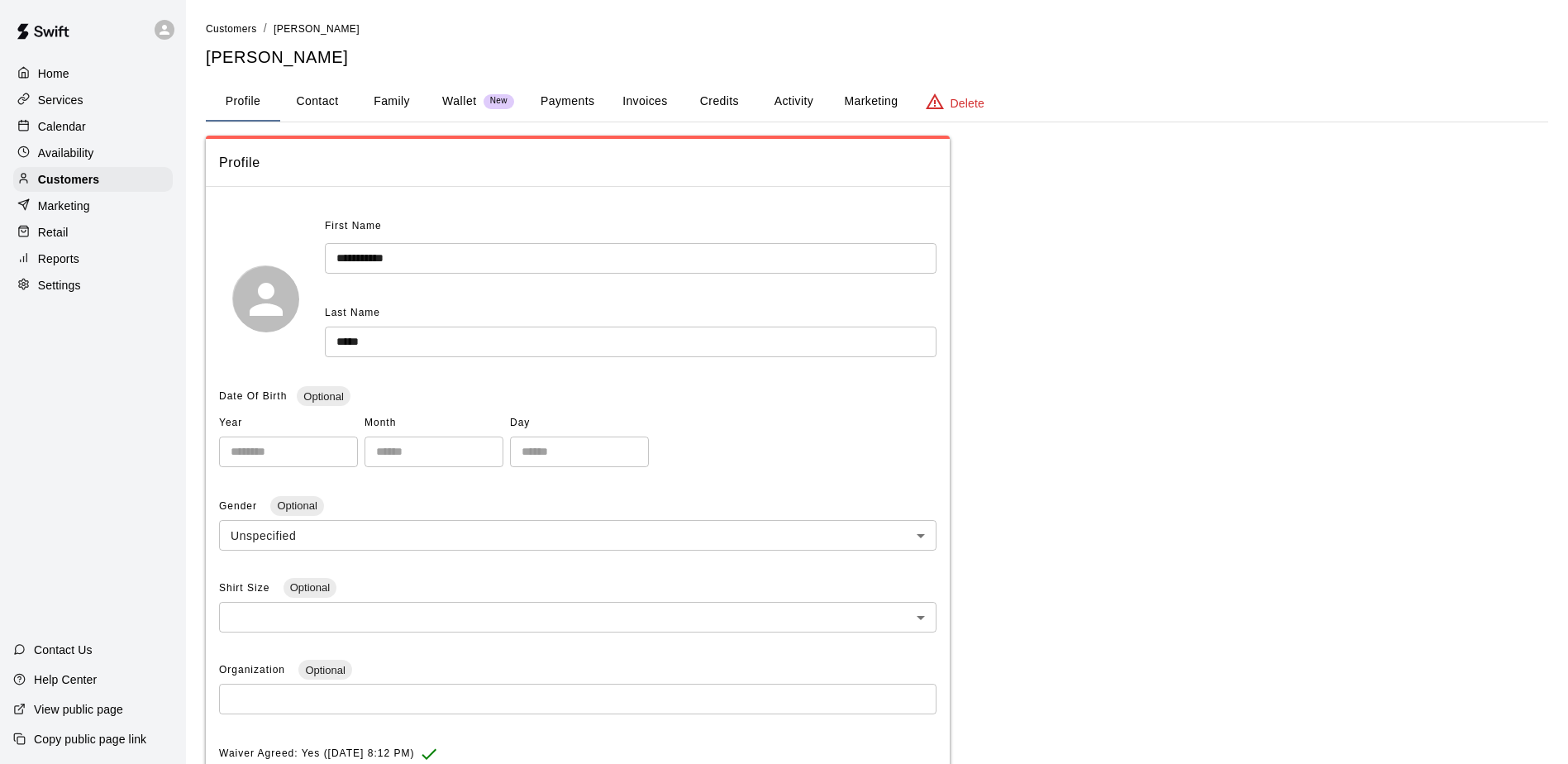
click at [761, 98] on button "Activity" at bounding box center [793, 101] width 74 height 39
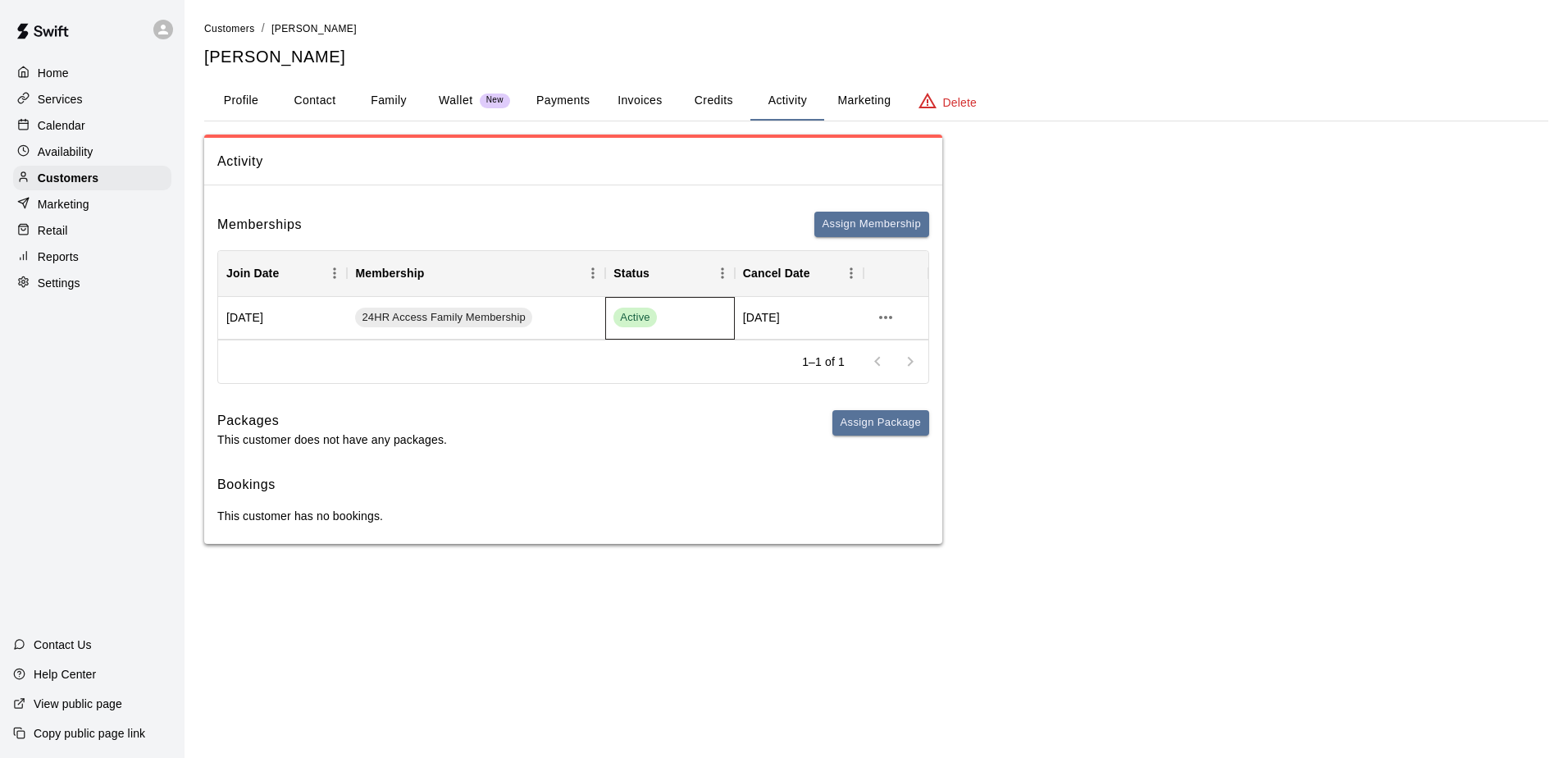
click at [661, 316] on div "Active" at bounding box center [670, 318] width 112 height 20
click at [586, 318] on div "24HR Access Family Membership" at bounding box center [476, 318] width 258 height 43
click at [755, 319] on button "more actions" at bounding box center [886, 317] width 28 height 28
click at [755, 348] on li "View details" at bounding box center [918, 351] width 92 height 27
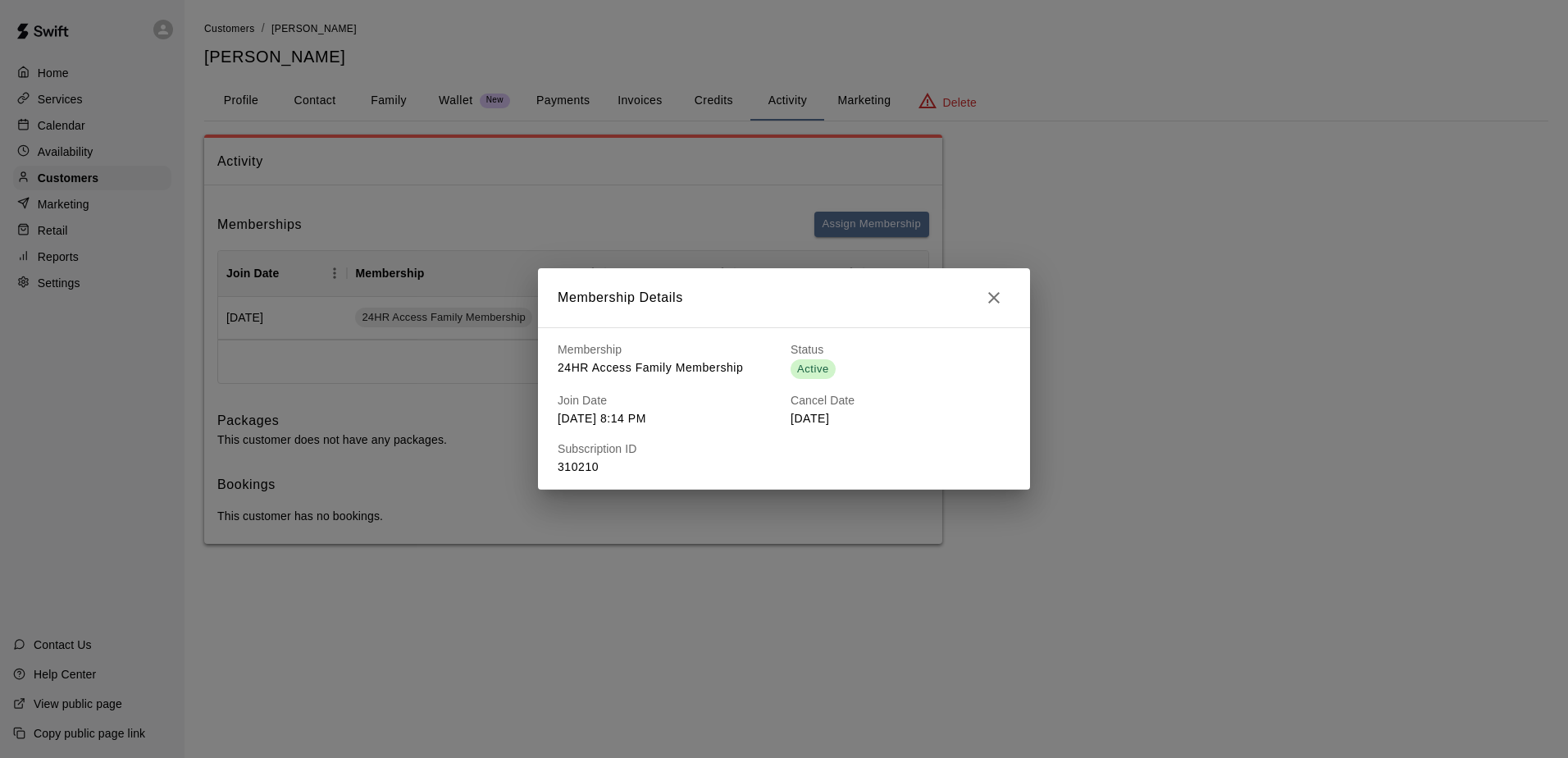
click at [755, 310] on button "button" at bounding box center [994, 297] width 32 height 32
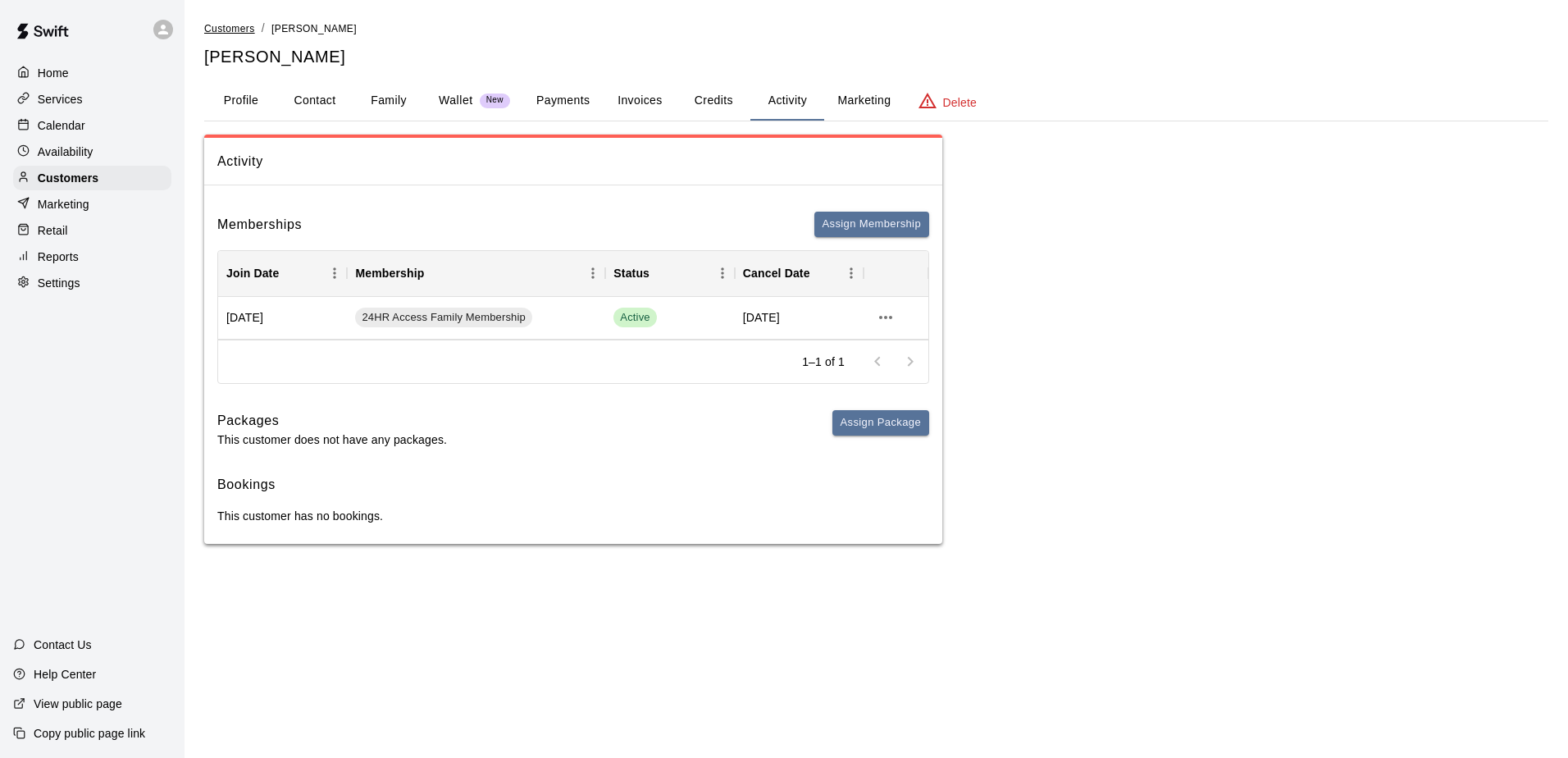
click at [228, 32] on span "Customers" at bounding box center [229, 29] width 51 height 11
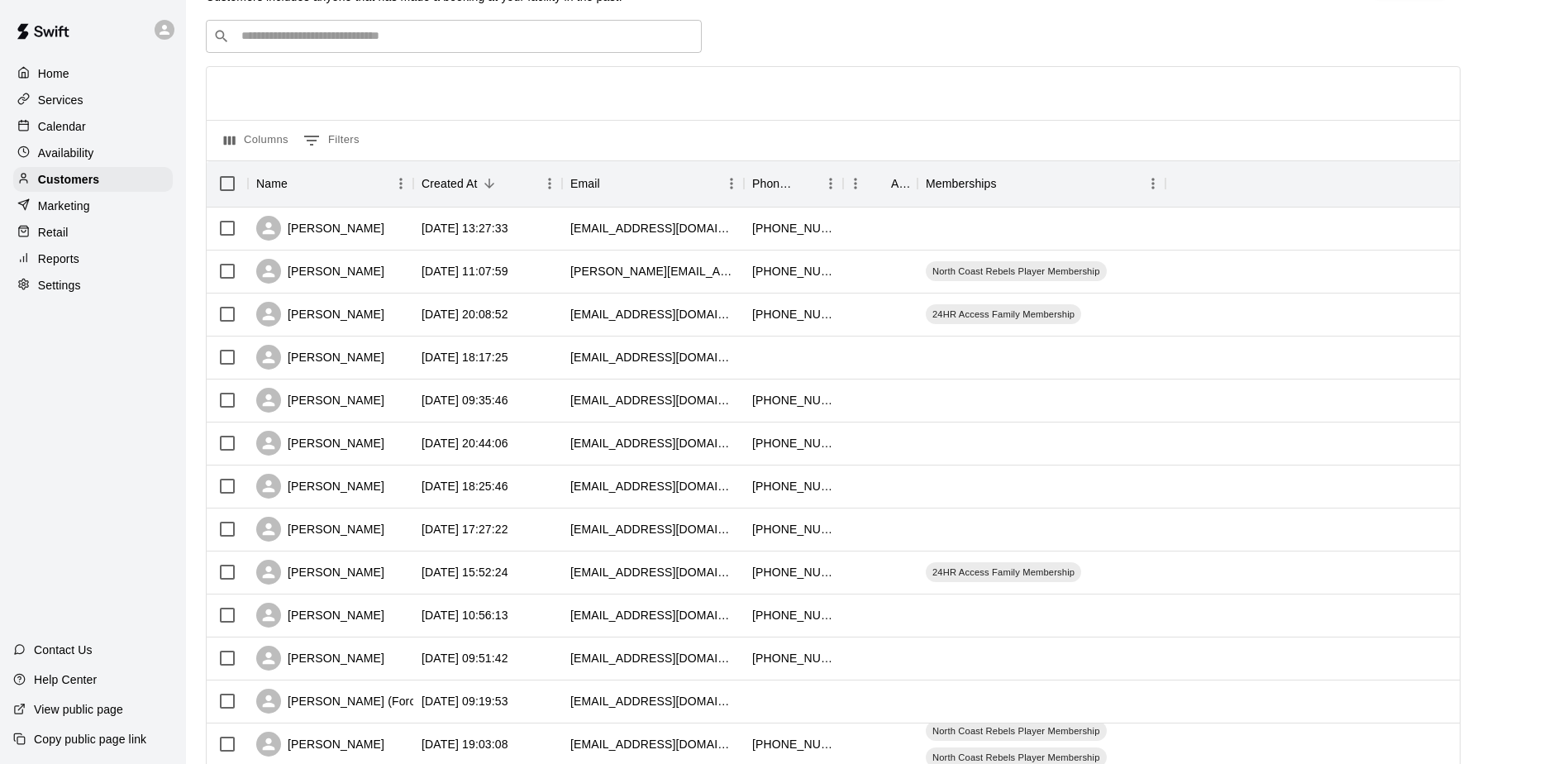
scroll to position [83, 0]
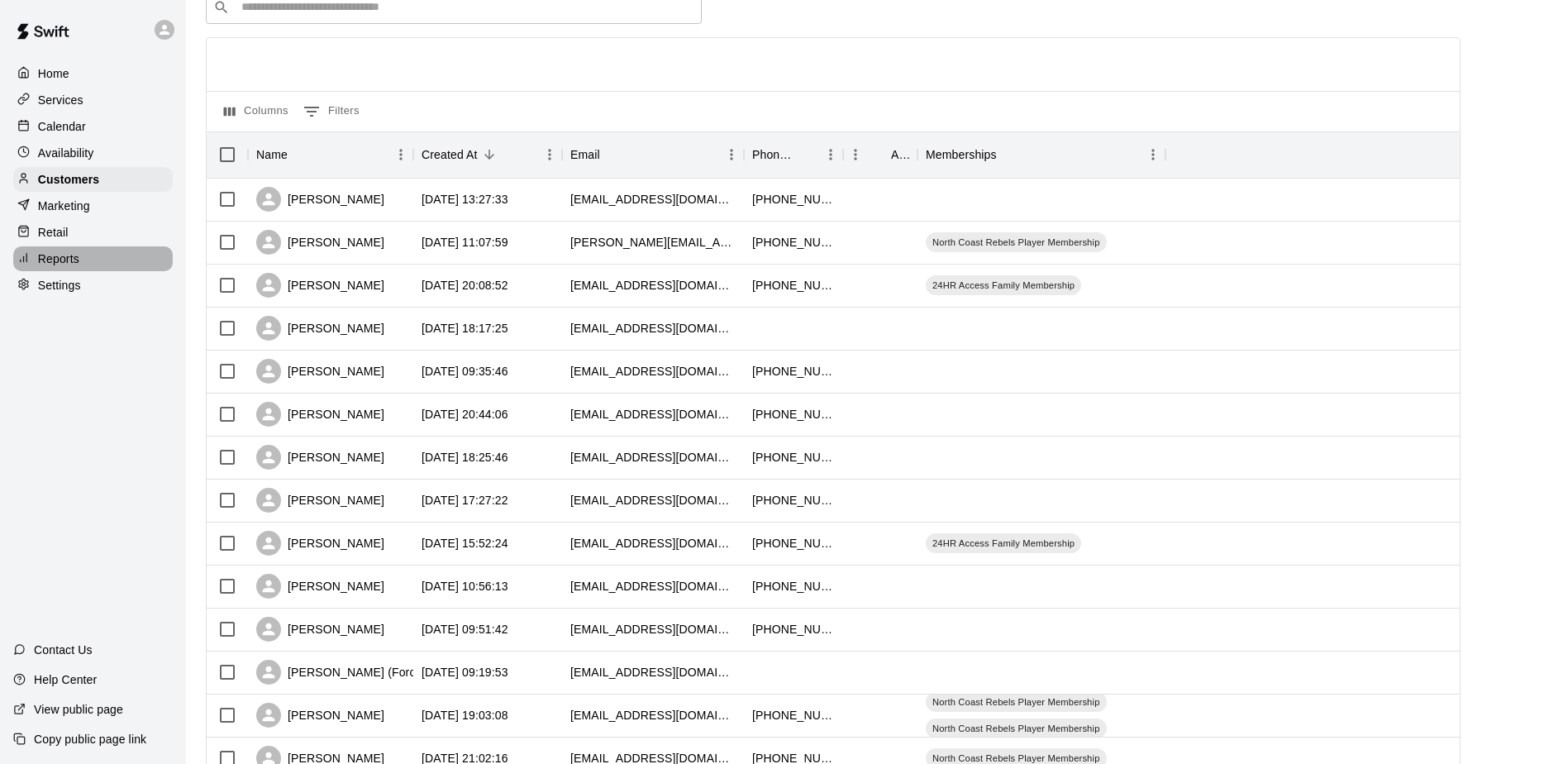
click at [61, 262] on p "Reports" at bounding box center [59, 259] width 41 height 16
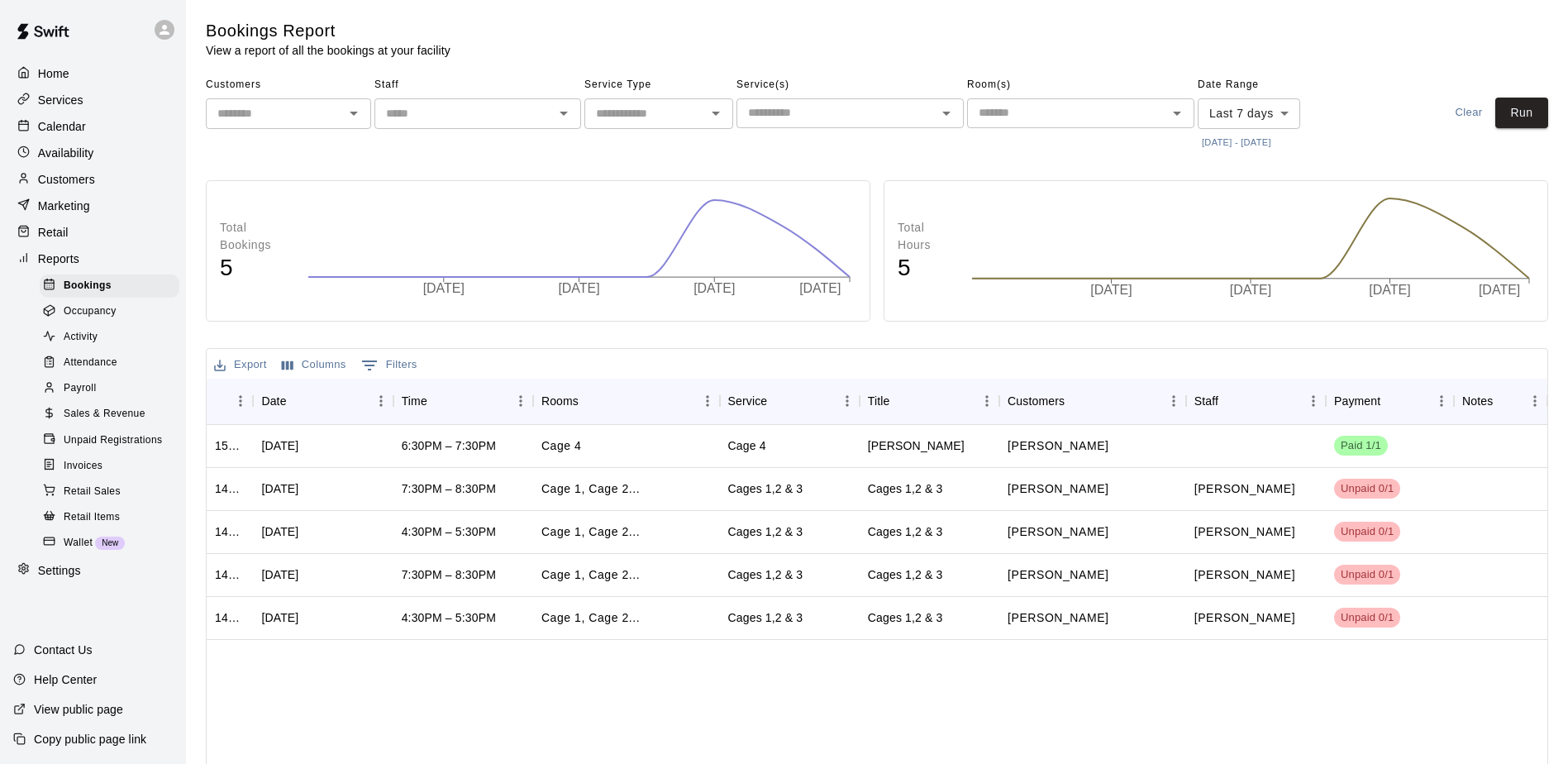
click at [98, 341] on span "Activity" at bounding box center [80, 336] width 34 height 16
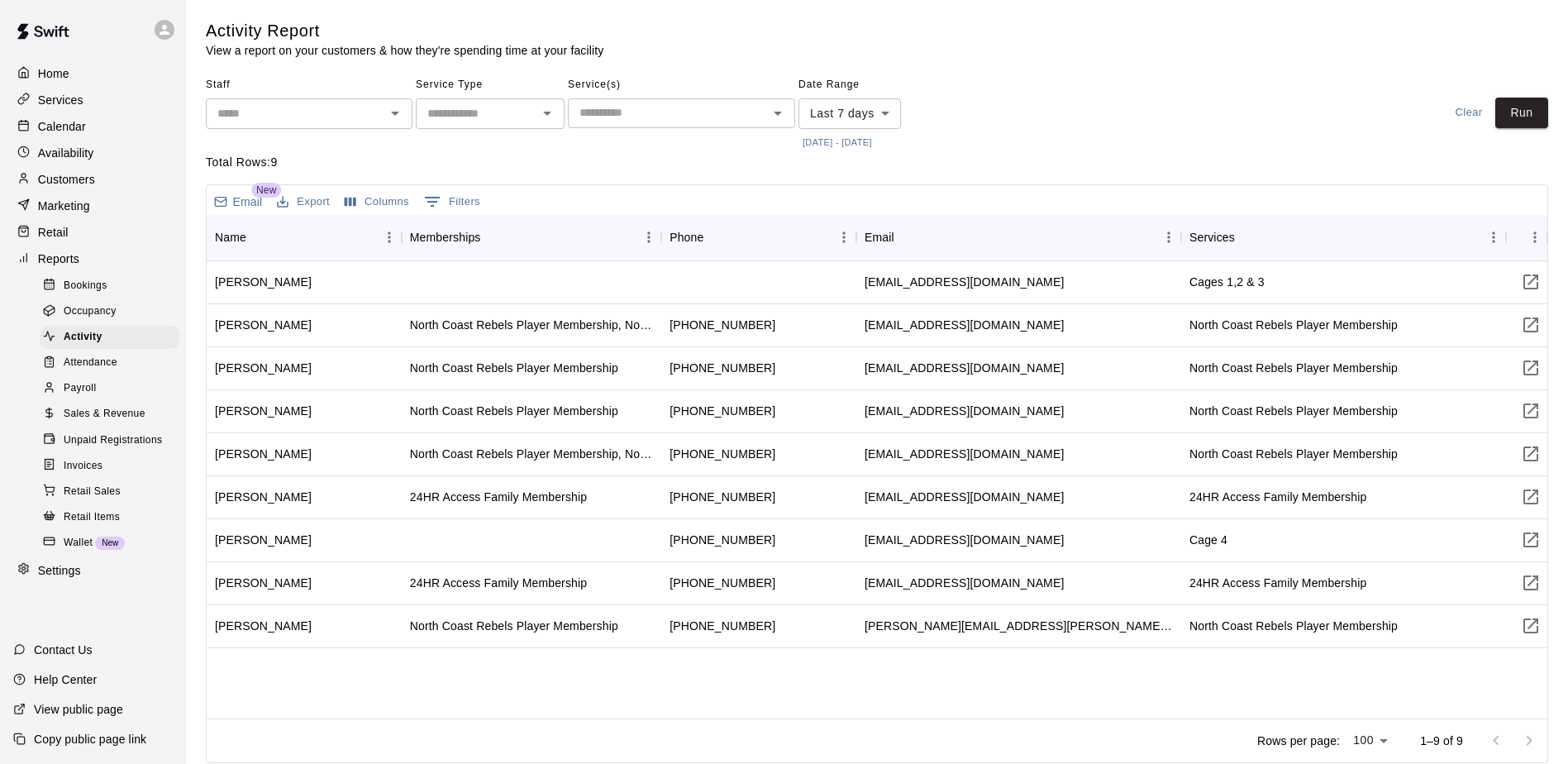
click at [406, 112] on div "​" at bounding box center [308, 113] width 207 height 31
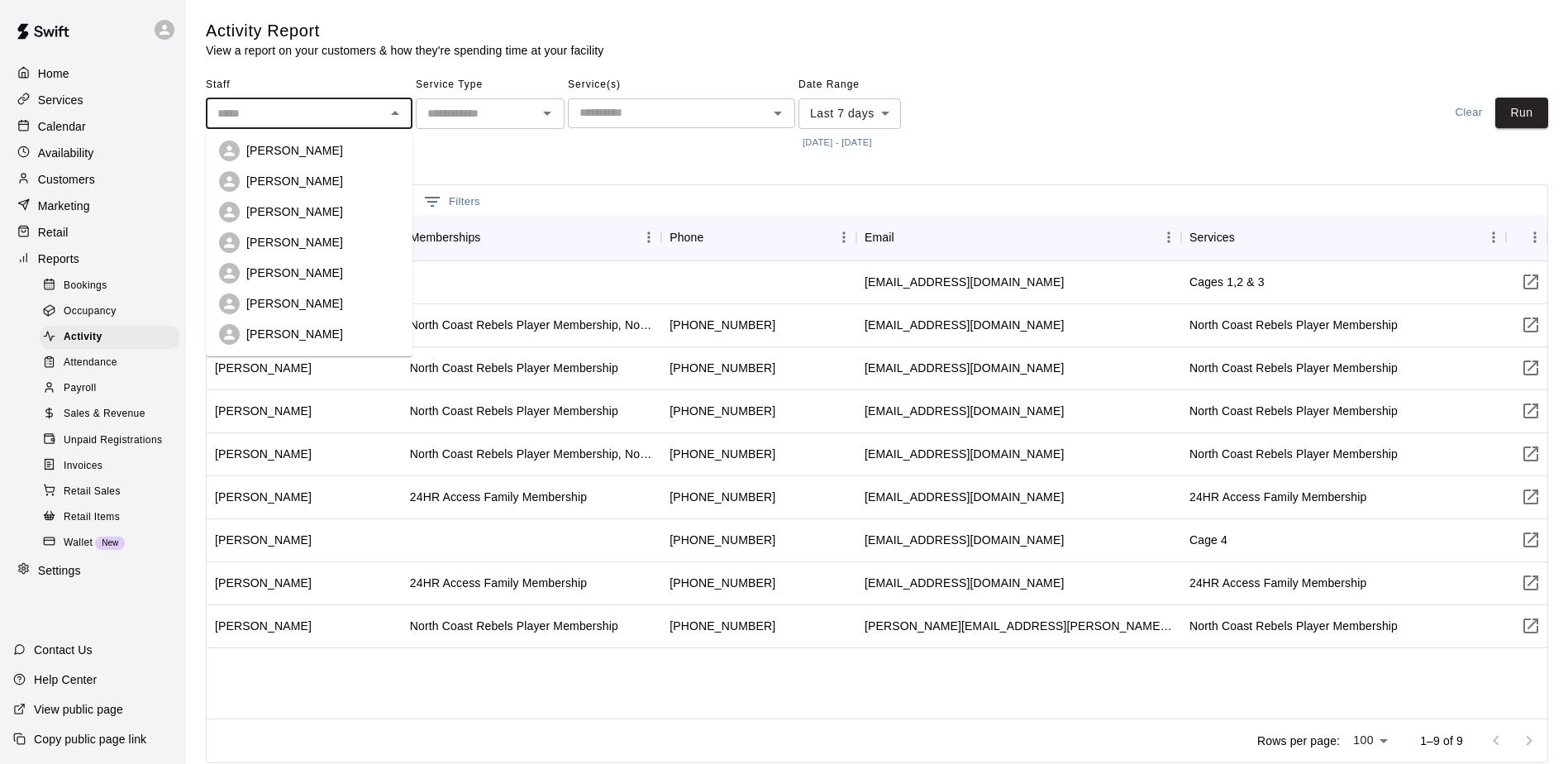
click at [512, 152] on div "Service Type ​" at bounding box center [490, 112] width 149 height 82
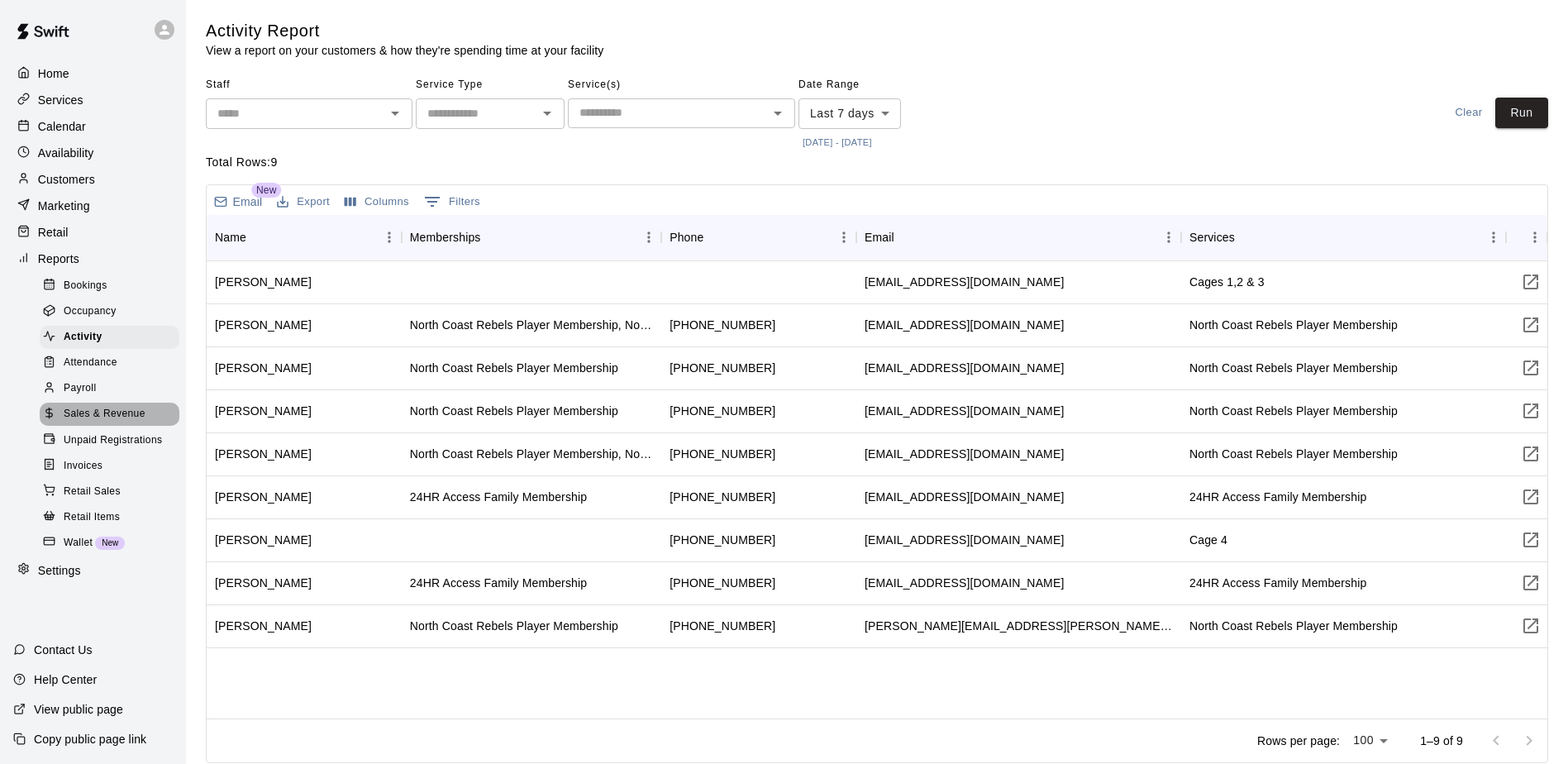
click at [107, 423] on span "Sales & Revenue" at bounding box center [104, 413] width 82 height 16
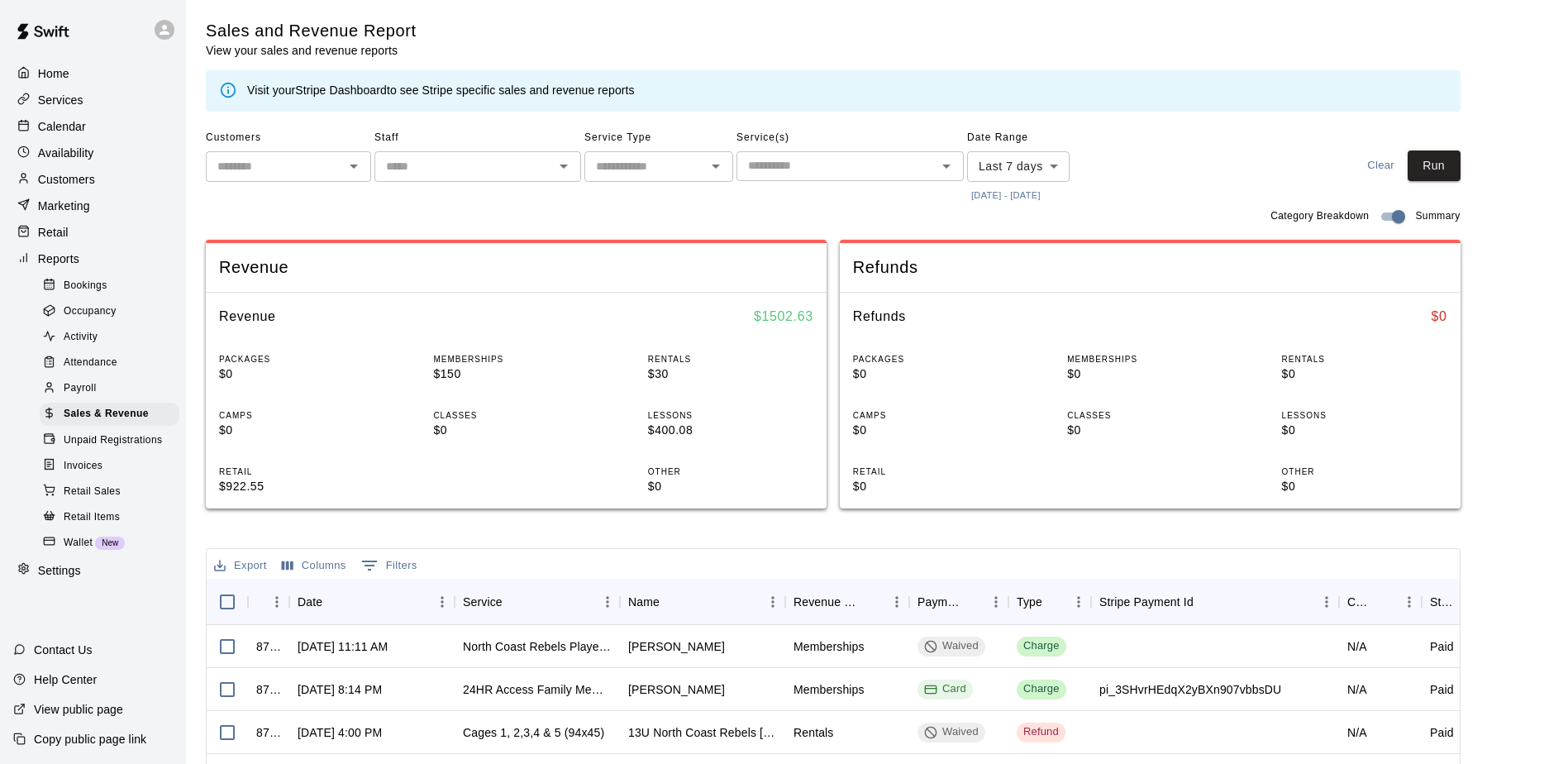
click at [49, 123] on p "Calendar" at bounding box center [62, 126] width 48 height 16
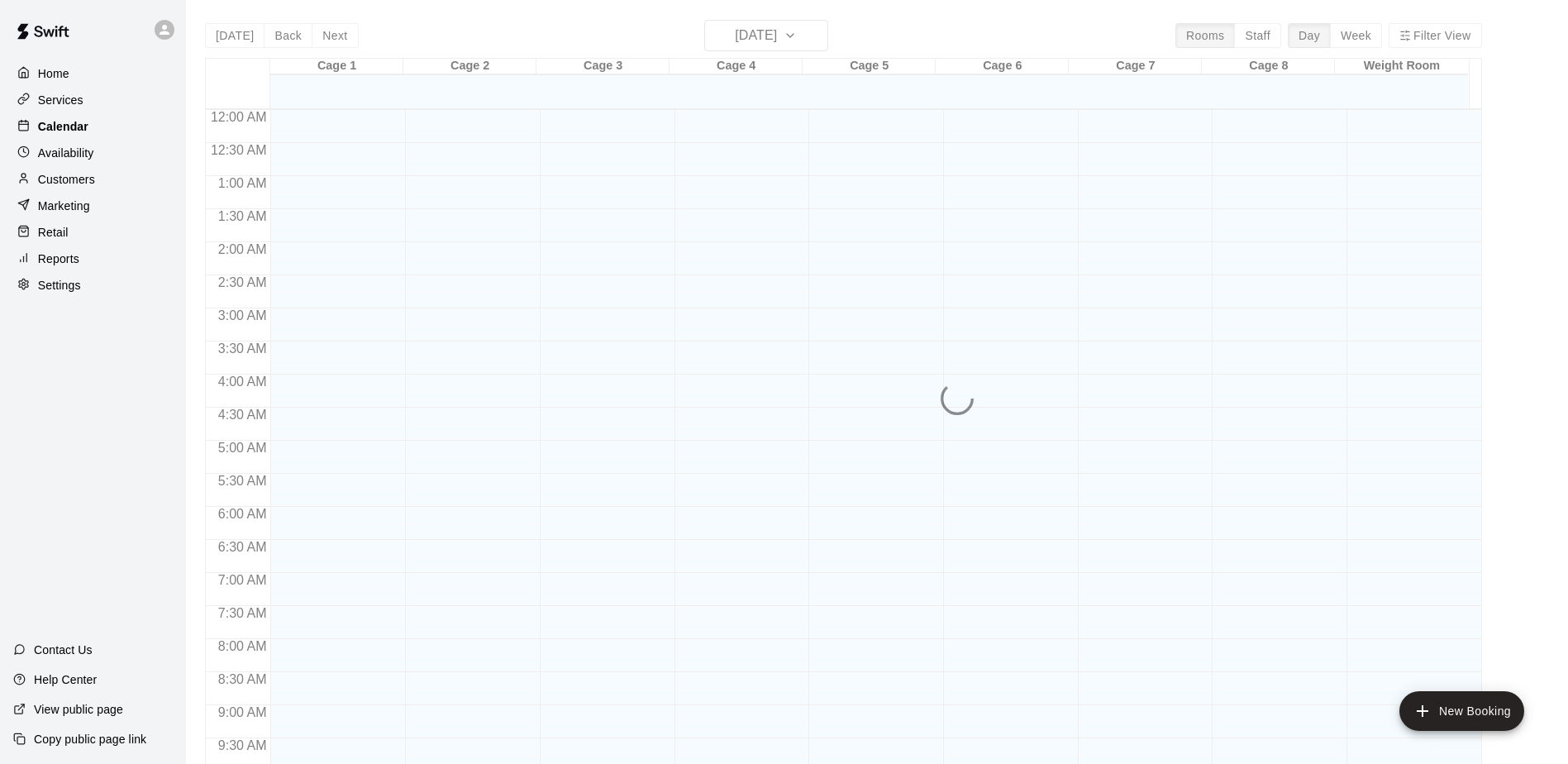
scroll to position [865, 0]
